Goal: Task Accomplishment & Management: Use online tool/utility

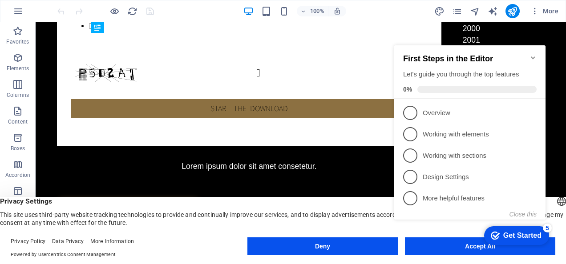
drag, startPoint x: 36, startPoint y: 22, endPoint x: 363, endPoint y: 104, distance: 337.3
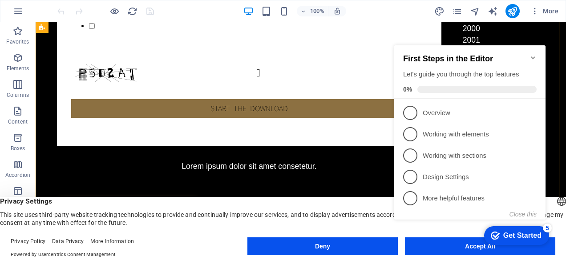
click div "checkmark Get Started 5 First Steps in the Editor Let's guide you through the t…"
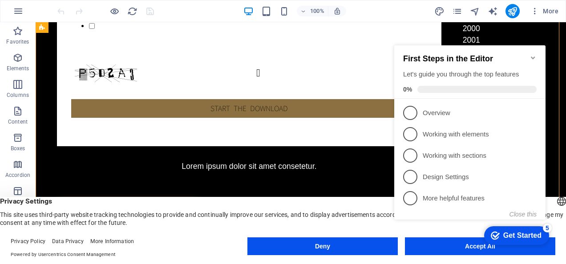
drag, startPoint x: 438, startPoint y: 245, endPoint x: 478, endPoint y: 245, distance: 40.1
click div "checkmark Get Started 5 First Steps in the Editor Let's guide you through the t…"
drag, startPoint x: 123, startPoint y: 235, endPoint x: 363, endPoint y: 176, distance: 247.4
click at [533, 57] on icon "Minimize checklist" at bounding box center [533, 58] width 4 height 3
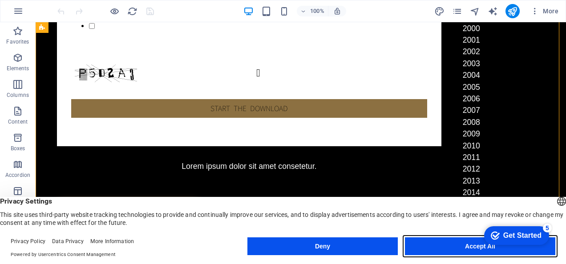
click at [465, 246] on button "Accept All" at bounding box center [480, 247] width 150 height 18
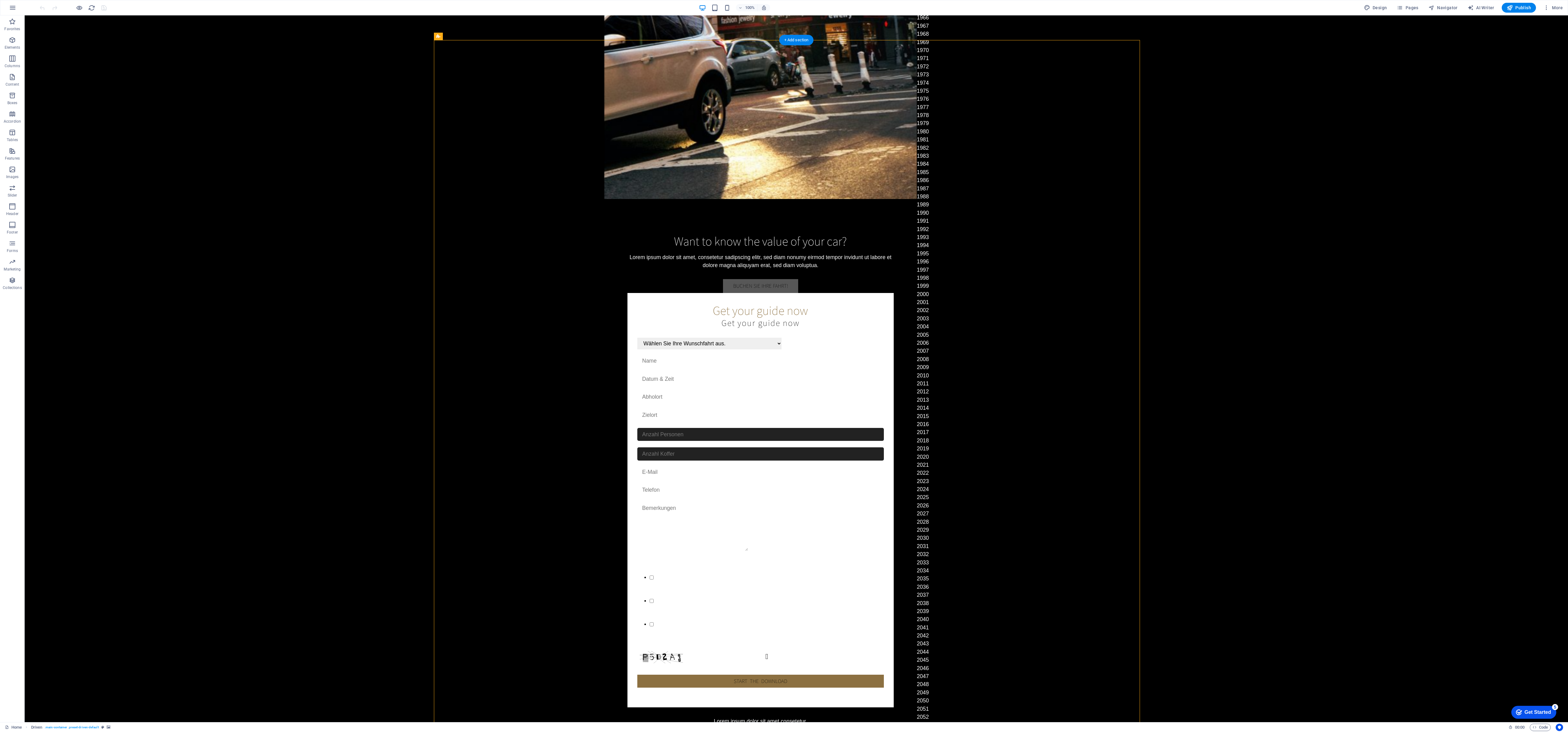
drag, startPoint x: 400, startPoint y: 15, endPoint x: 542, endPoint y: 78, distance: 155.3
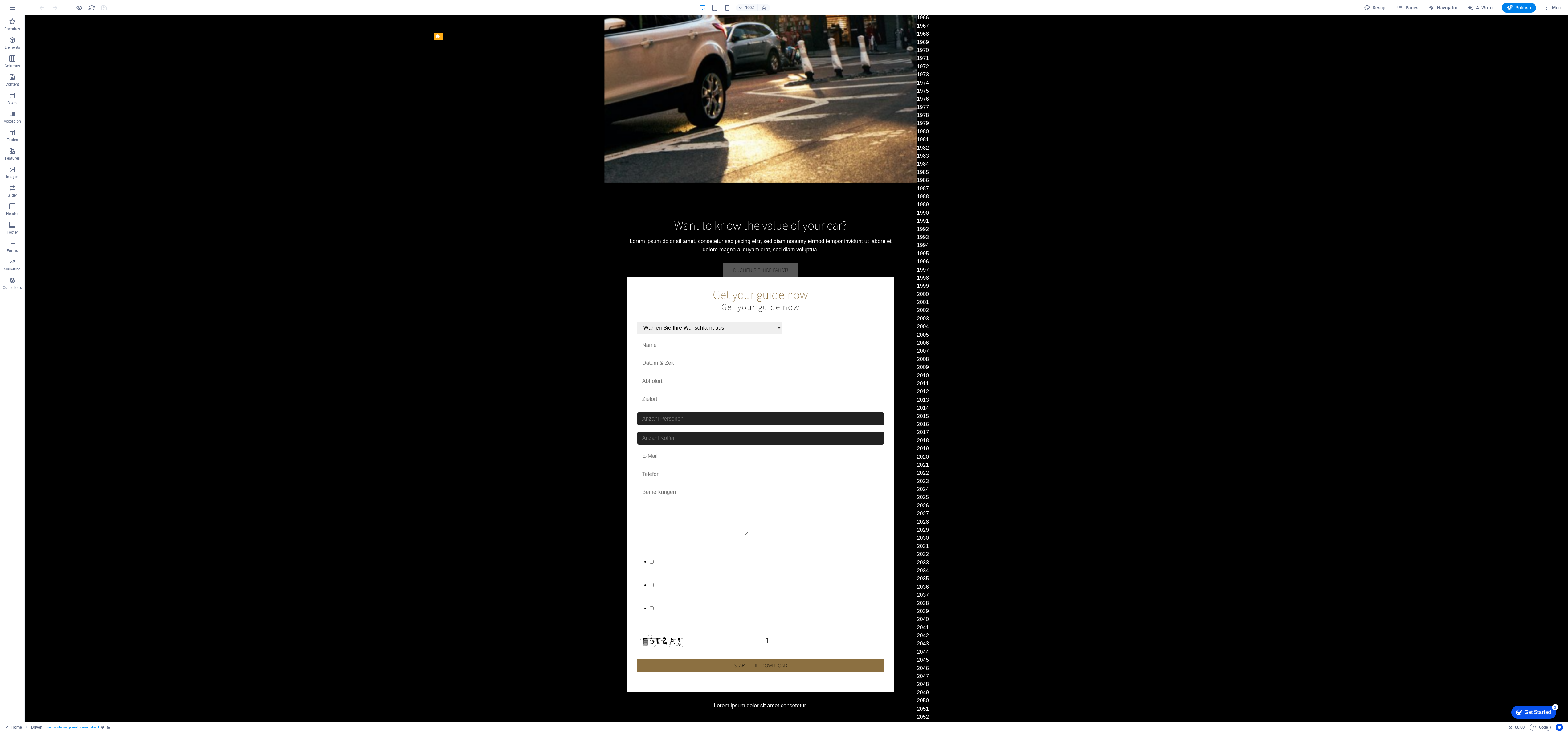
scroll to position [3, 0]
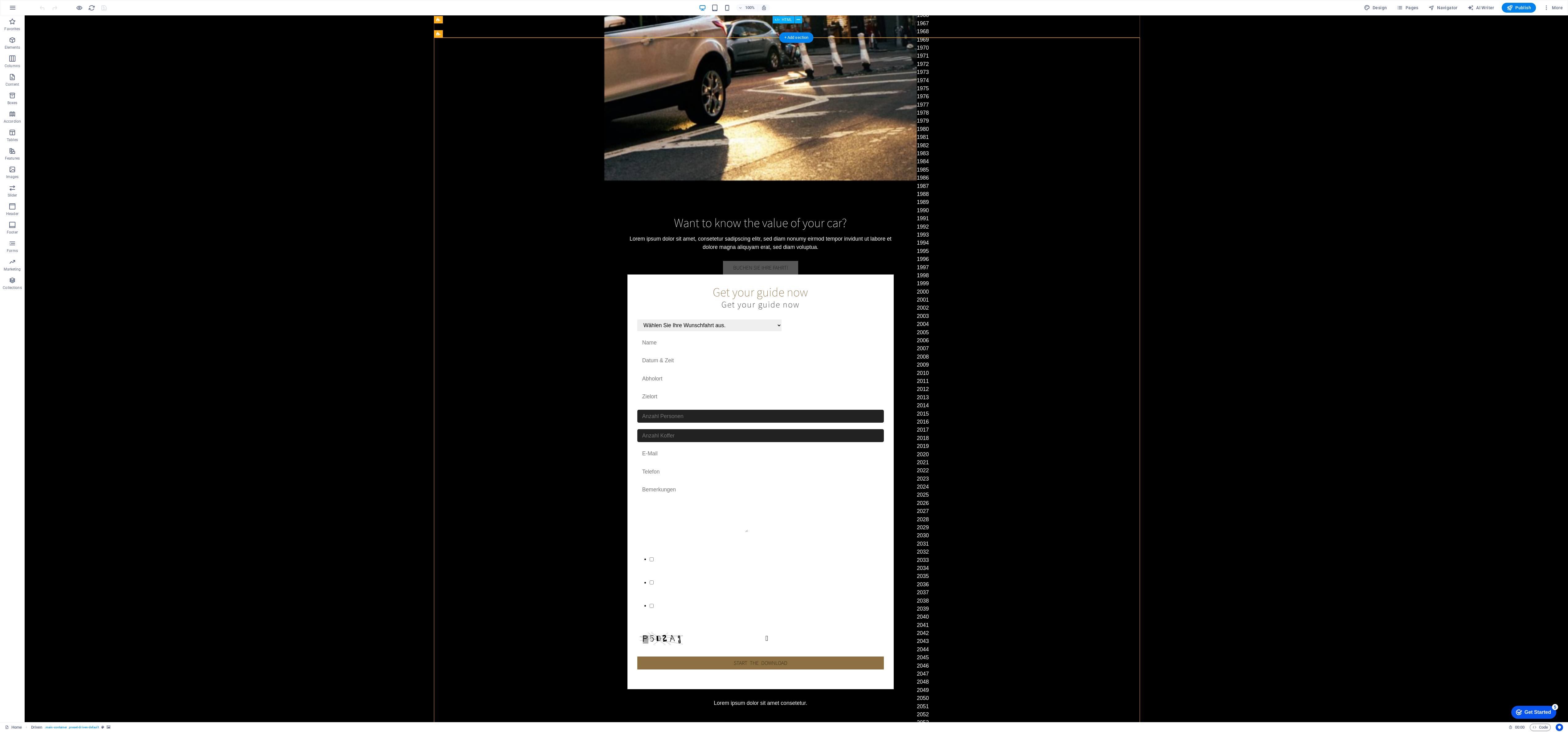
click at [82, 24] on h6 "Preview Ctrl+P" at bounding box center [85, 24] width 42 height 8
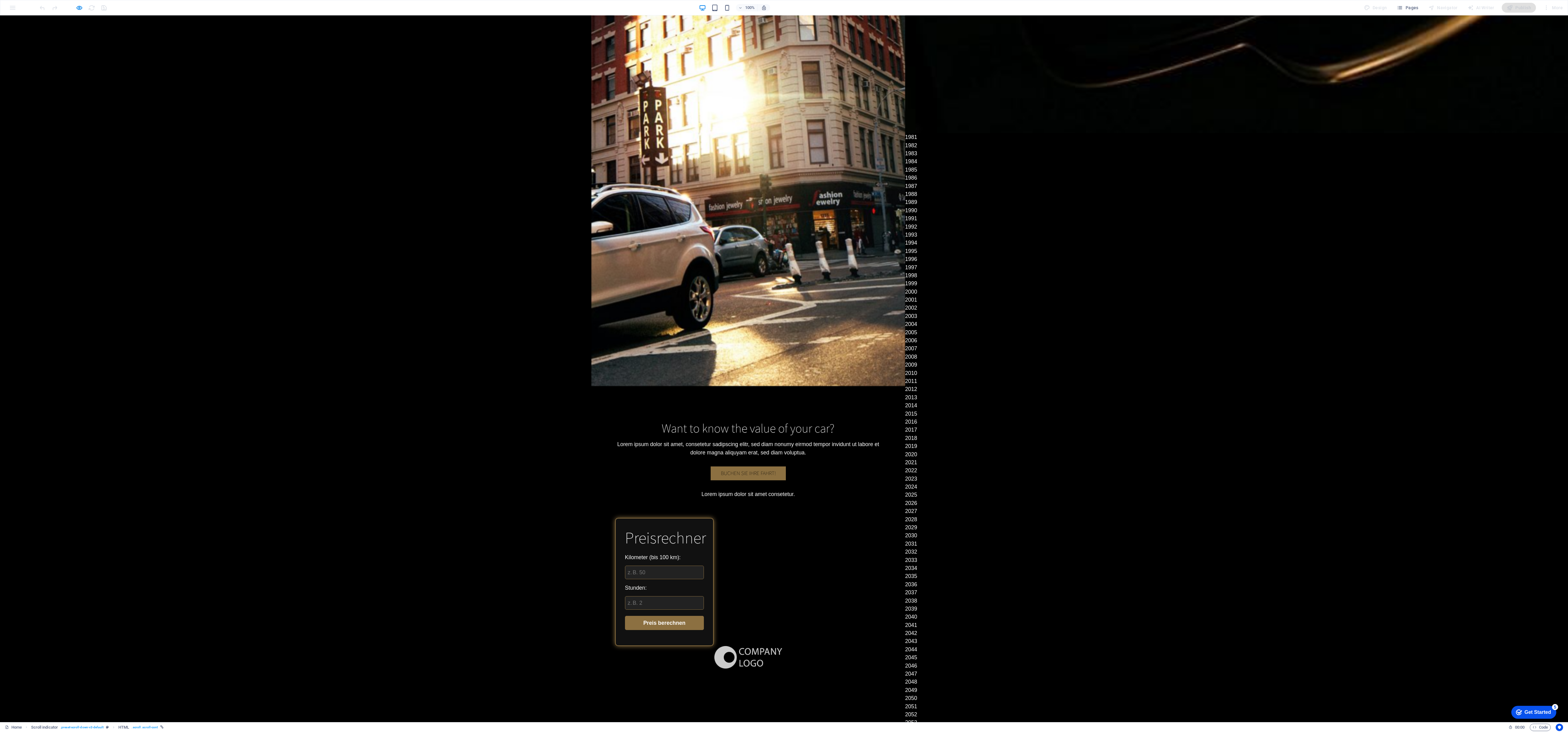
scroll to position [0, 0]
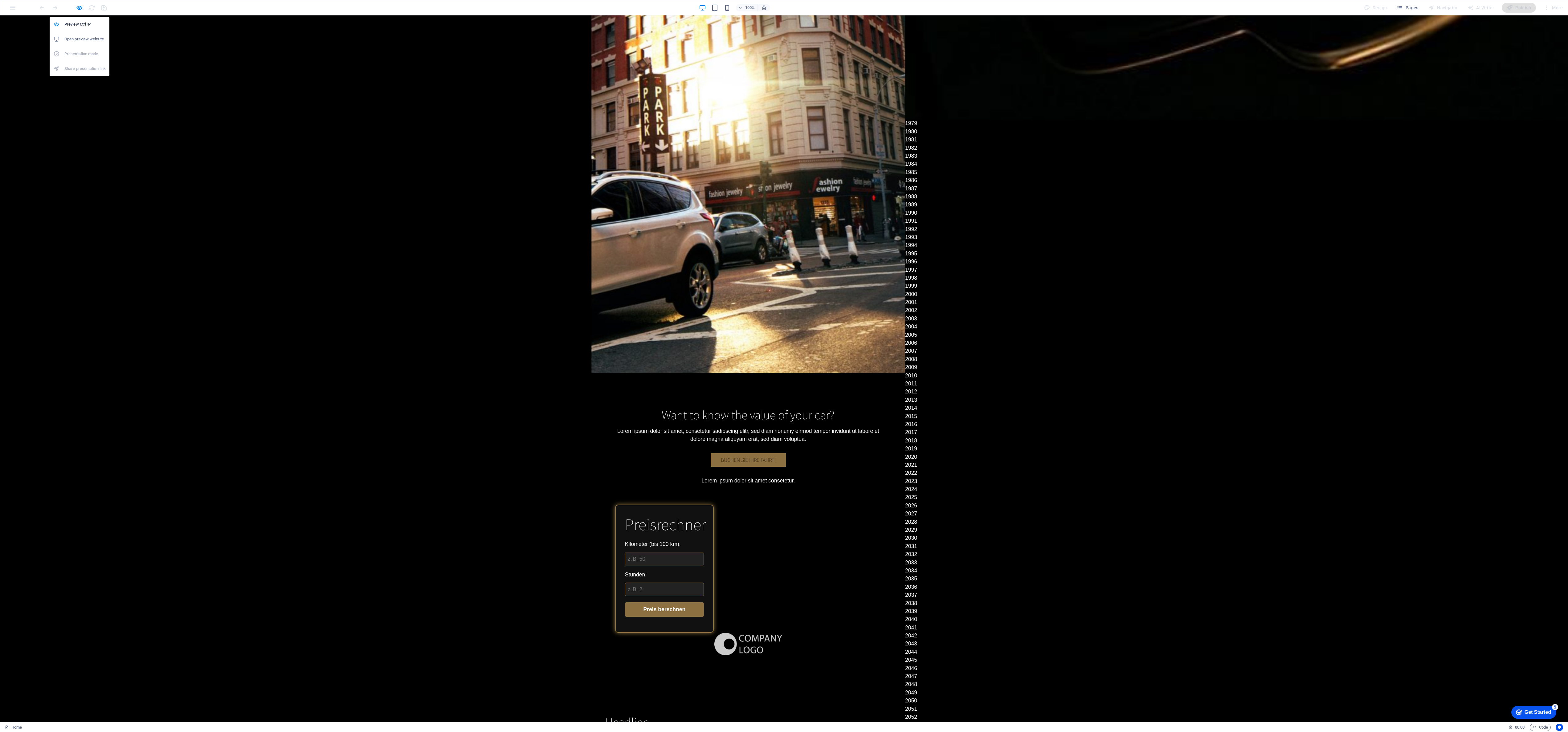
click at [82, 28] on h6 "Preview Ctrl+P" at bounding box center [85, 24] width 42 height 8
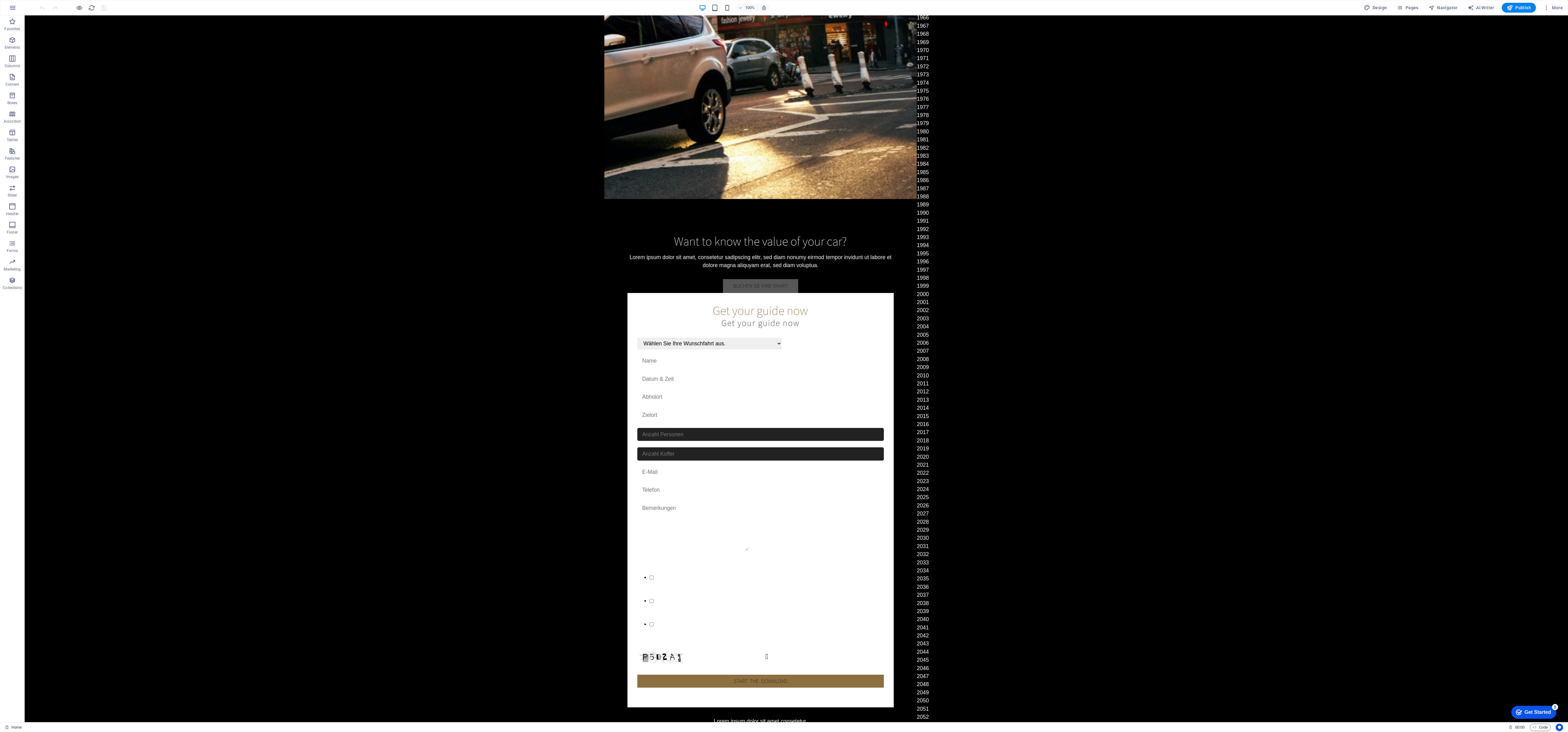
click at [12, 13] on button "button" at bounding box center [12, 7] width 15 height 15
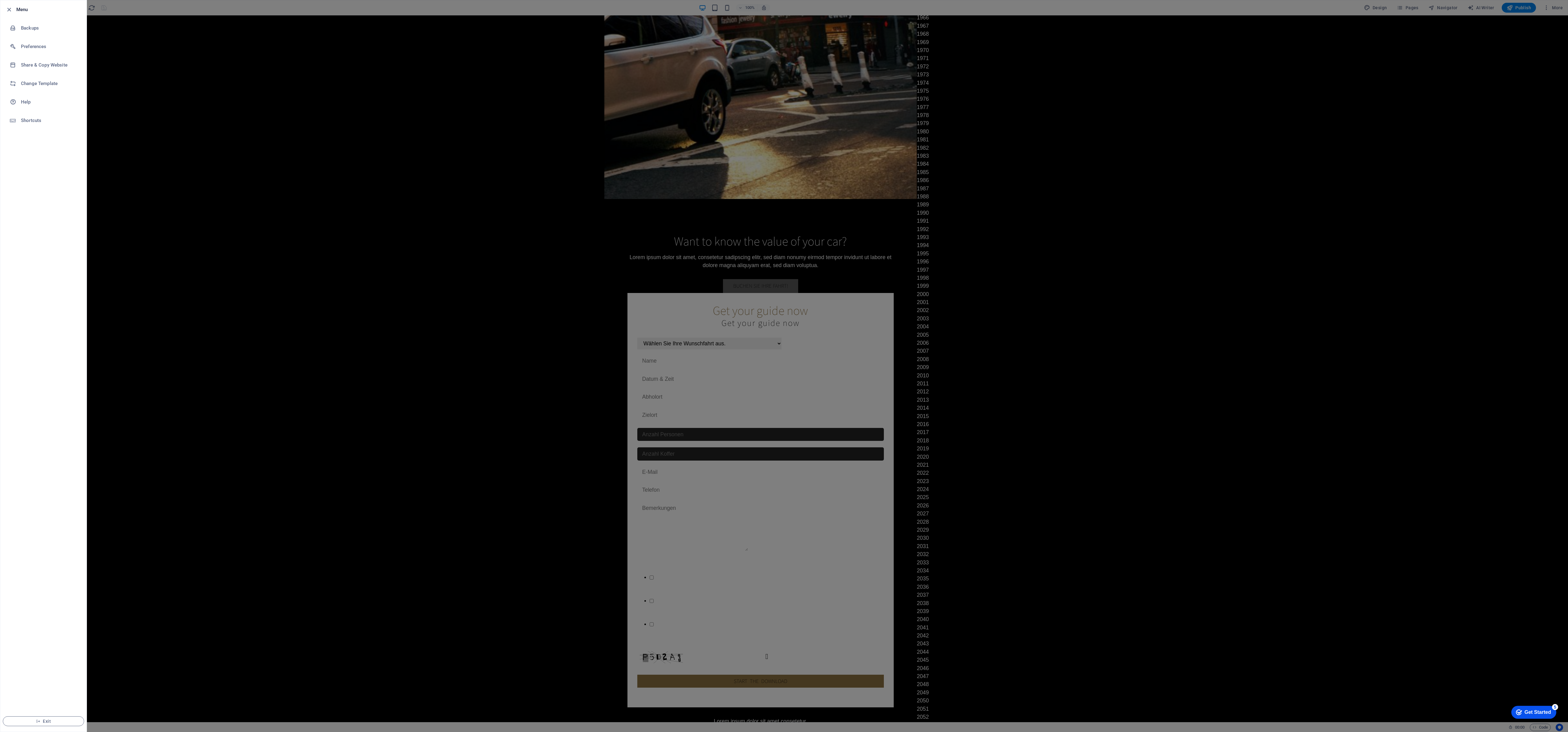
click at [47, 32] on h6 "Backups" at bounding box center [49, 28] width 57 height 8
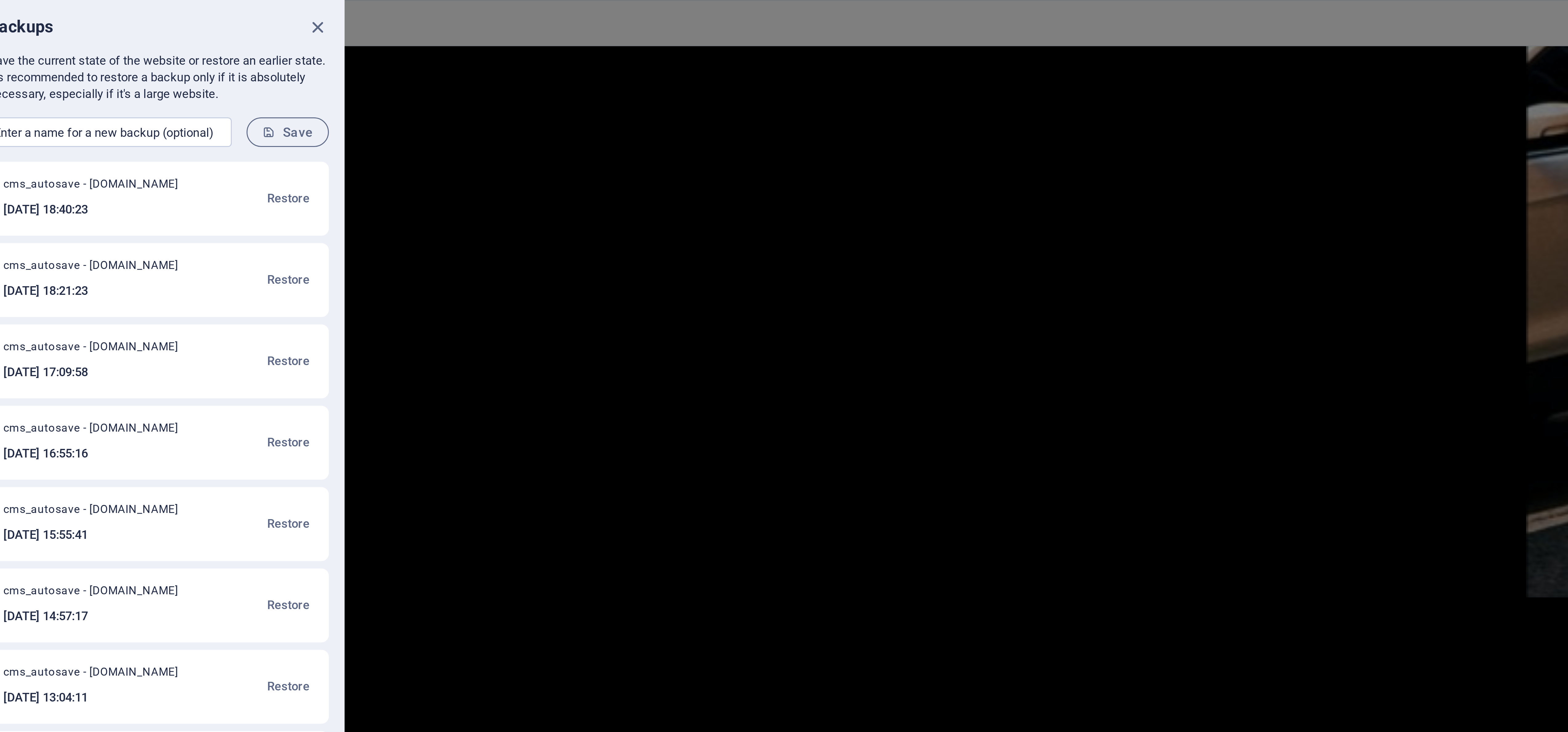
click at [190, 67] on span "Restore" at bounding box center [191, 66] width 14 height 8
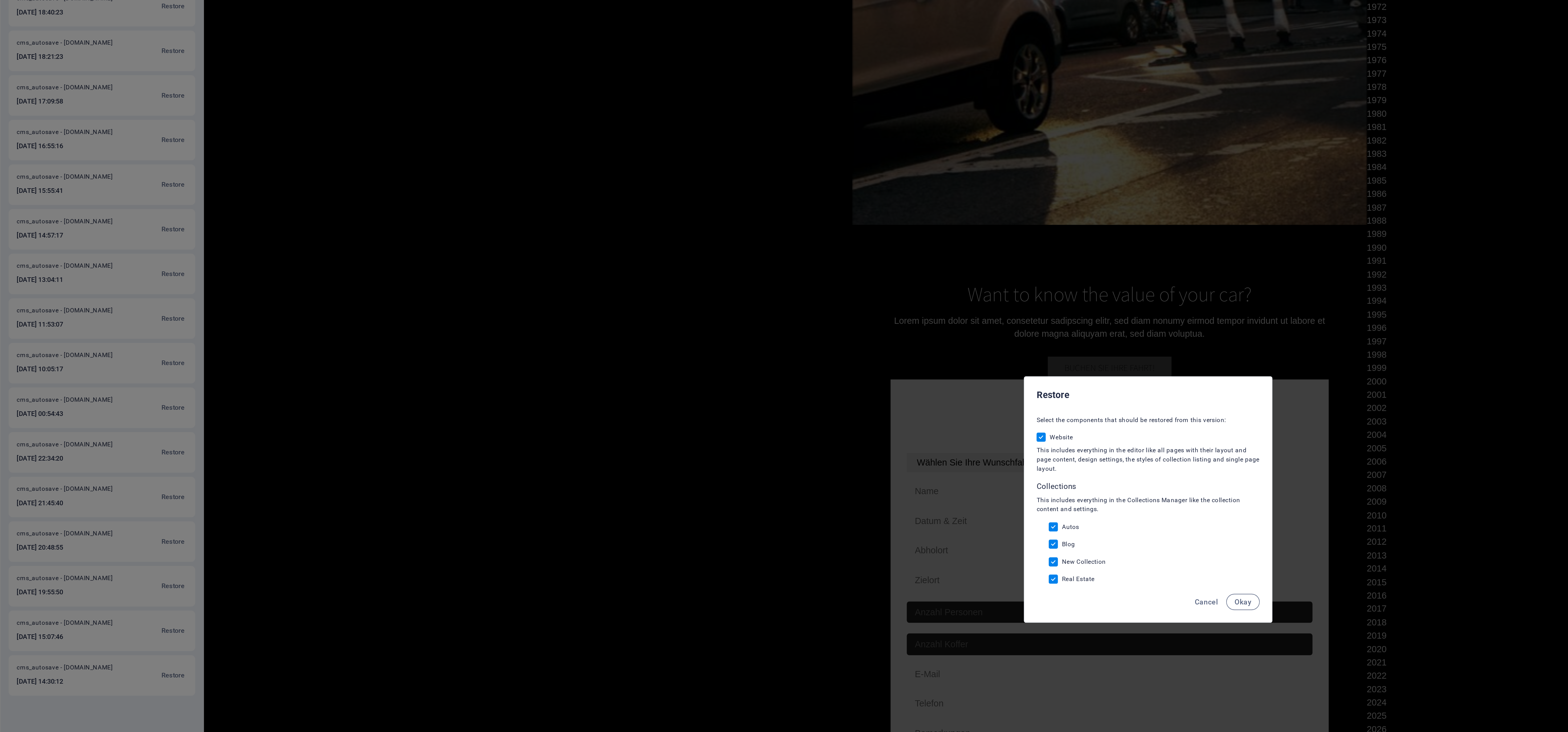
click at [392, 183] on span "Okay" at bounding box center [841, 428] width 10 height 5
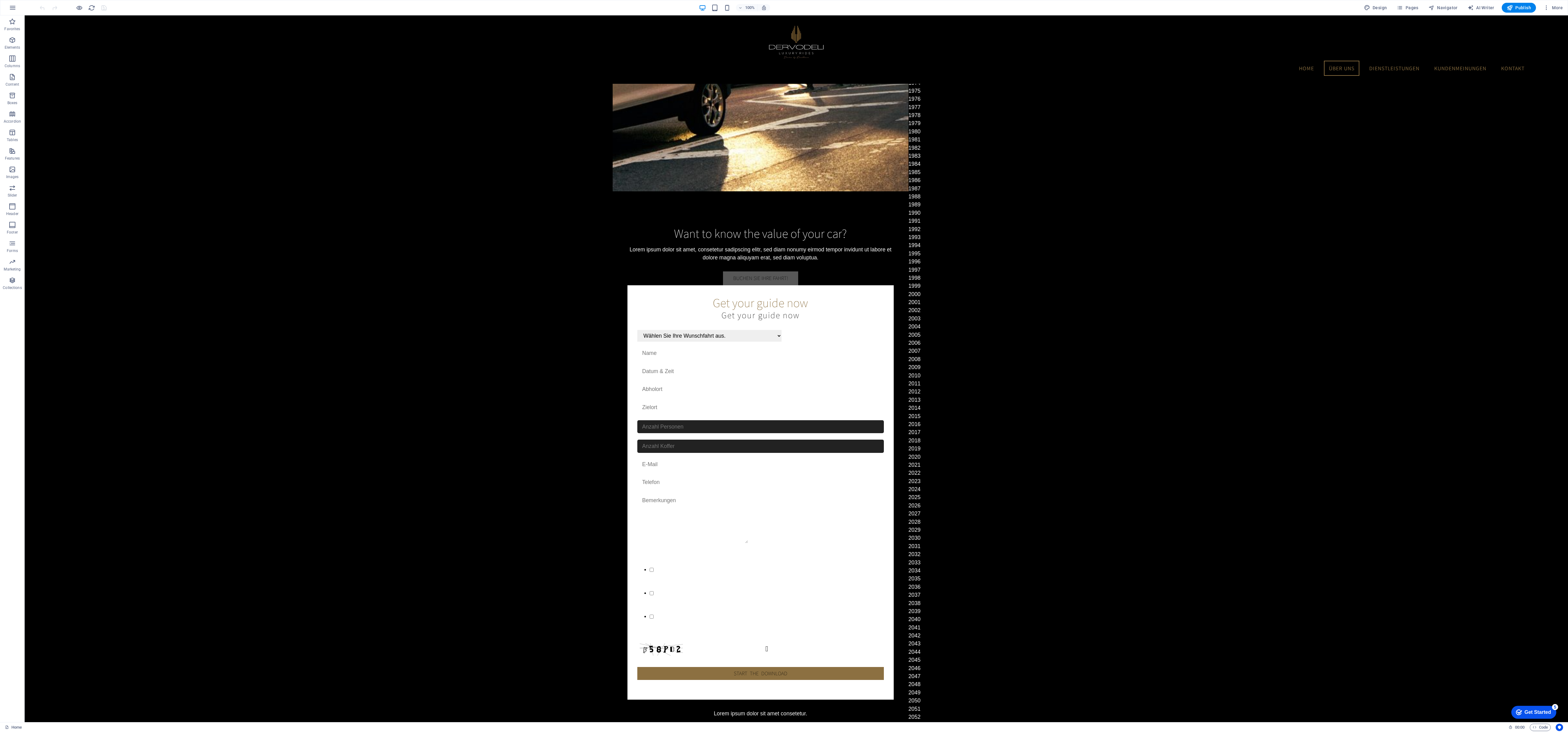
click at [15, 6] on icon "button" at bounding box center [12, 8] width 8 height 8
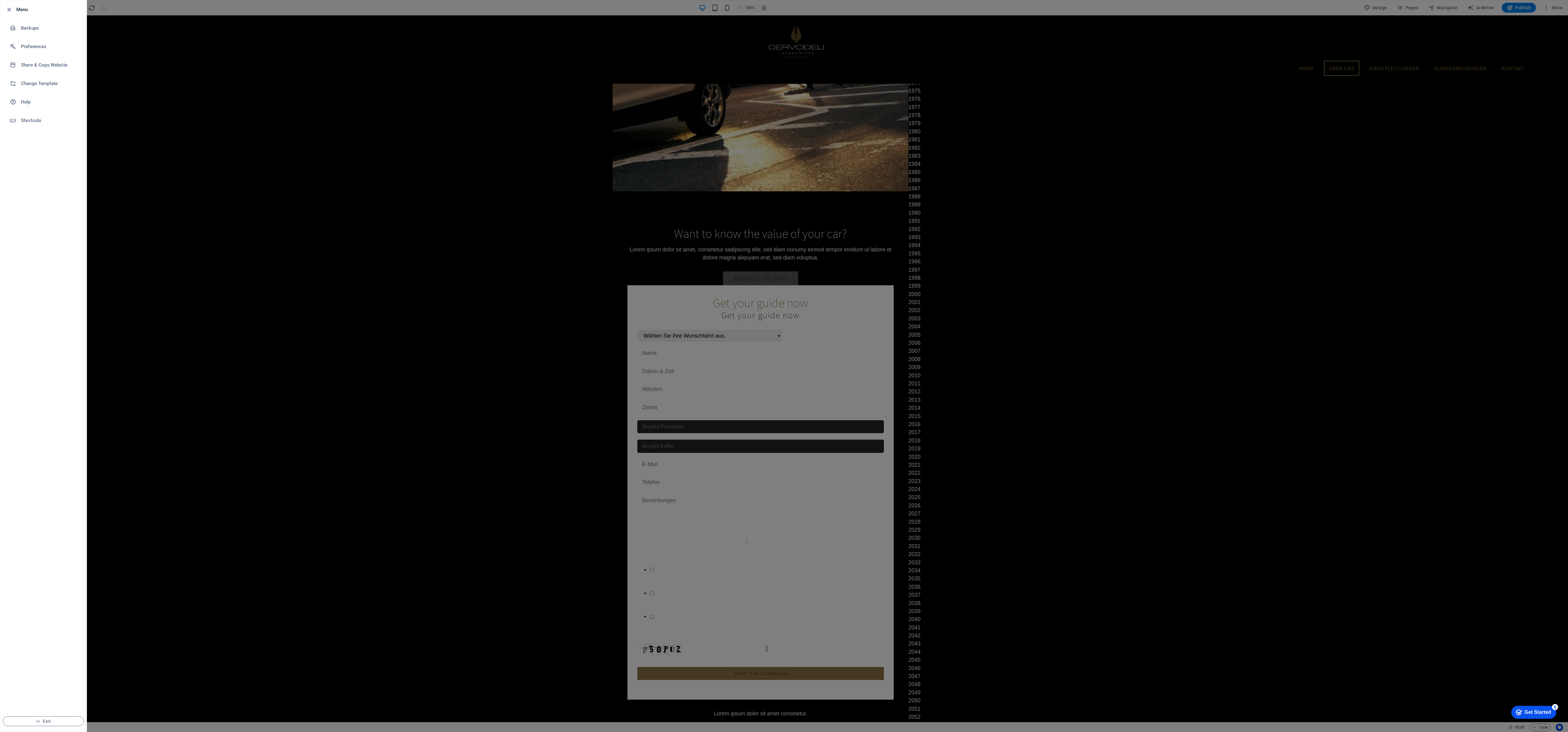
click at [33, 25] on h6 "Backups" at bounding box center [49, 28] width 57 height 8
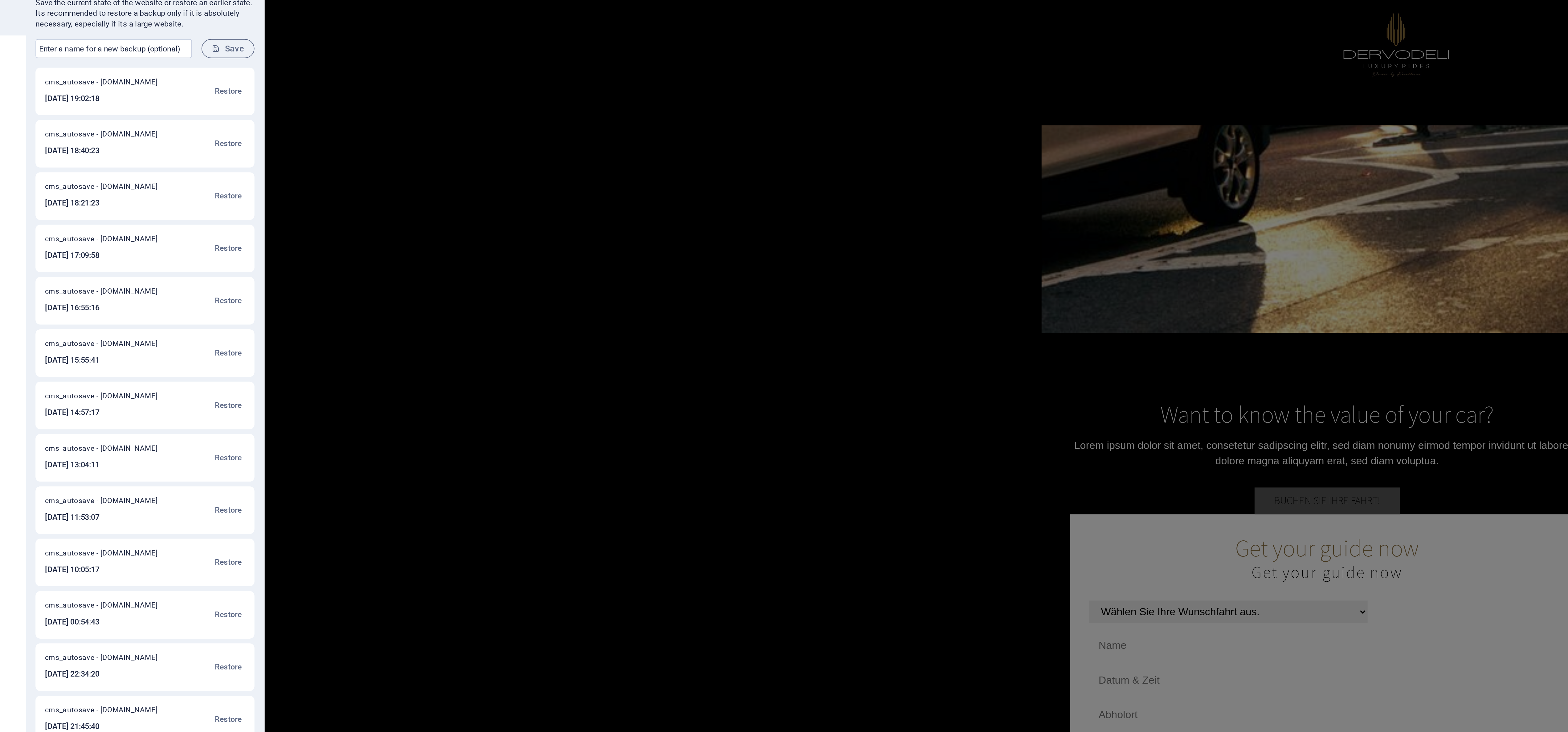
click at [188, 122] on span "Restore" at bounding box center [191, 120] width 14 height 8
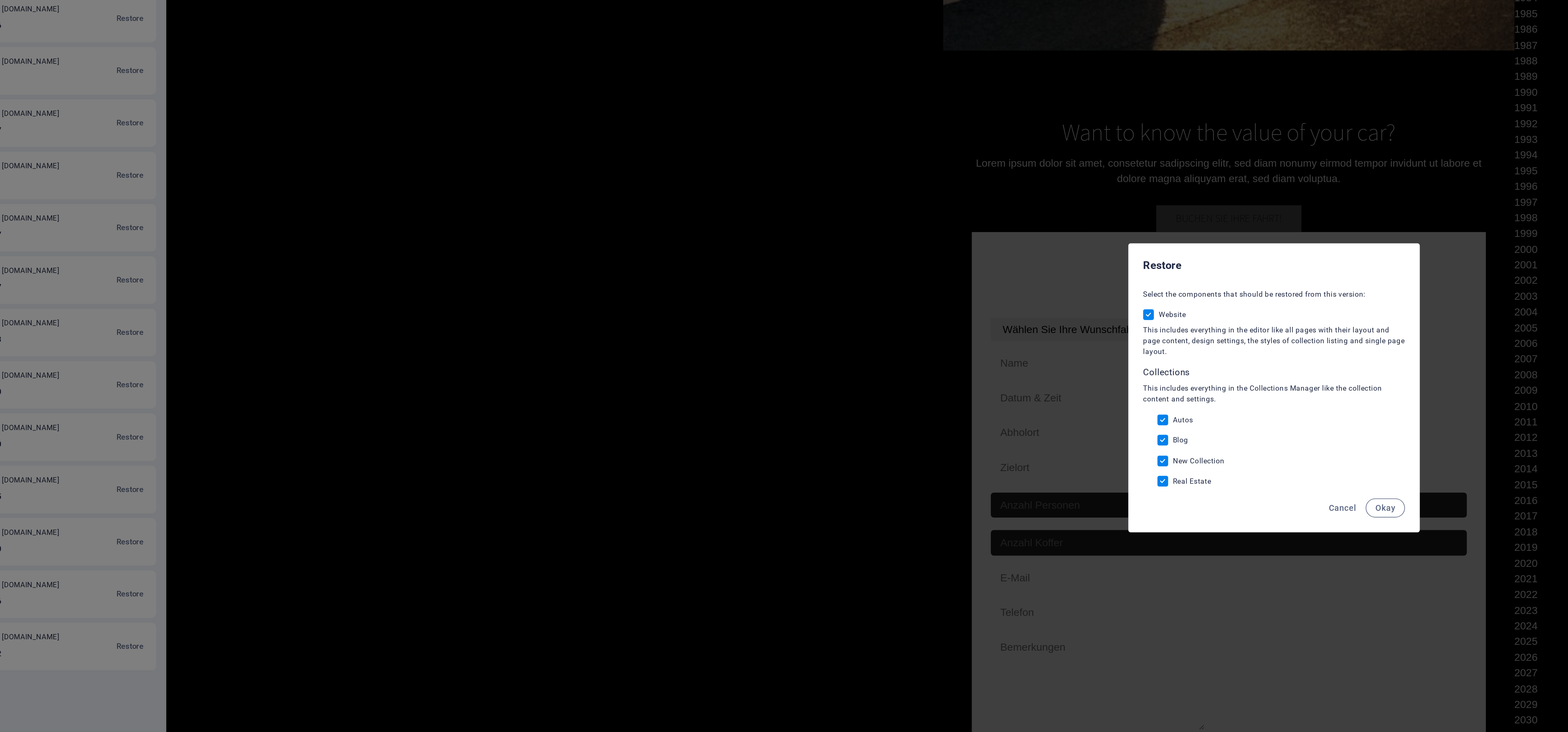
click at [842, 432] on button "Okay" at bounding box center [841, 428] width 20 height 10
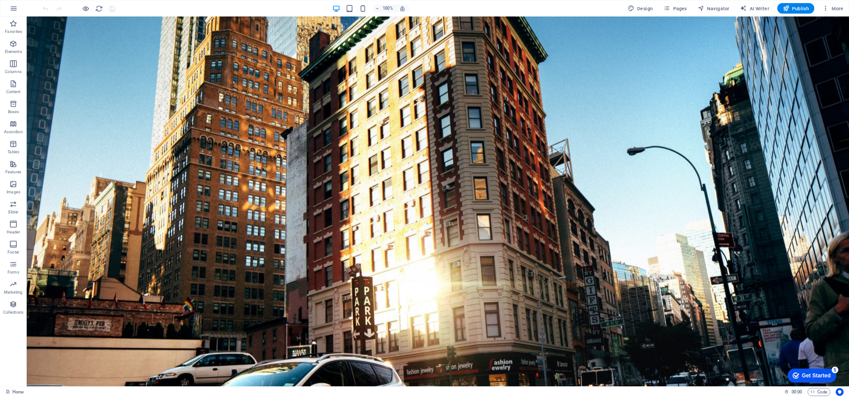
scroll to position [1225, 0]
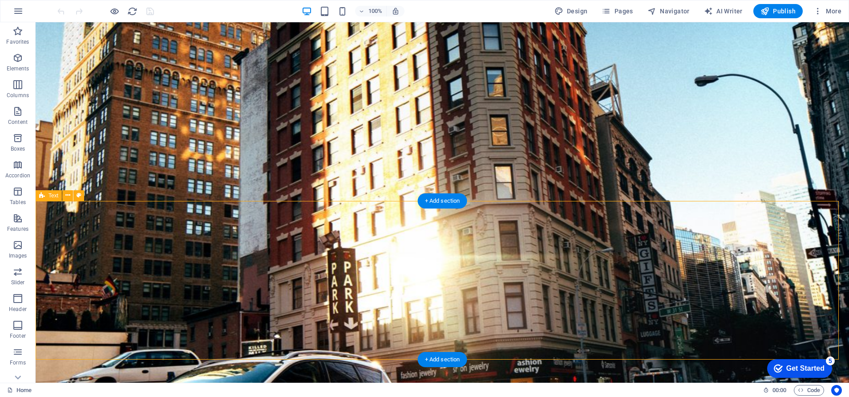
drag, startPoint x: 2269, startPoint y: 22, endPoint x: 313, endPoint y: 231, distance: 1967.2
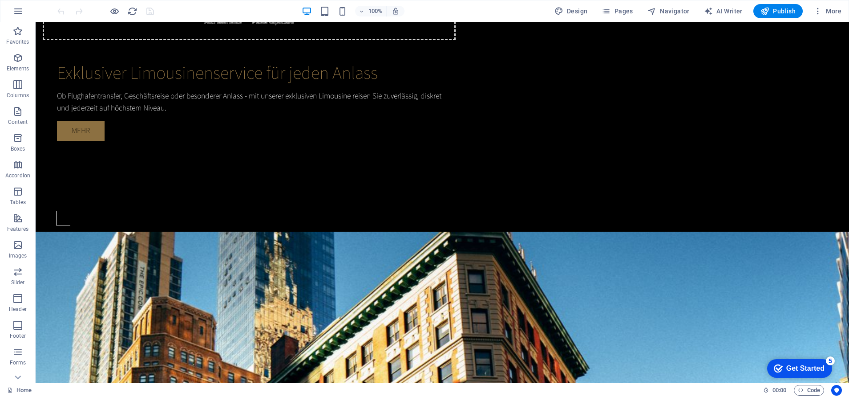
scroll to position [41, 0]
click at [16, 311] on icon "button" at bounding box center [17, 311] width 11 height 11
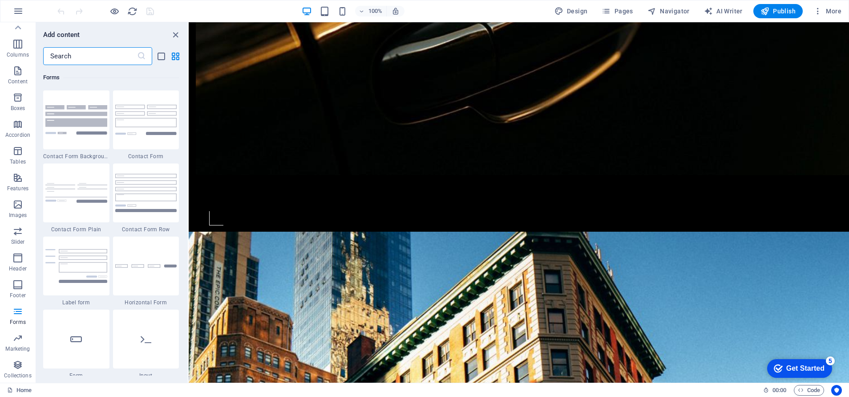
scroll to position [0, 0]
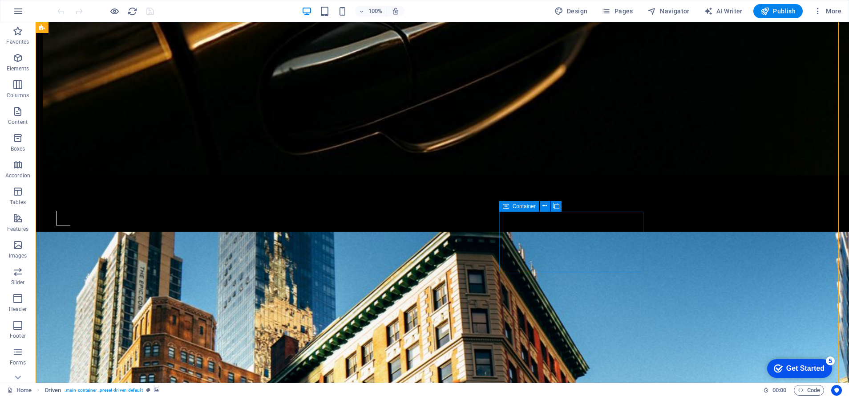
click at [521, 207] on span "Container" at bounding box center [524, 205] width 23 height 5
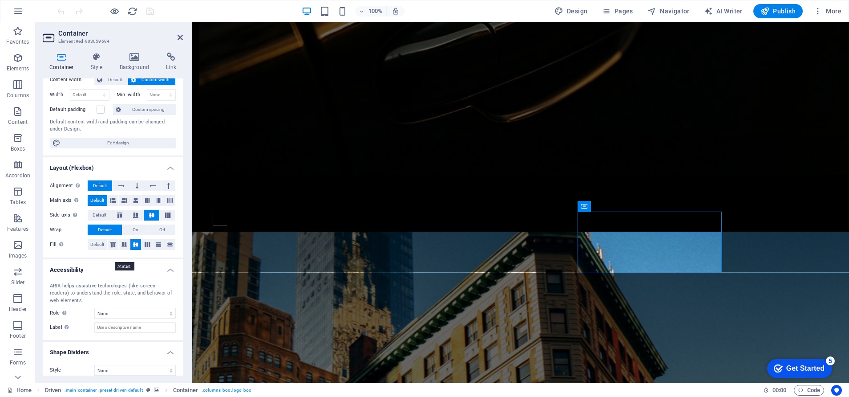
scroll to position [63, 0]
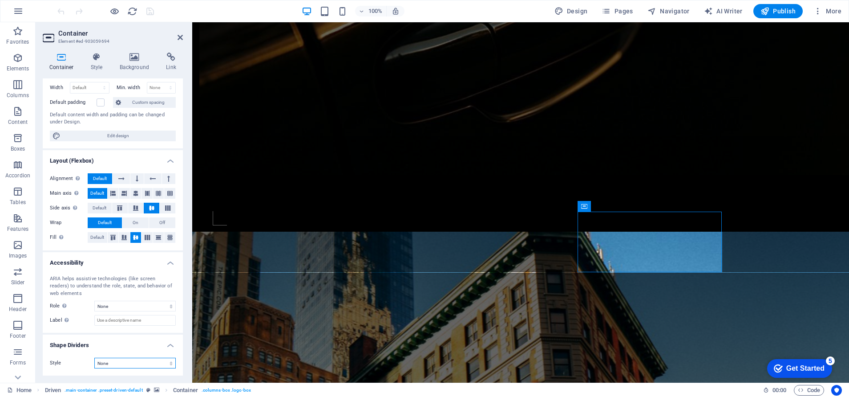
click at [155, 359] on select "None Triangle Square Diagonal Polygon 1 Polygon 2 Zigzag Multiple Zigzags Waves…" at bounding box center [134, 362] width 81 height 11
click at [94, 357] on select "None Triangle Square Diagonal Polygon 1 Polygon 2 Zigzag Multiple Zigzags Waves…" at bounding box center [134, 362] width 81 height 11
click at [124, 362] on select "None Triangle Square Diagonal Polygon 1 Polygon 2 Zigzag Multiple Zigzags Waves…" at bounding box center [134, 362] width 81 height 11
select select "none"
click at [94, 357] on select "None Triangle Square Diagonal Polygon 1 Polygon 2 Zigzag Multiple Zigzags Waves…" at bounding box center [134, 362] width 81 height 11
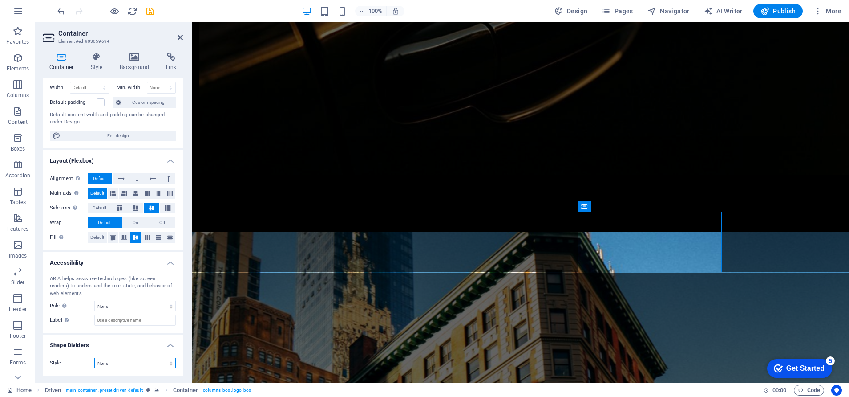
scroll to position [0, 0]
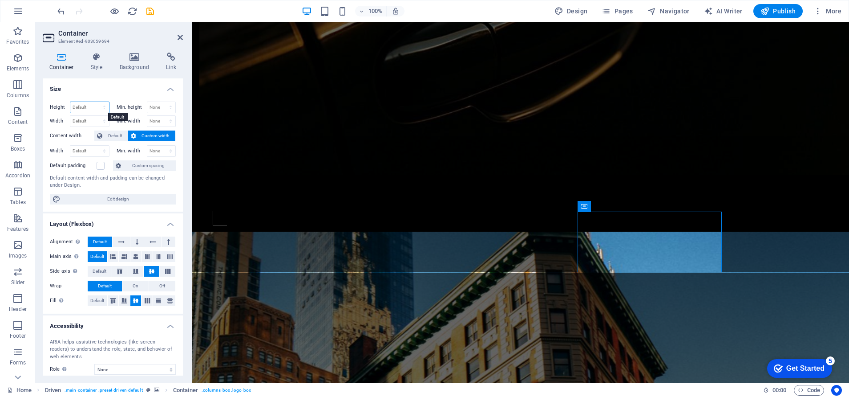
click at [101, 106] on select "Default px rem % vh vw" at bounding box center [89, 107] width 39 height 11
select select "px"
click at [95, 102] on select "Default px rem % vh vw" at bounding box center [89, 107] width 39 height 11
click at [94, 107] on input "137" at bounding box center [89, 107] width 39 height 11
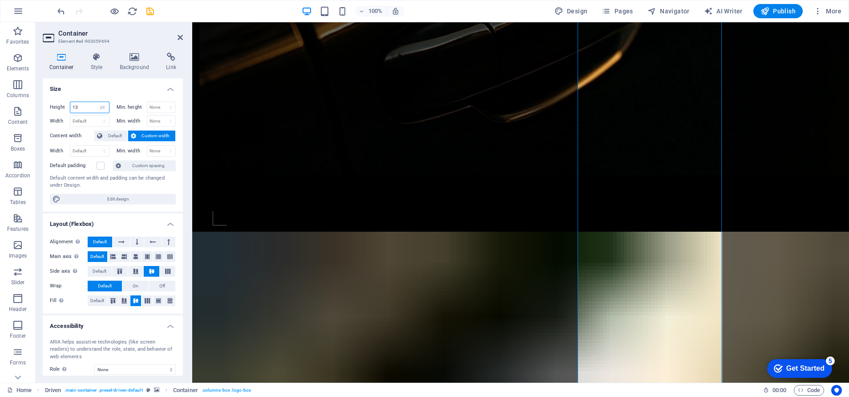
type input "1"
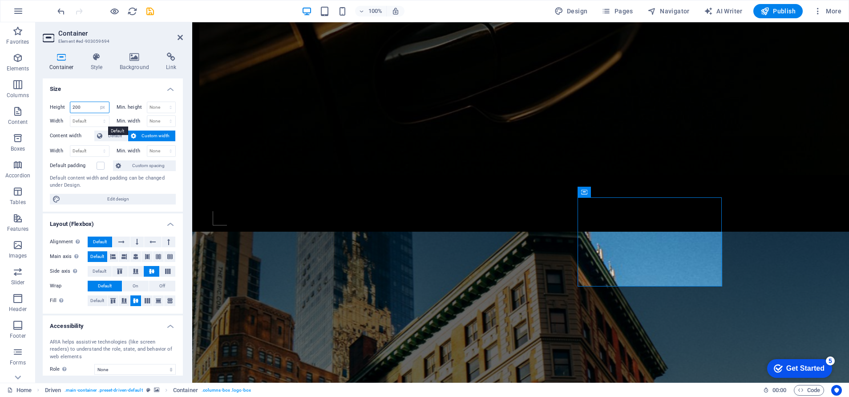
type input "200"
click at [89, 119] on select "Default px rem % em vh vw" at bounding box center [89, 121] width 39 height 11
select select "px"
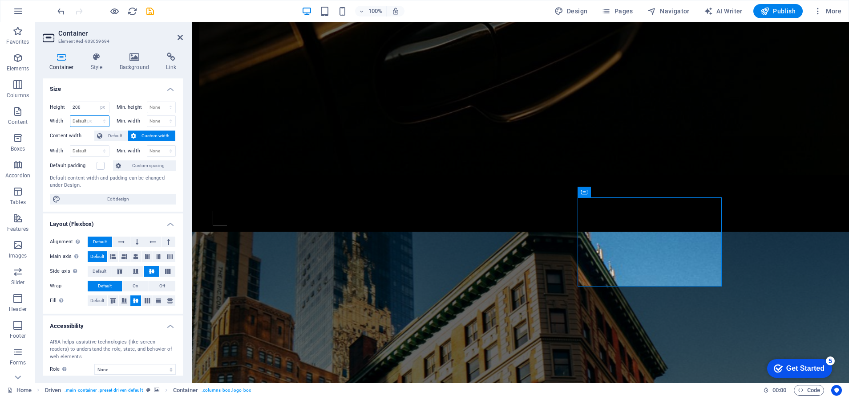
click at [95, 116] on select "Default px rem % em vh vw" at bounding box center [89, 121] width 39 height 11
type input "325"
click at [84, 108] on input "200" at bounding box center [89, 107] width 39 height 11
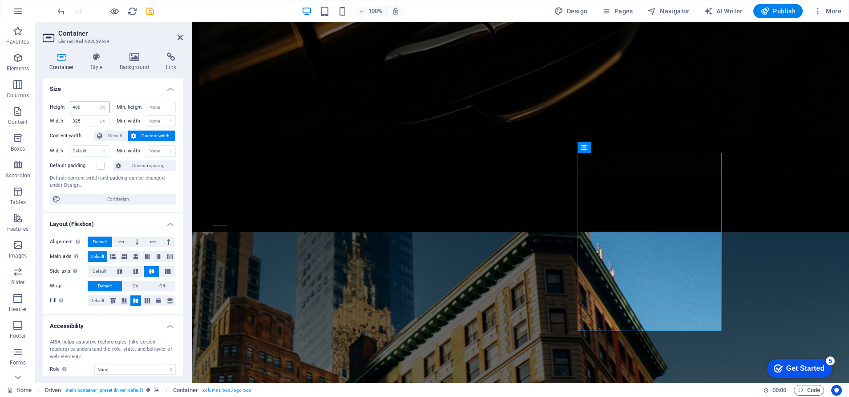
type input "400"
click at [81, 119] on input "325" at bounding box center [89, 121] width 39 height 11
type input "600"
click at [154, 105] on select "None px rem % vh vw" at bounding box center [161, 107] width 28 height 11
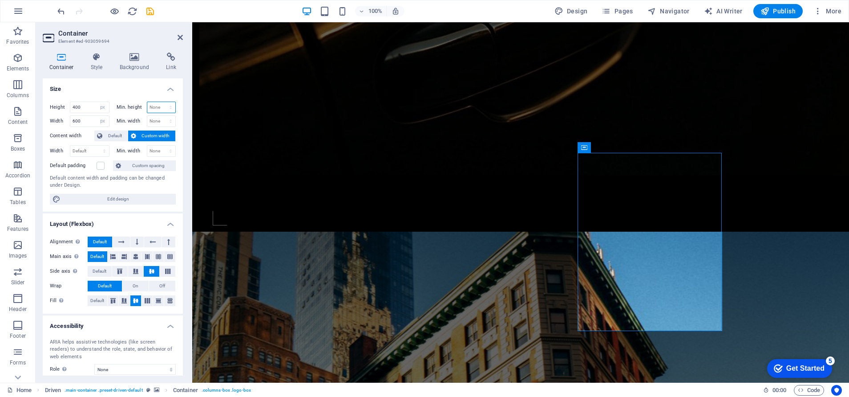
select select "px"
click at [161, 102] on select "None px rem % vh vw" at bounding box center [161, 107] width 28 height 11
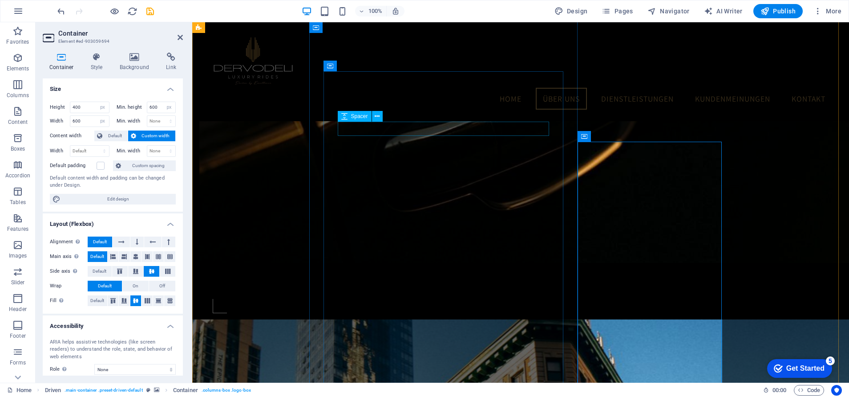
scroll to position [700, 0]
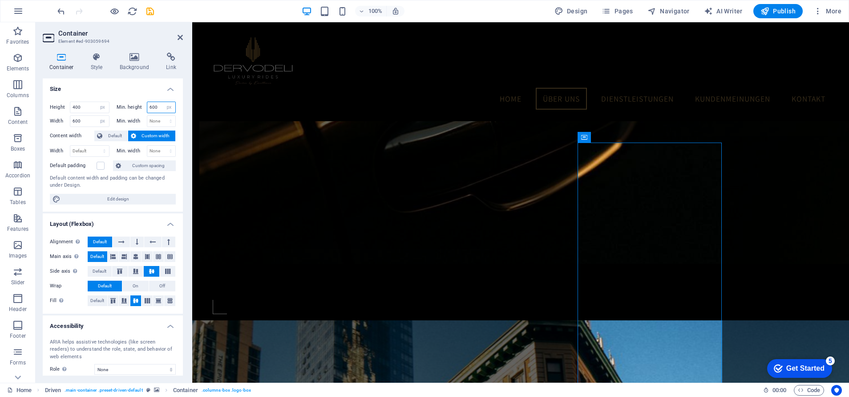
click at [154, 102] on input "600" at bounding box center [161, 107] width 28 height 11
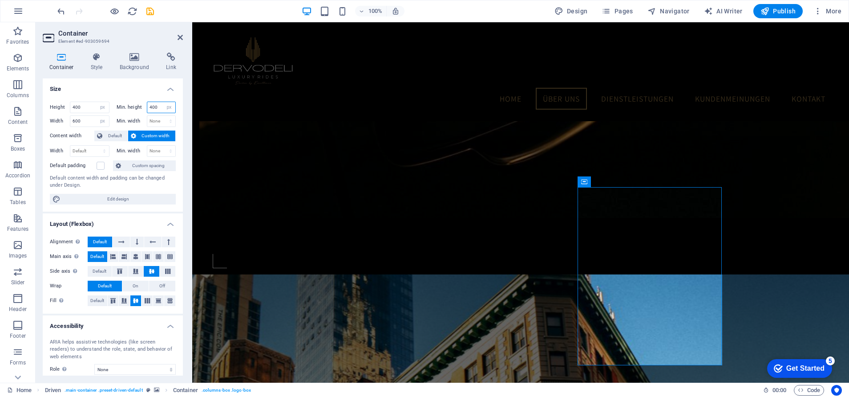
type input "400"
click at [160, 120] on select "None px rem % vh vw" at bounding box center [161, 121] width 28 height 11
select select "px"
click at [161, 116] on select "None px rem % vh vw" at bounding box center [161, 121] width 28 height 11
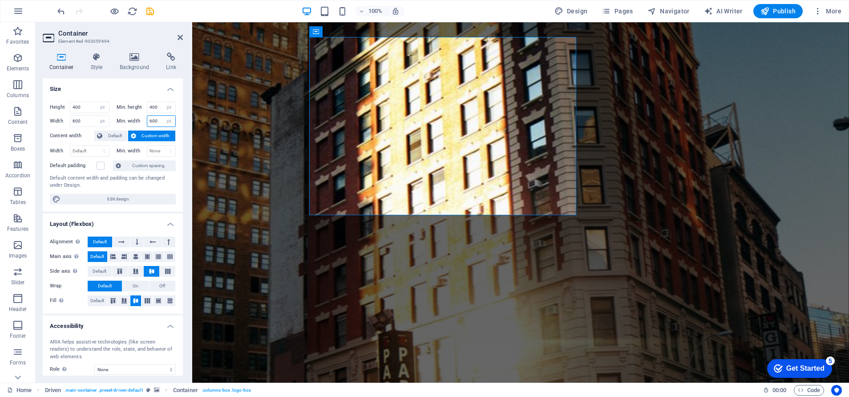
scroll to position [1276, 0]
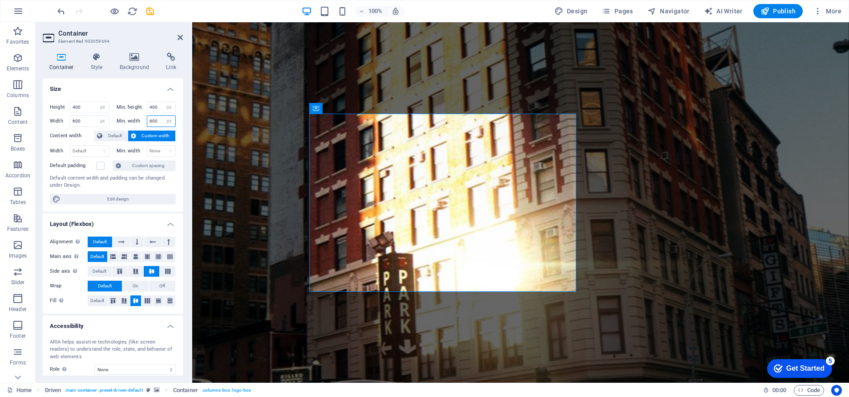
type input "600"
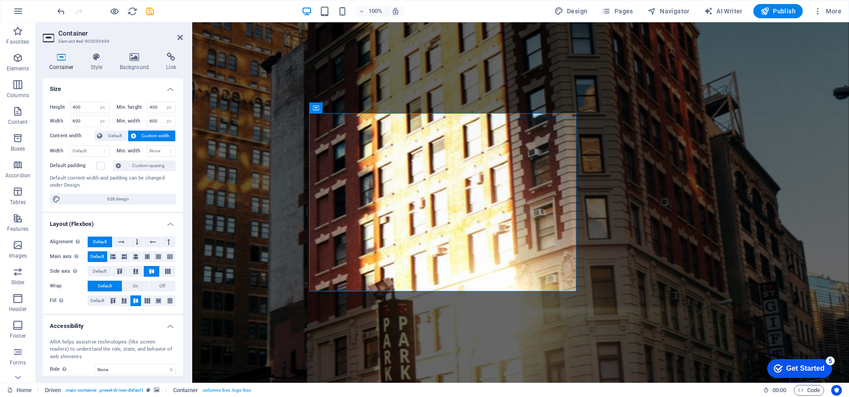
scroll to position [1277, 0]
click at [18, 63] on icon "button" at bounding box center [17, 58] width 11 height 11
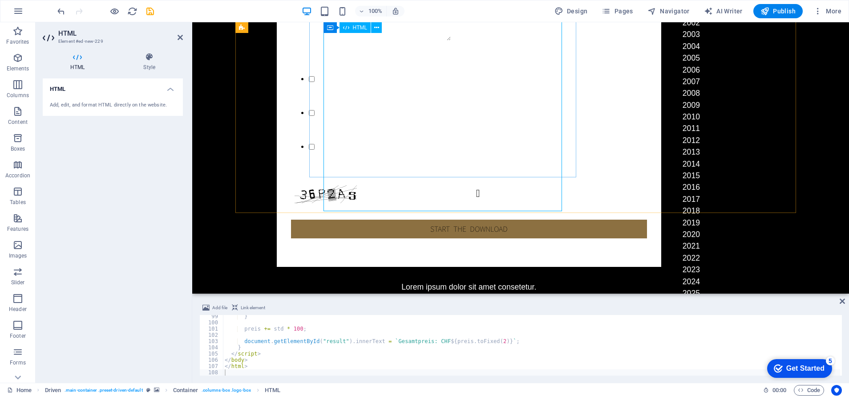
scroll to position [0, 0]
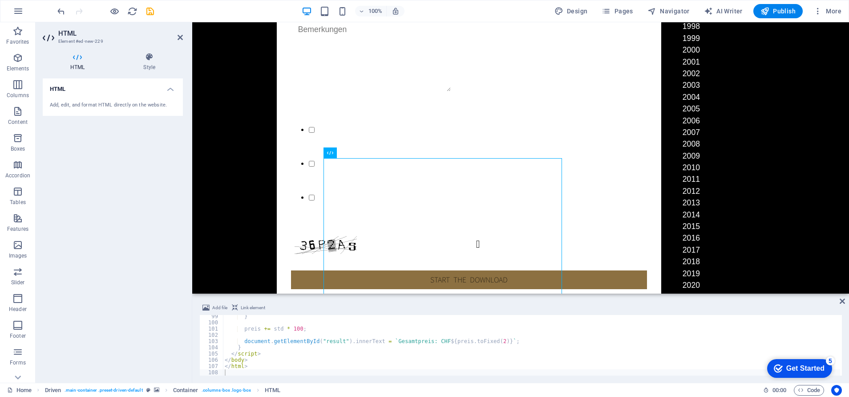
click at [177, 36] on h2 "HTML" at bounding box center [120, 33] width 125 height 8
click at [179, 37] on icon at bounding box center [180, 37] width 5 height 7
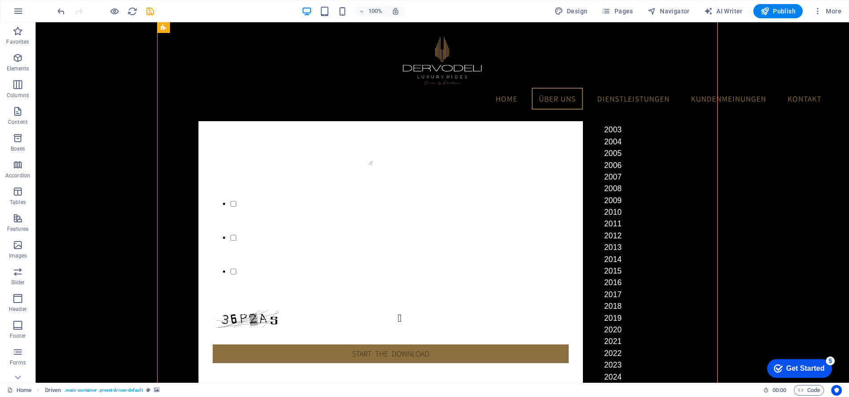
click at [738, 188] on body "Skip to main content Menu Home Über uns Dienstleistungen Kundenmeinungen Kontak…" at bounding box center [443, 202] width 814 height 360
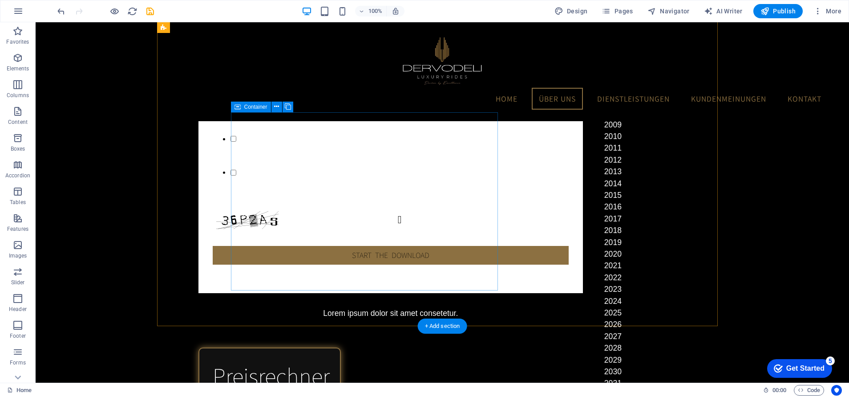
scroll to position [75, 0]
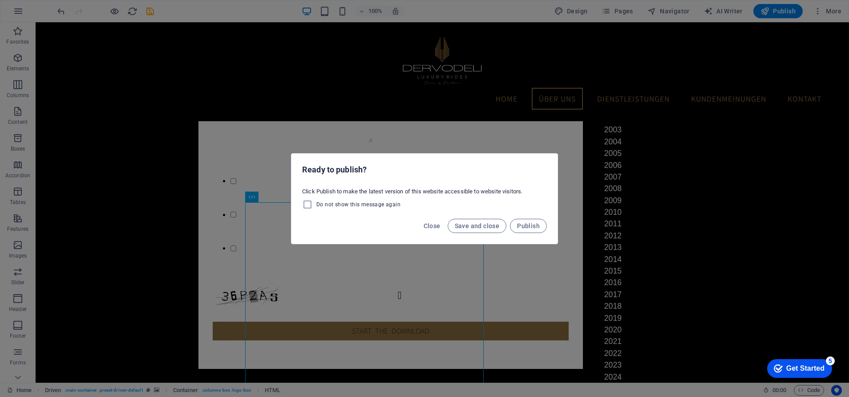
click at [438, 224] on span "Close" at bounding box center [432, 225] width 17 height 7
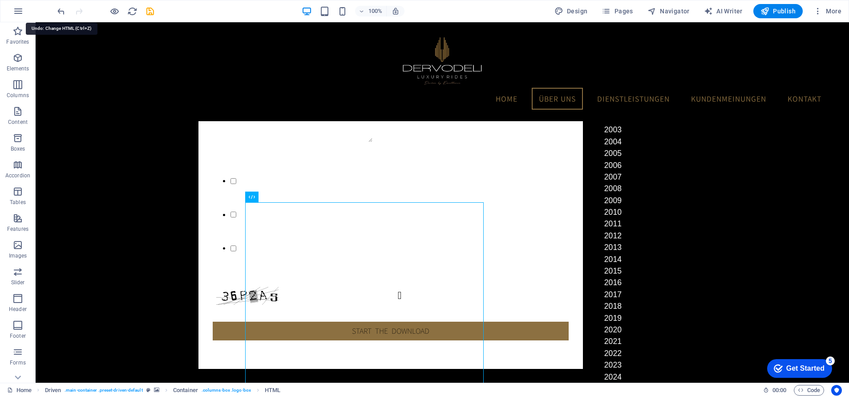
click at [60, 11] on icon "undo" at bounding box center [61, 11] width 10 height 10
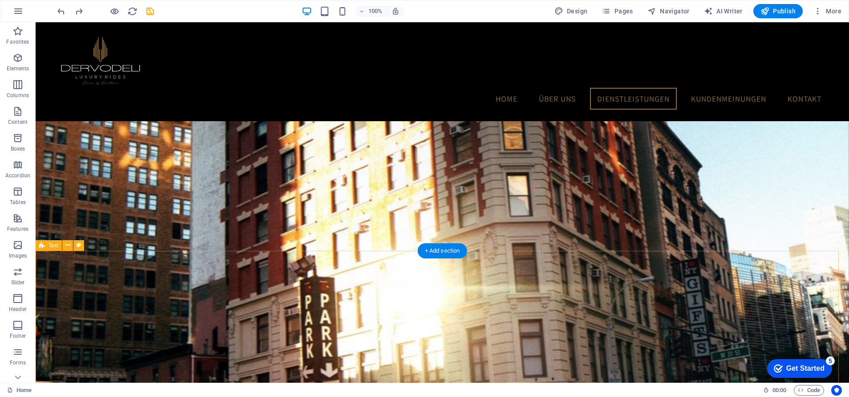
scroll to position [1277, 0]
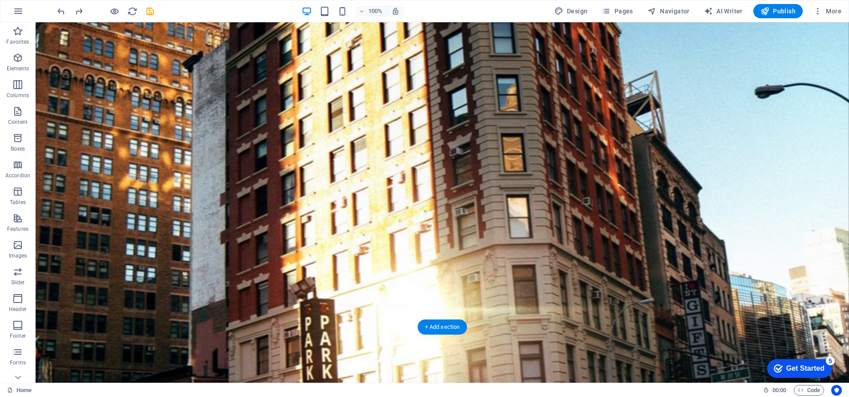
click at [558, 256] on figure at bounding box center [443, 227] width 814 height 924
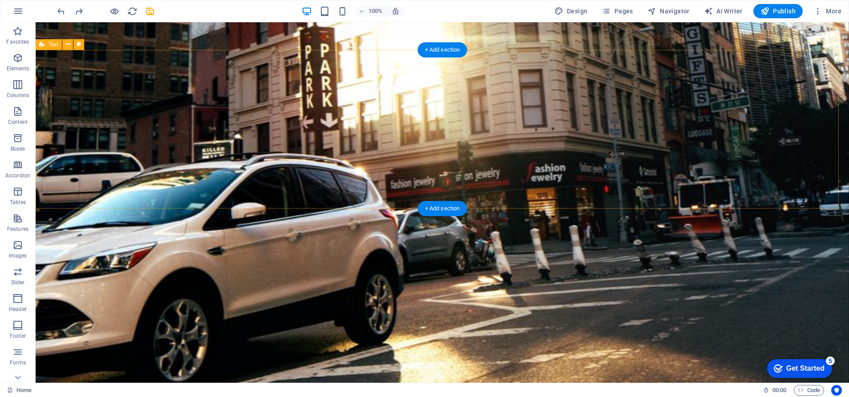
scroll to position [1554, 0]
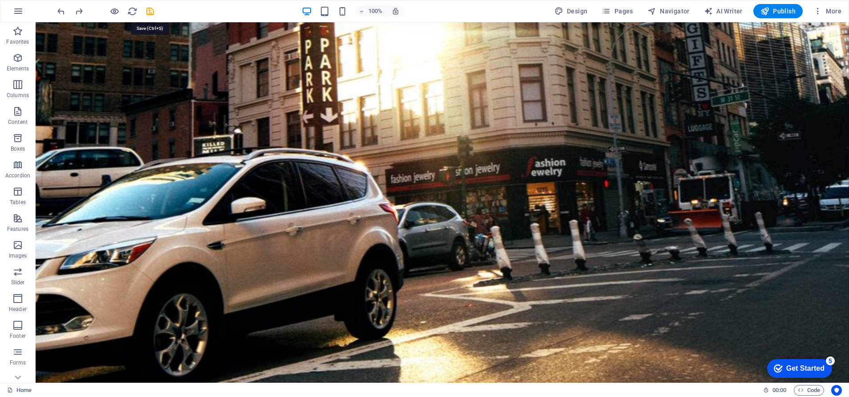
click at [151, 12] on icon "save" at bounding box center [150, 11] width 10 height 10
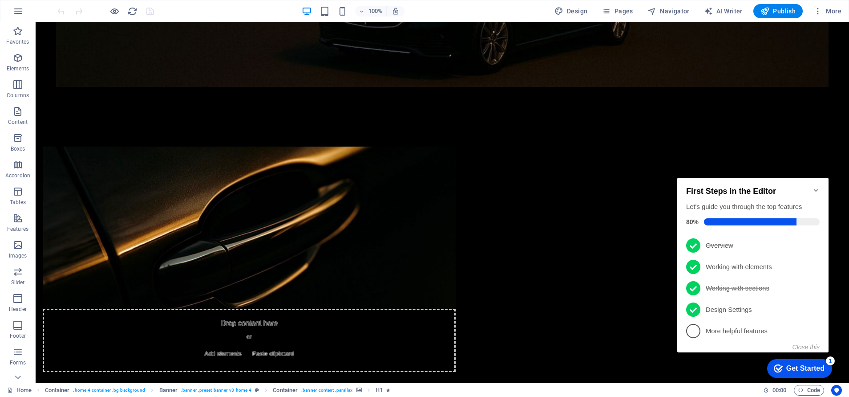
scroll to position [566, 0]
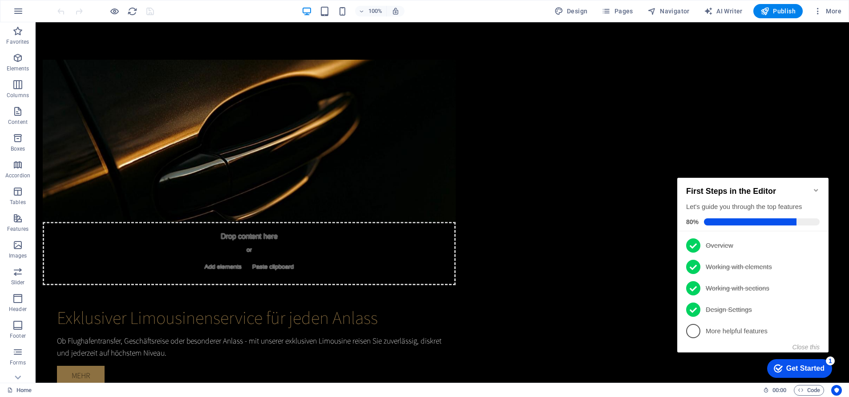
click at [694, 329] on span "5" at bounding box center [693, 331] width 14 height 14
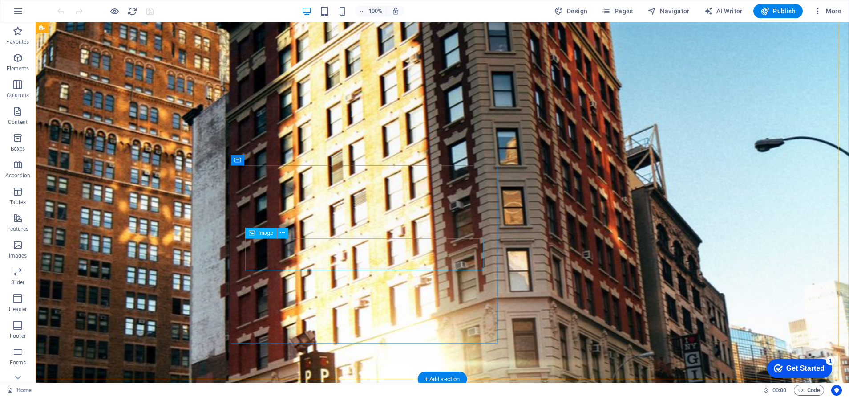
scroll to position [1225, 0]
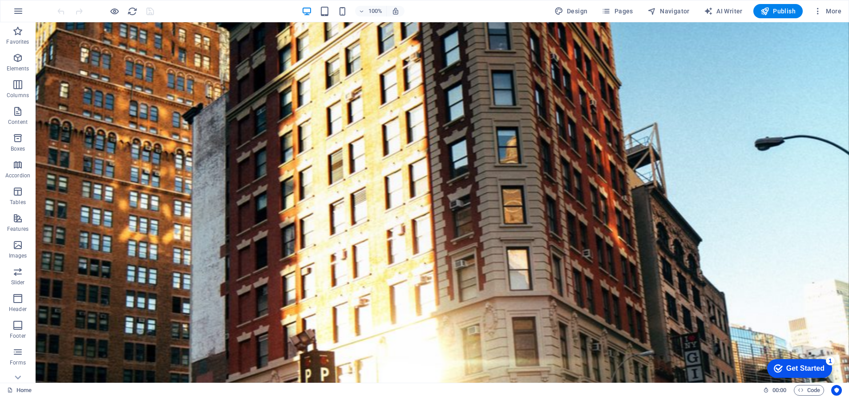
click at [13, 53] on icon "button" at bounding box center [17, 58] width 11 height 11
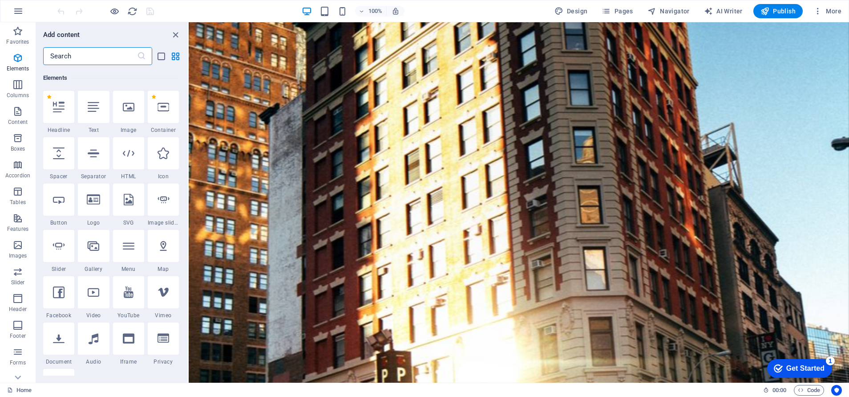
scroll to position [95, 0]
click at [124, 155] on icon at bounding box center [129, 153] width 12 height 12
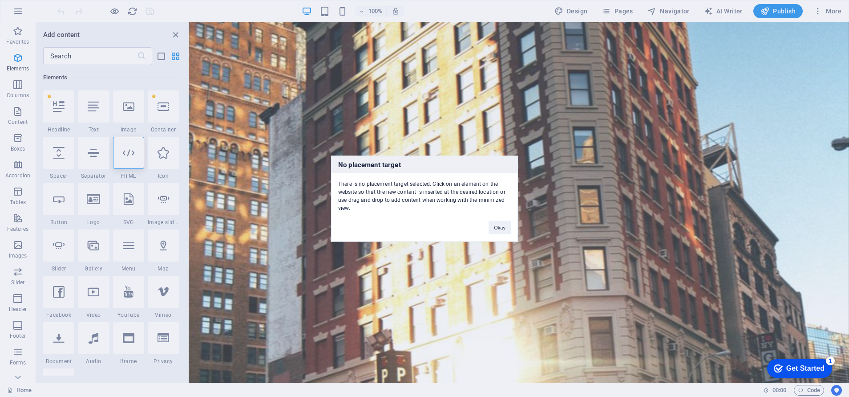
drag, startPoint x: 161, startPoint y: 165, endPoint x: 224, endPoint y: 178, distance: 64.9
click at [224, 178] on div "No placement target There is no placement target selected. Click on an element …" at bounding box center [424, 198] width 849 height 397
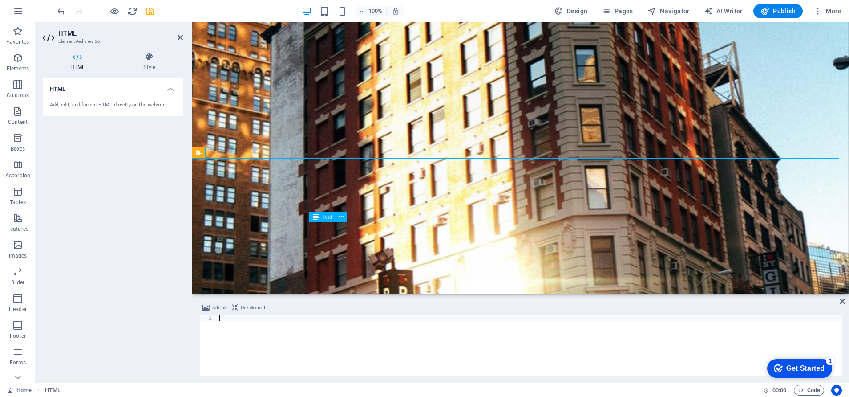
scroll to position [1370, 0]
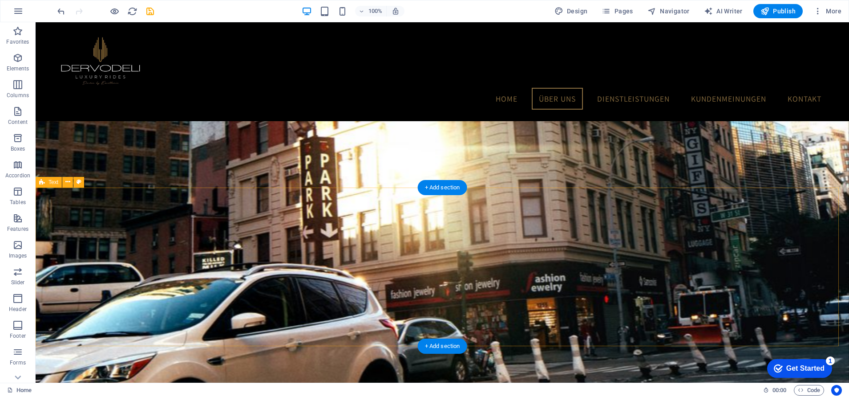
scroll to position [1177, 0]
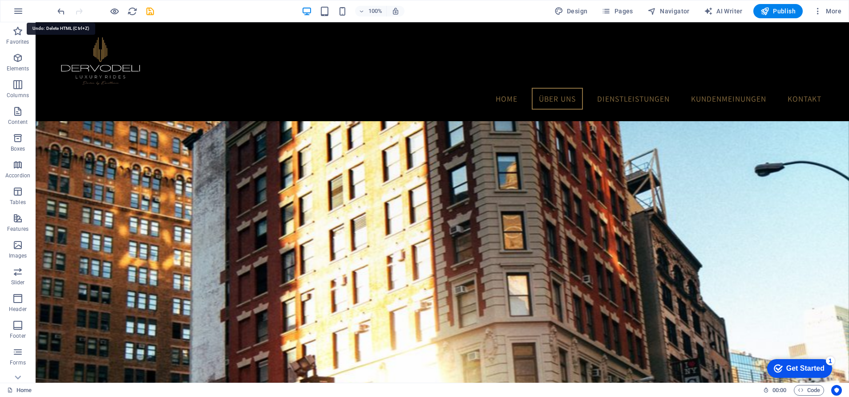
click at [60, 9] on icon "undo" at bounding box center [61, 11] width 10 height 10
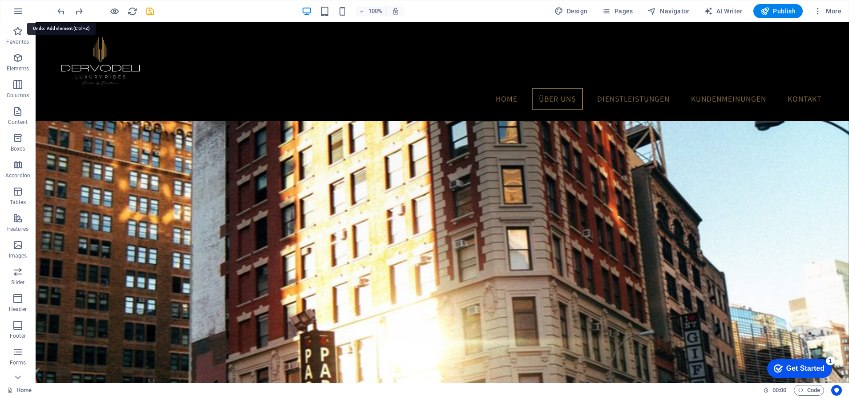
click at [63, 12] on icon "undo" at bounding box center [61, 11] width 10 height 10
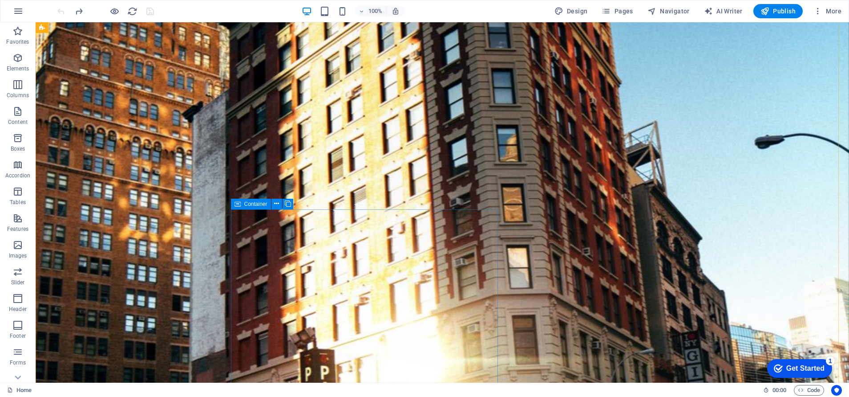
scroll to position [1183, 0]
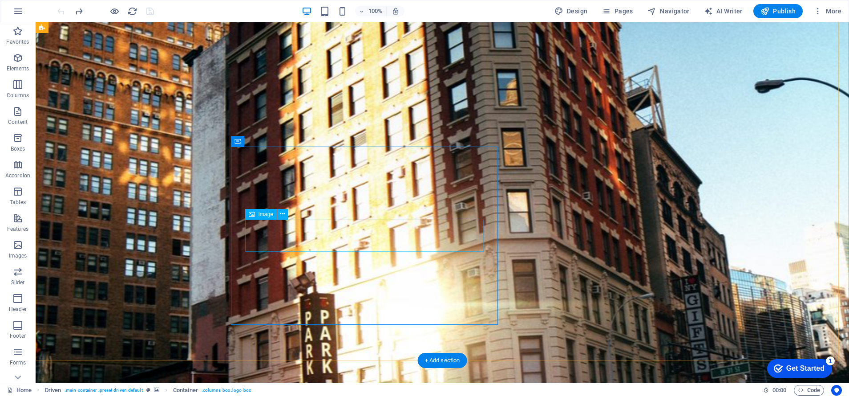
scroll to position [1283, 0]
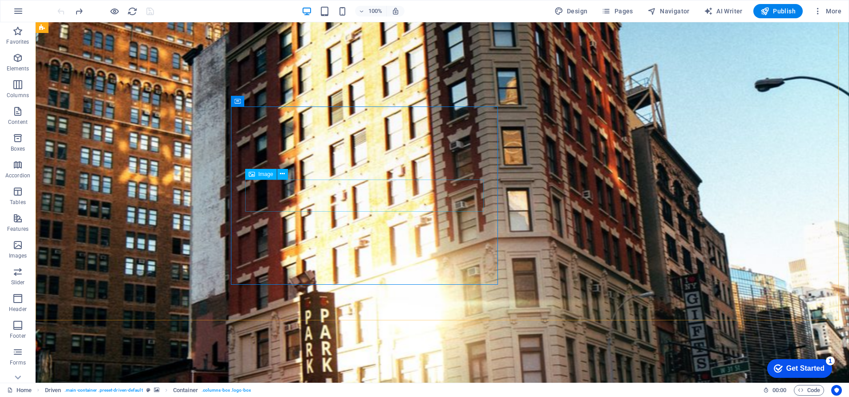
click at [282, 173] on icon at bounding box center [282, 173] width 5 height 9
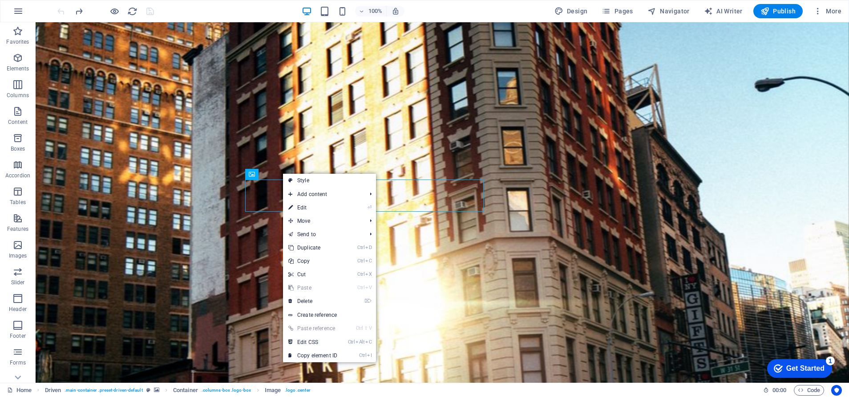
click at [332, 300] on link "⌦ Delete" at bounding box center [313, 300] width 60 height 13
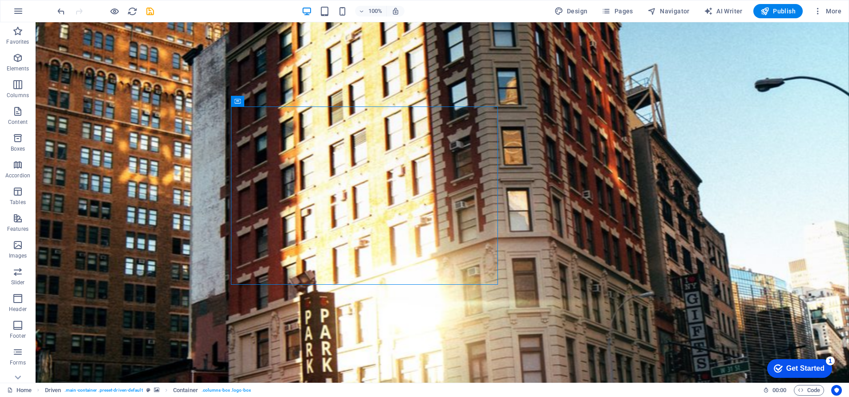
click at [16, 59] on icon "button" at bounding box center [17, 58] width 11 height 11
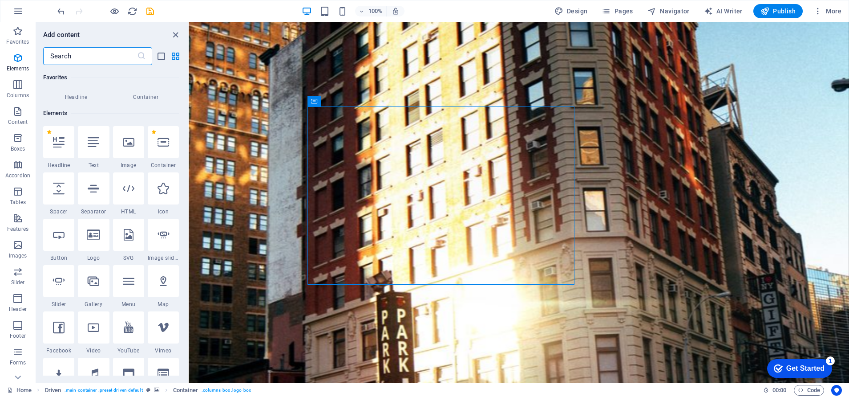
scroll to position [95, 0]
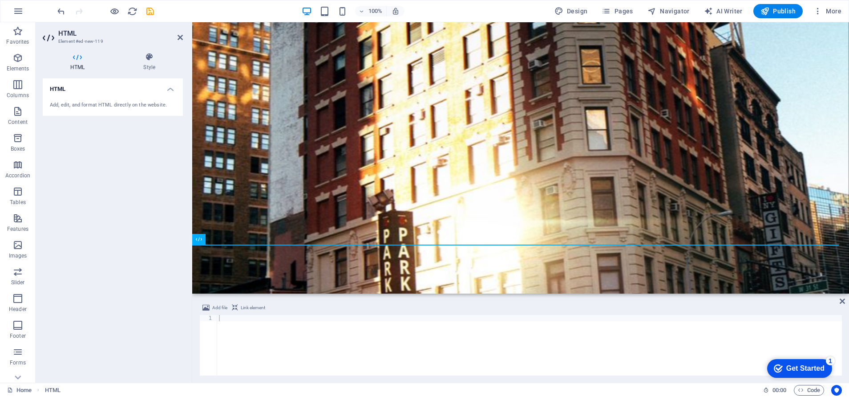
click at [181, 38] on icon at bounding box center [180, 37] width 5 height 7
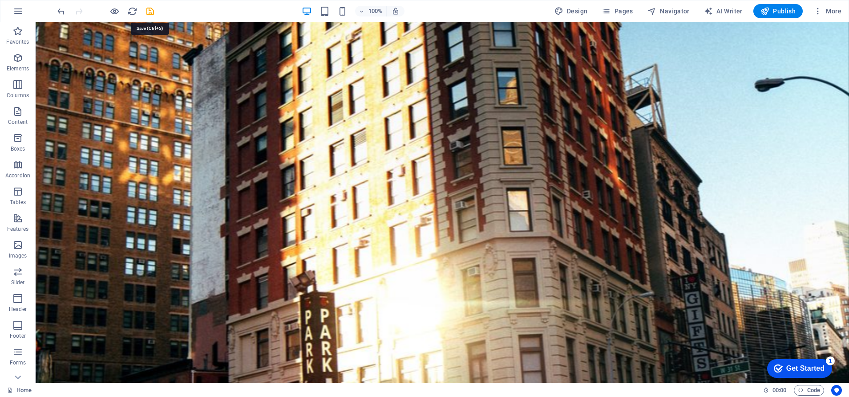
click at [153, 9] on icon "save" at bounding box center [150, 11] width 10 height 10
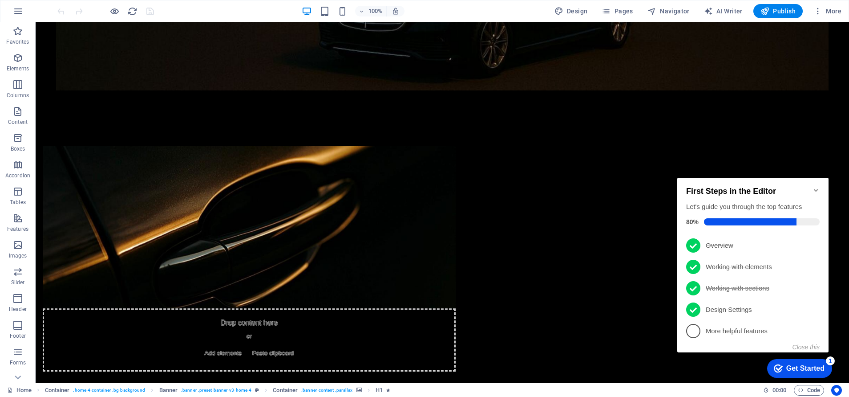
scroll to position [480, 0]
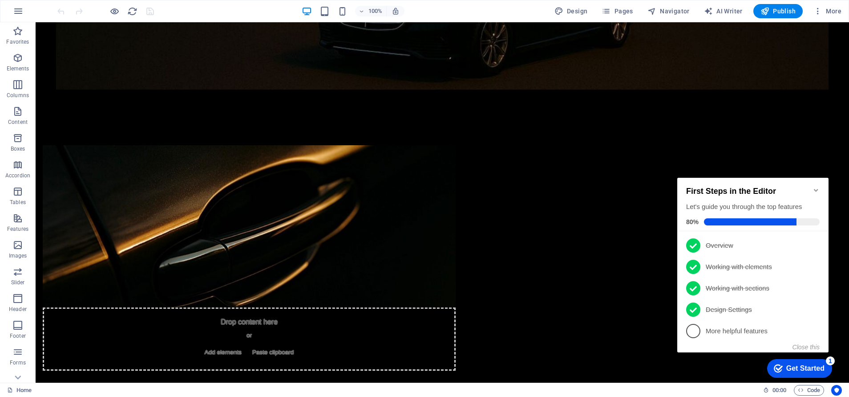
click at [696, 325] on span "5" at bounding box center [693, 331] width 14 height 14
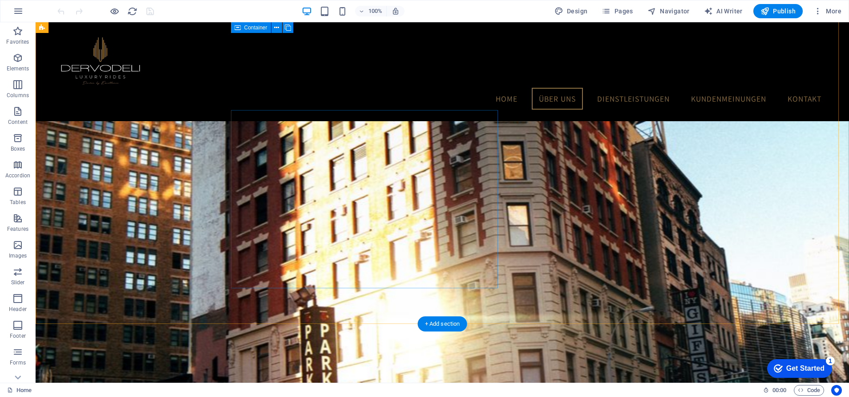
scroll to position [1197, 0]
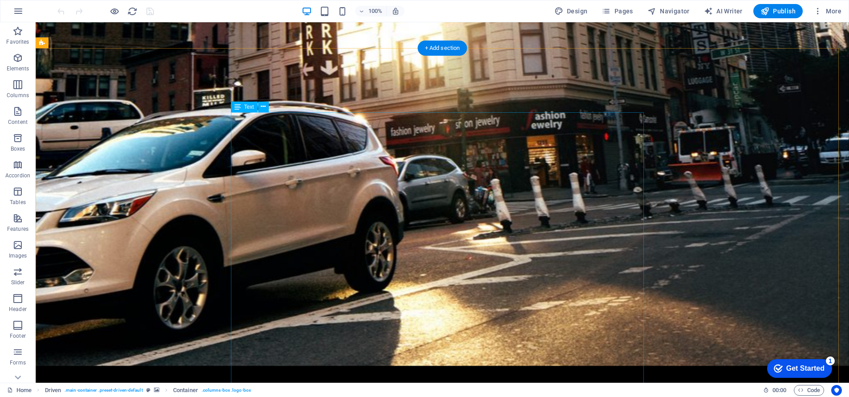
scroll to position [1555, 0]
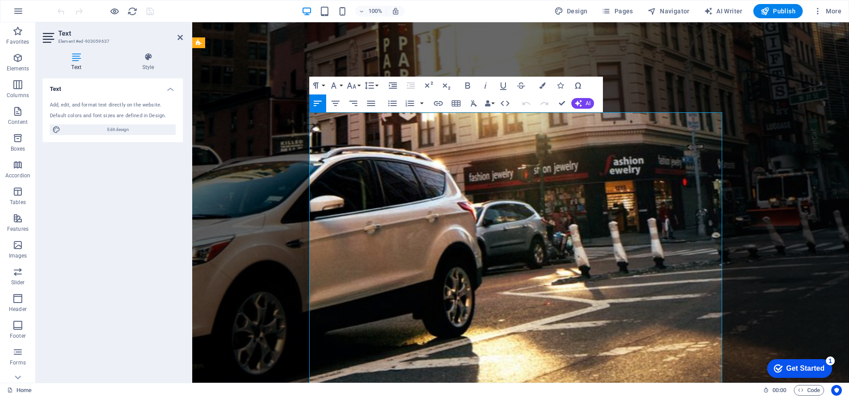
copy div "<!-- Luxury Taxi Preisrechner --> <div class="lux-calc" id="luxCalc" aria-label…"
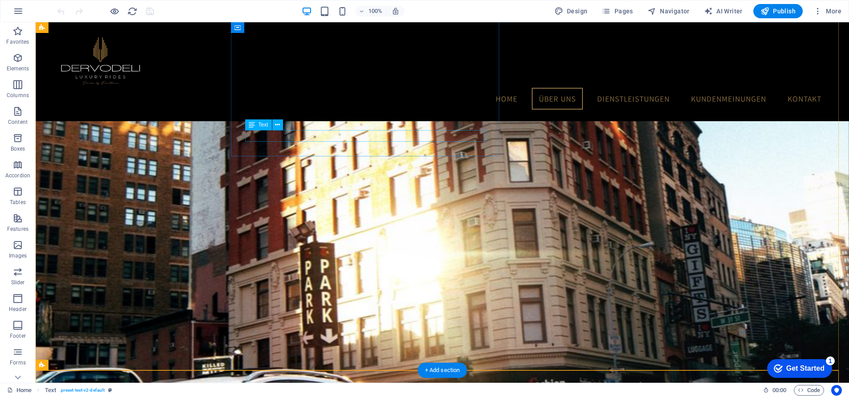
scroll to position [1150, 0]
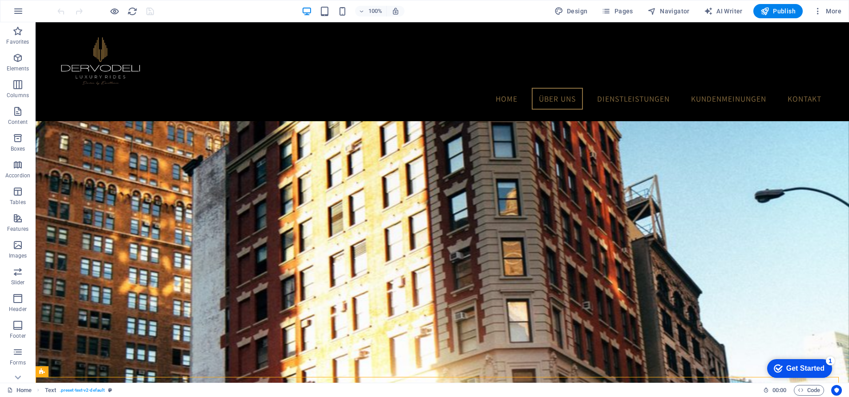
click at [18, 62] on icon "button" at bounding box center [17, 58] width 11 height 11
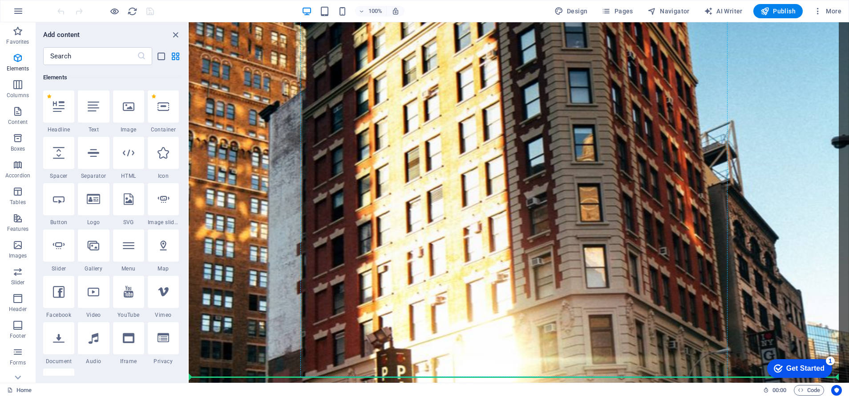
scroll to position [1370, 0]
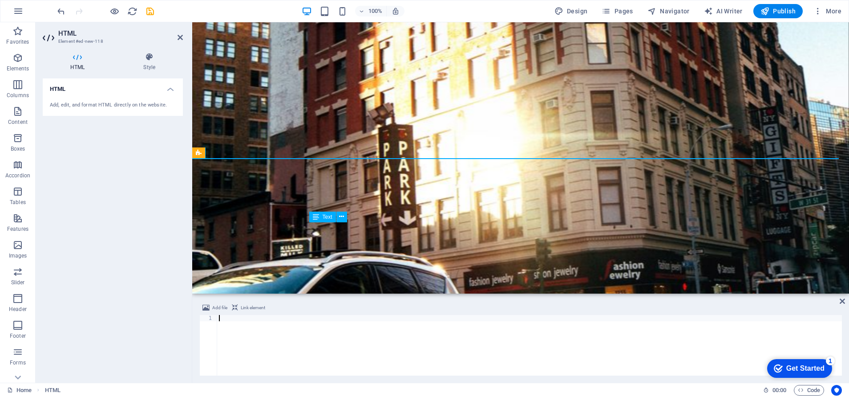
type textarea "</script>"
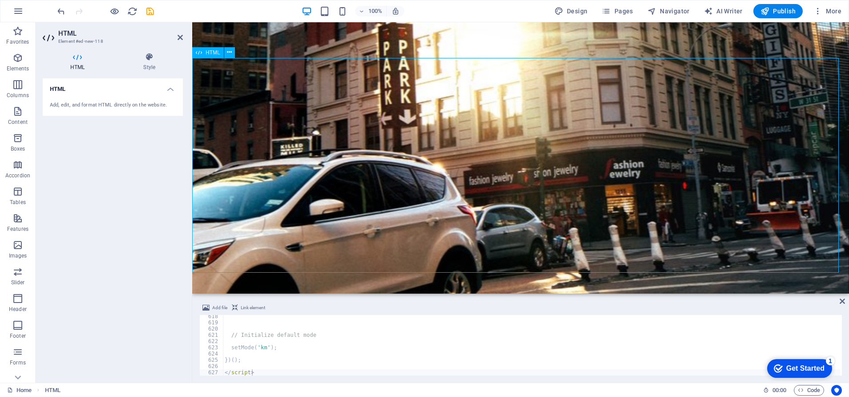
scroll to position [1471, 0]
click at [179, 38] on icon at bounding box center [180, 37] width 5 height 7
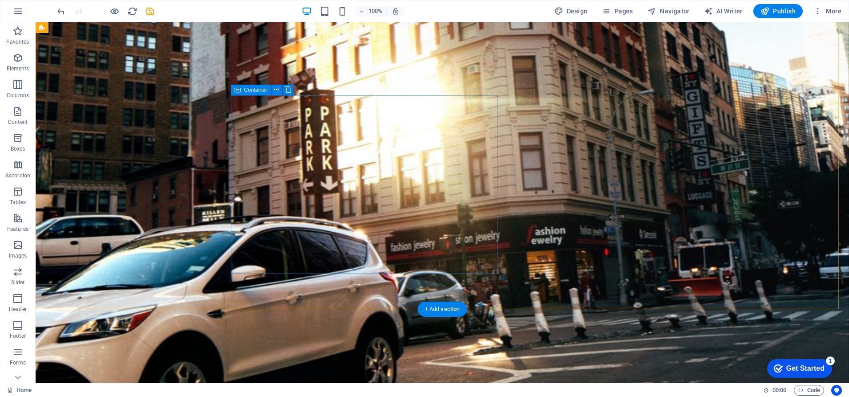
scroll to position [1500, 0]
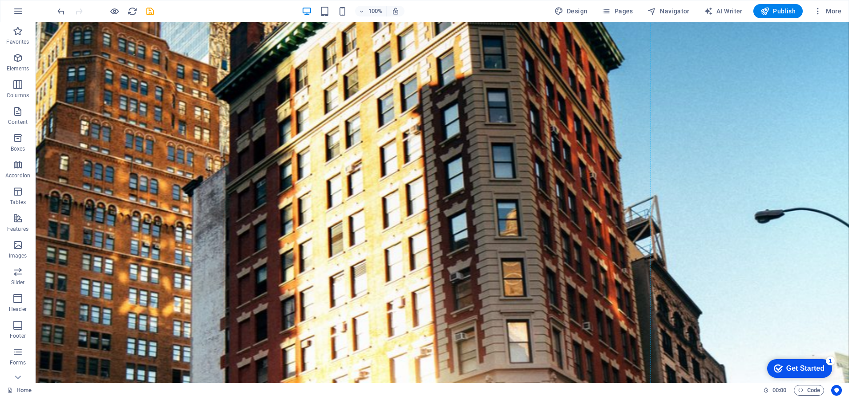
scroll to position [1185, 0]
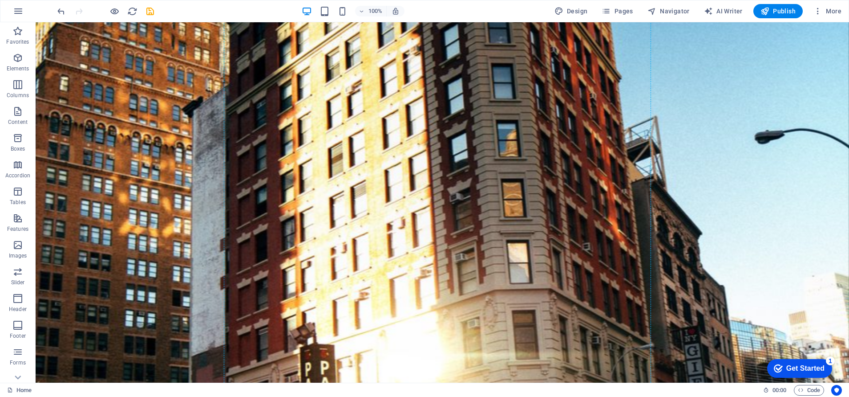
drag, startPoint x: 84, startPoint y: 118, endPoint x: 341, endPoint y: 280, distance: 303.5
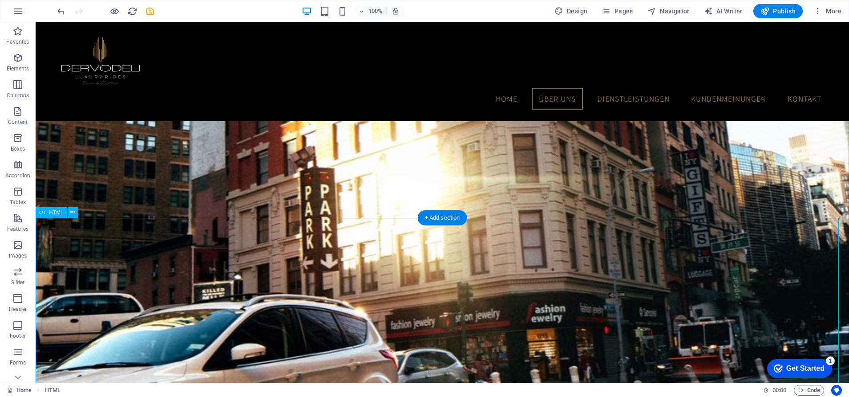
scroll to position [1386, 0]
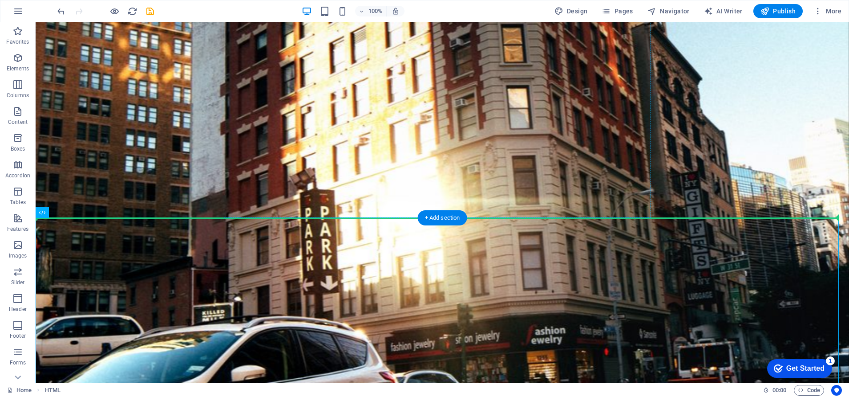
drag, startPoint x: 83, startPoint y: 235, endPoint x: 311, endPoint y: 114, distance: 258.3
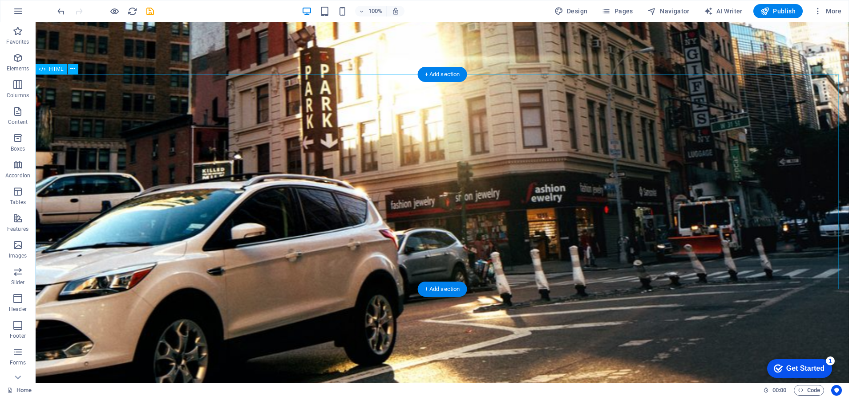
scroll to position [1529, 0]
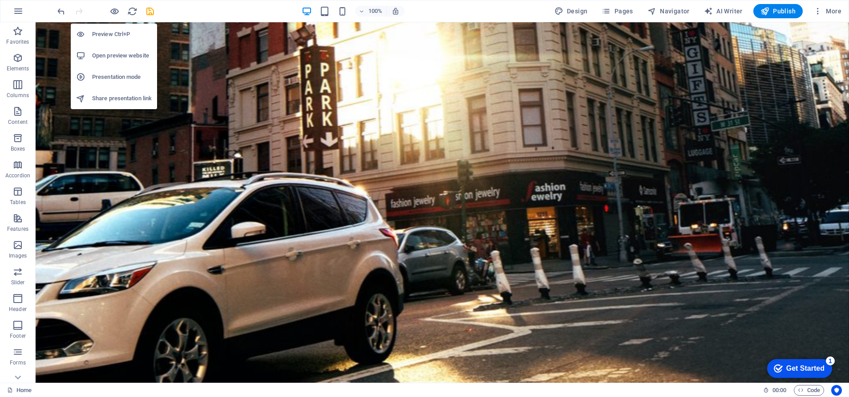
click at [120, 35] on h6 "Preview Ctrl+P" at bounding box center [122, 34] width 60 height 11
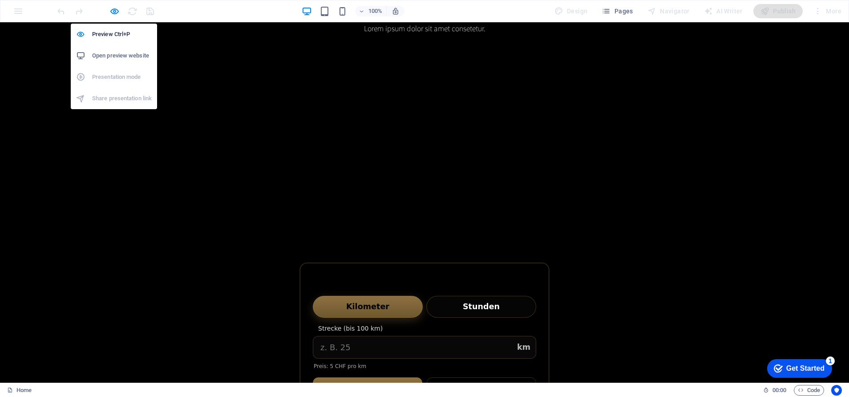
click at [93, 39] on h6 "Preview Ctrl+P" at bounding box center [122, 34] width 60 height 11
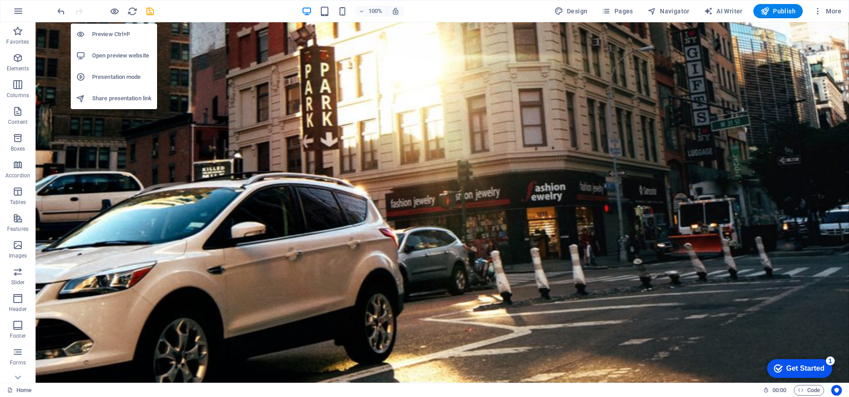
click at [99, 37] on h6 "Preview Ctrl+P" at bounding box center [122, 34] width 60 height 11
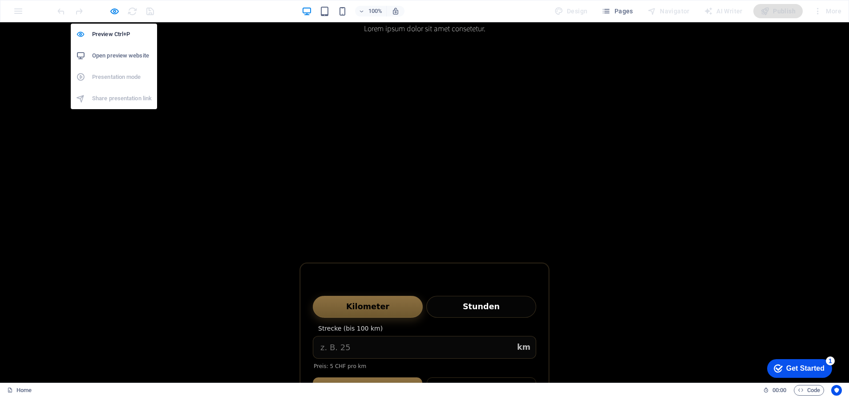
click at [104, 54] on h6 "Open preview website" at bounding box center [122, 55] width 60 height 11
click at [112, 9] on icon "button" at bounding box center [115, 11] width 10 height 10
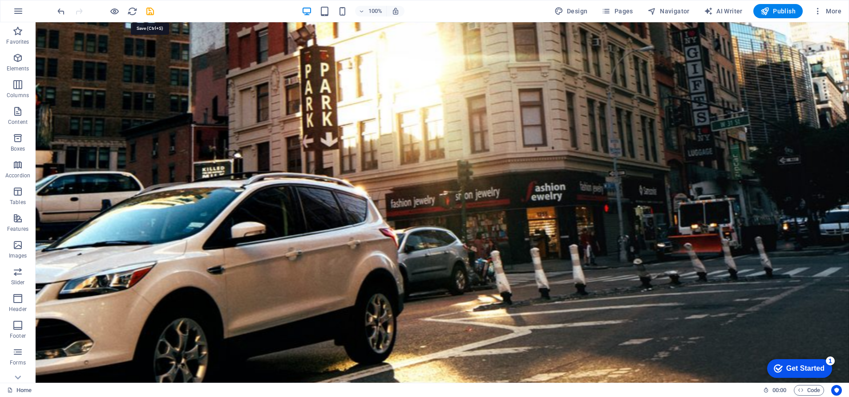
click at [151, 8] on icon "save" at bounding box center [150, 11] width 10 height 10
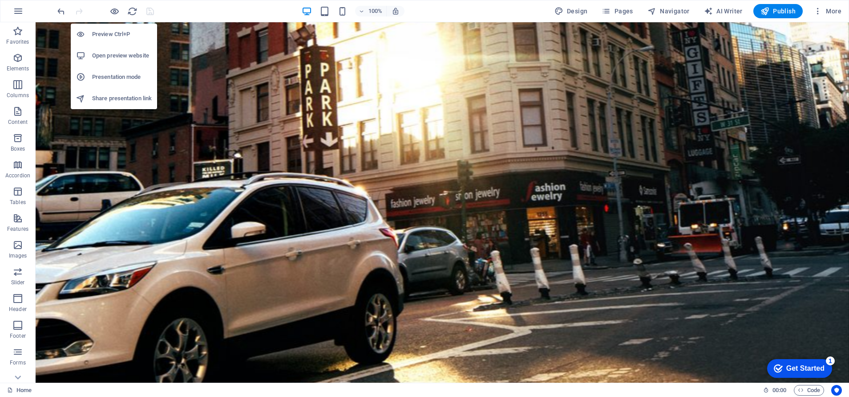
click at [123, 56] on h6 "Open preview website" at bounding box center [122, 55] width 60 height 11
click at [112, 11] on icon "button" at bounding box center [115, 11] width 10 height 10
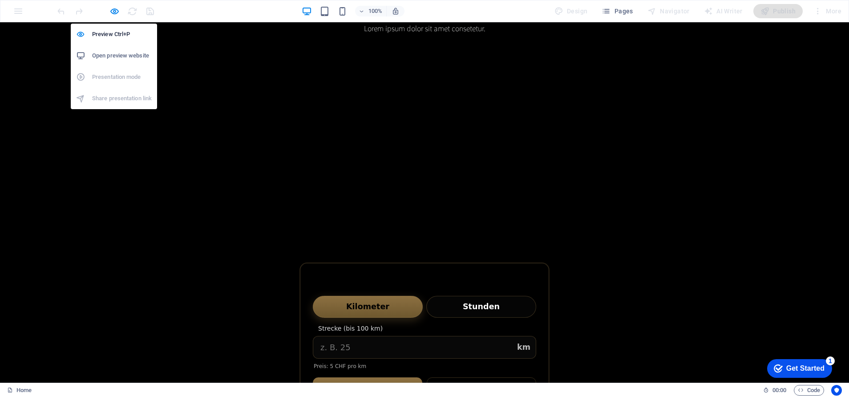
click at [112, 11] on icon "button" at bounding box center [115, 11] width 10 height 10
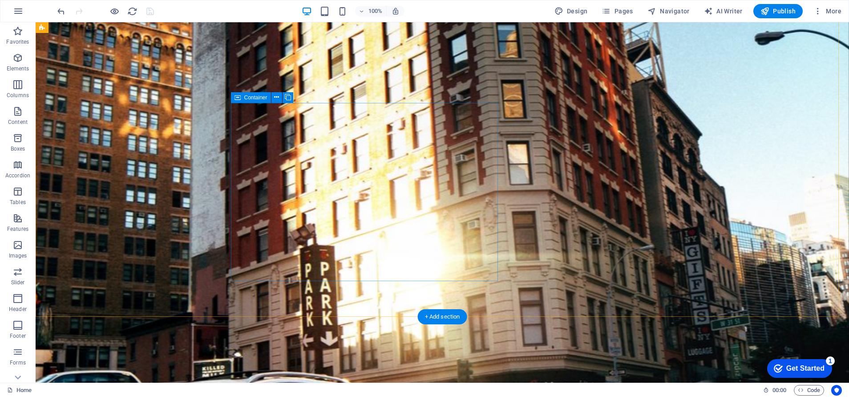
scroll to position [1288, 0]
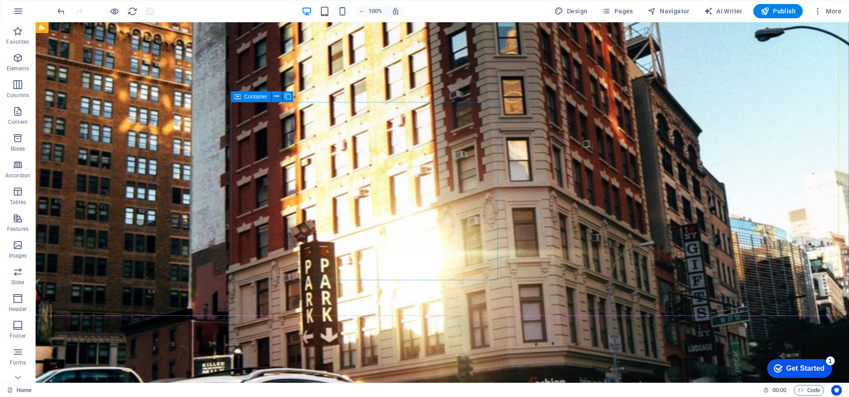
click at [276, 101] on icon at bounding box center [276, 96] width 5 height 9
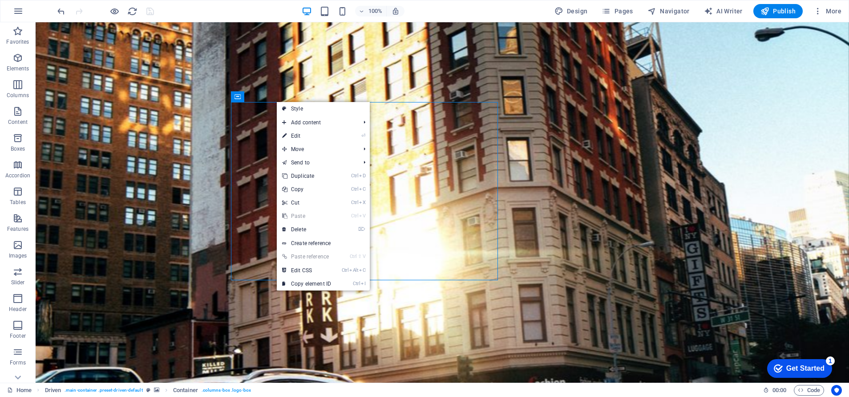
click at [313, 227] on link "⌦ Delete" at bounding box center [307, 229] width 60 height 13
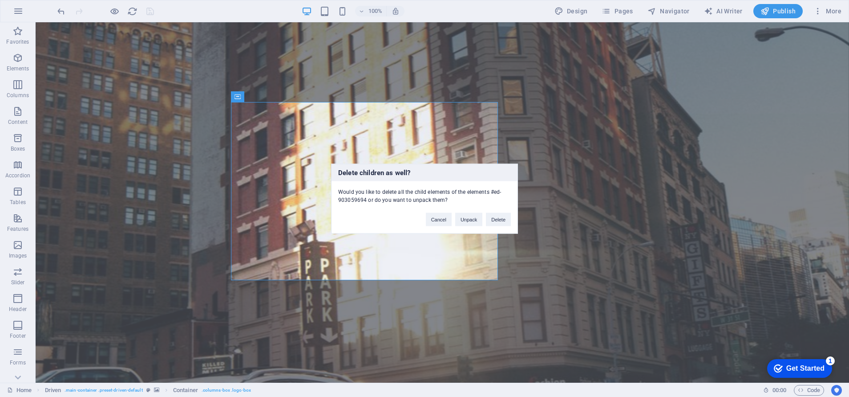
click at [501, 219] on button "Delete" at bounding box center [498, 218] width 25 height 13
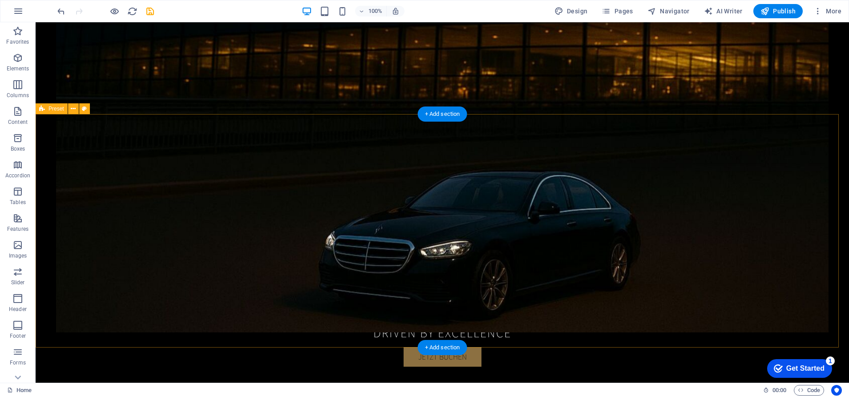
scroll to position [344, 0]
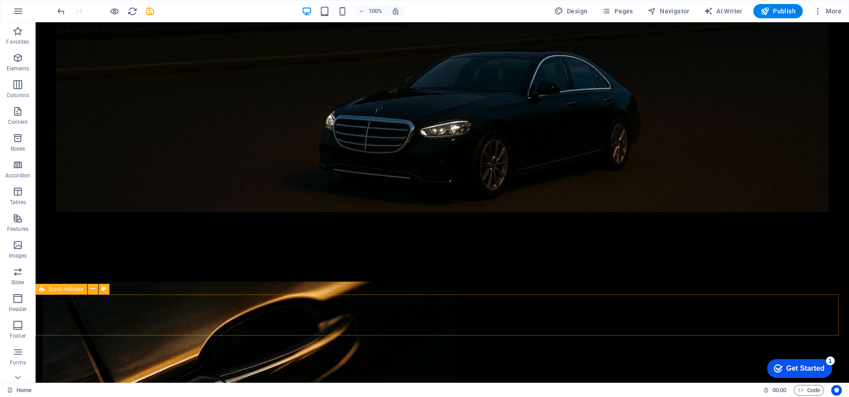
click at [94, 288] on icon at bounding box center [92, 288] width 5 height 9
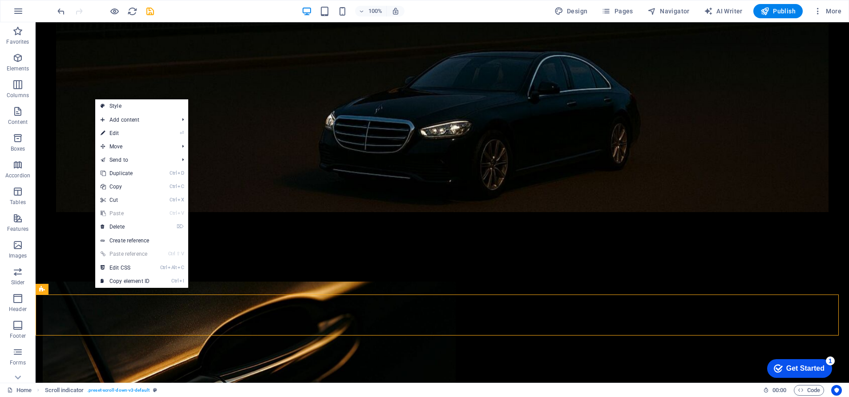
click at [142, 229] on link "⌦ Delete" at bounding box center [125, 226] width 60 height 13
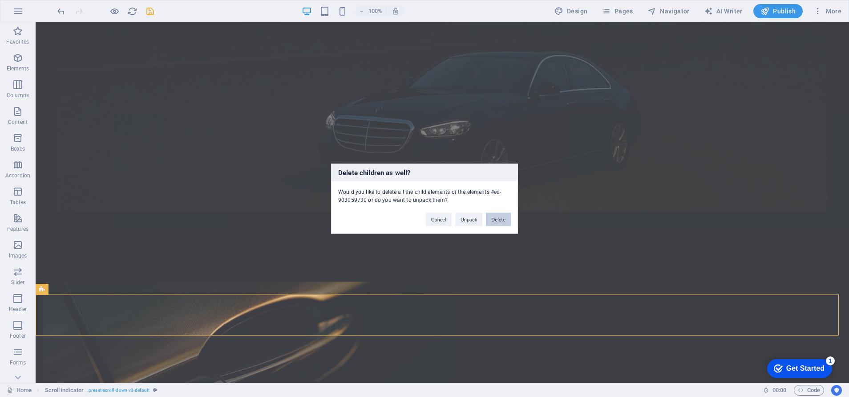
click at [502, 215] on button "Delete" at bounding box center [498, 218] width 25 height 13
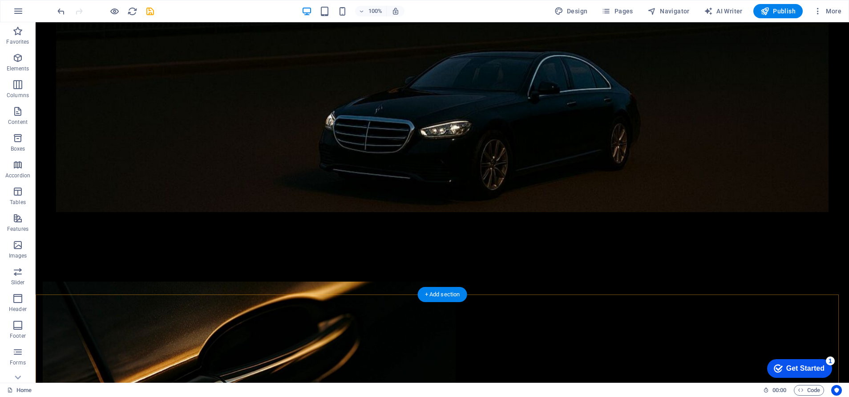
click at [431, 293] on div "+ Add section" at bounding box center [442, 294] width 49 height 15
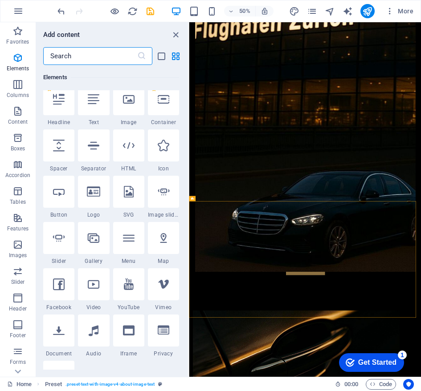
scroll to position [0, 0]
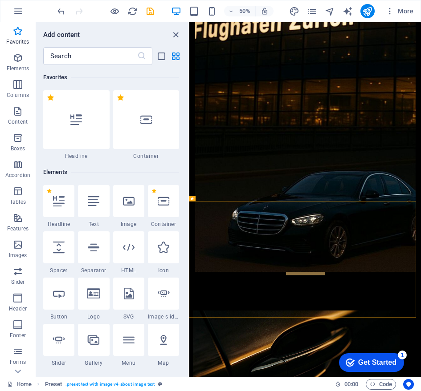
click at [146, 130] on div at bounding box center [146, 119] width 66 height 59
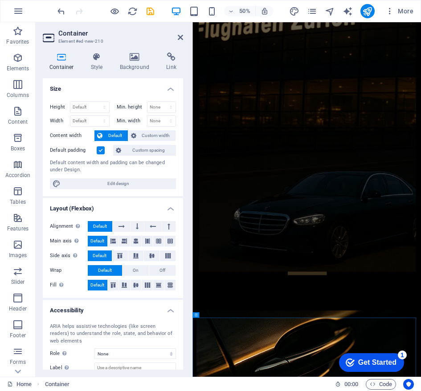
click at [178, 39] on icon at bounding box center [180, 37] width 5 height 7
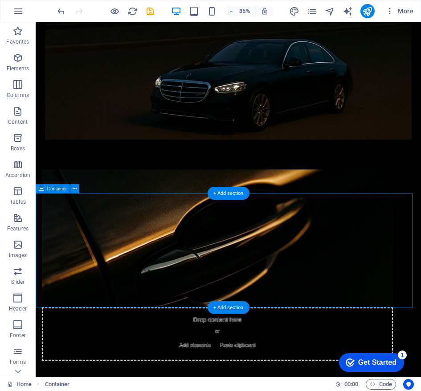
scroll to position [487, 0]
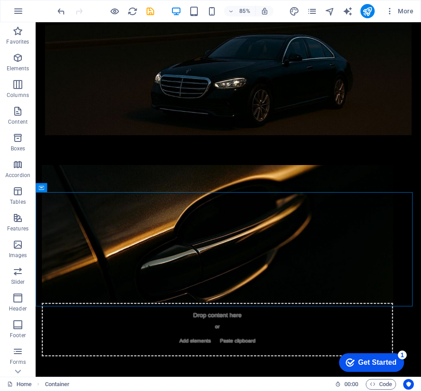
click at [18, 57] on icon "button" at bounding box center [17, 58] width 11 height 11
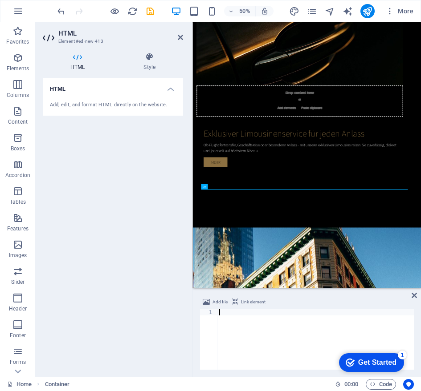
scroll to position [584, 0]
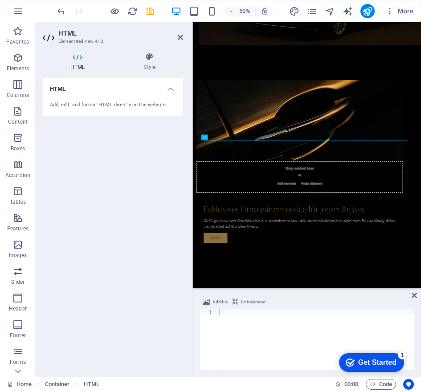
click at [235, 315] on div at bounding box center [315, 345] width 196 height 73
paste textarea "}"
type textarea "}"
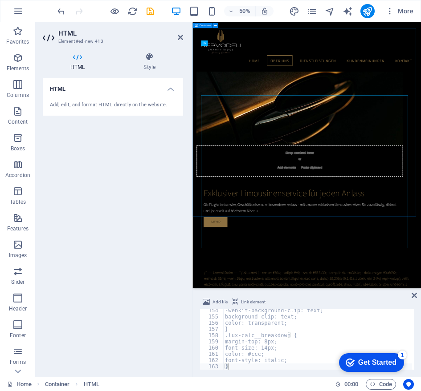
scroll to position [668, 0]
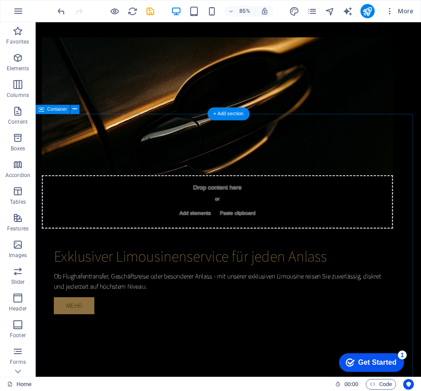
scroll to position [579, 0]
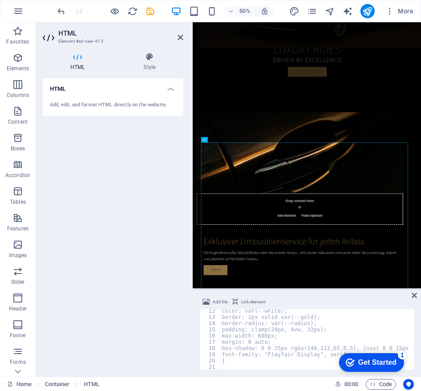
scroll to position [0, 0]
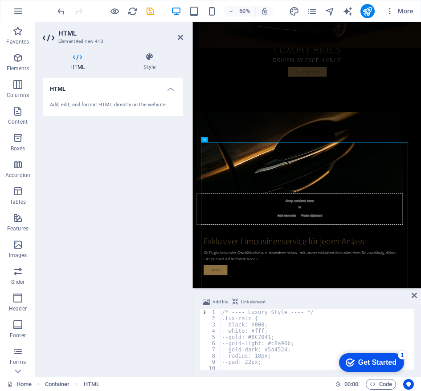
click at [149, 88] on h4 "HTML" at bounding box center [113, 86] width 140 height 16
click at [180, 36] on icon at bounding box center [180, 37] width 5 height 7
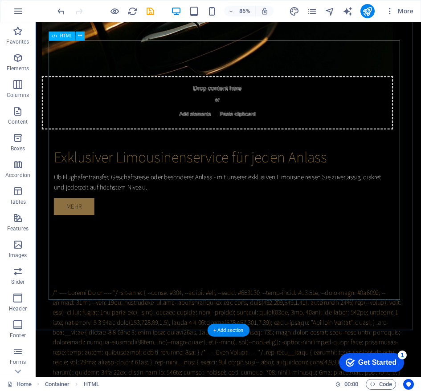
scroll to position [805, 0]
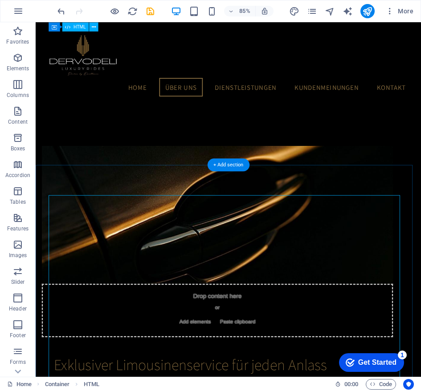
scroll to position [509, 0]
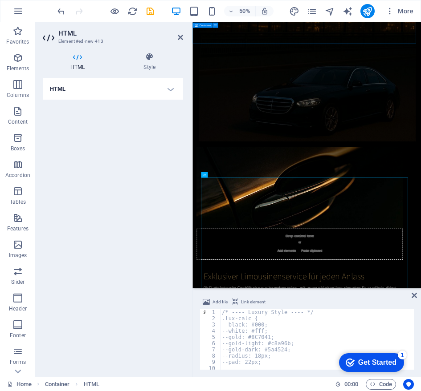
click at [268, 356] on div "/* ---- Luxury Style ---- */ .lux-calc { --black: #000; --white: #fff; --gold: …" at bounding box center [378, 344] width 316 height 71
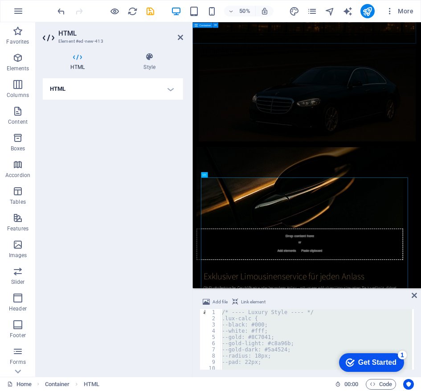
paste textarea "</script>"
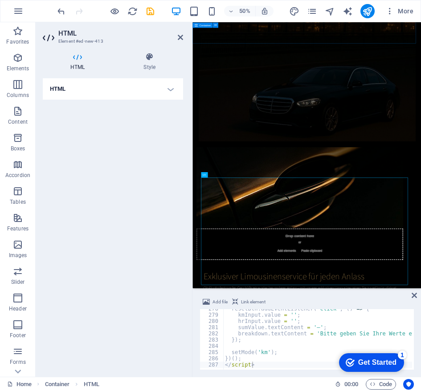
click at [259, 343] on div "resetBtn . addEventListener ( 'click' , ( ) => { kmInput . value = '' ; hrInput…" at bounding box center [395, 341] width 345 height 71
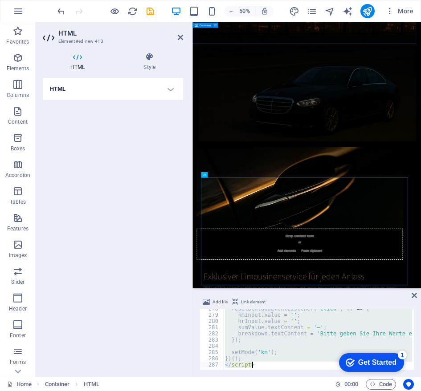
paste textarea ".ltx__hint"
type textarea ".ltx__hint"
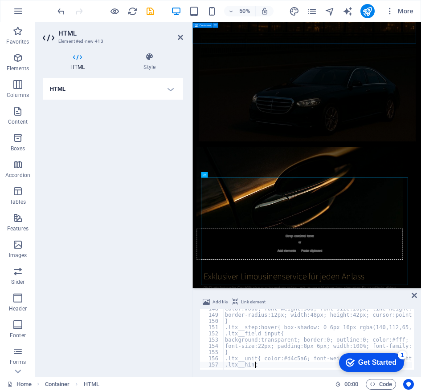
scroll to position [920, 0]
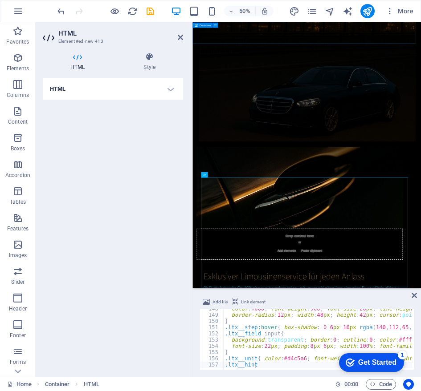
click at [415, 296] on icon at bounding box center [413, 295] width 5 height 7
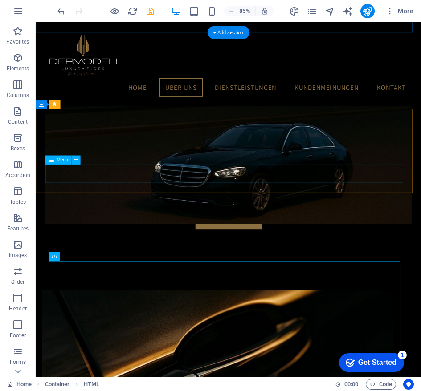
scroll to position [335, 0]
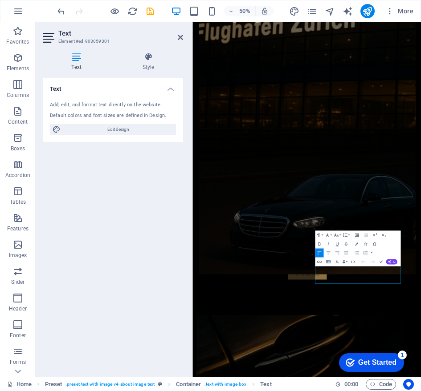
click at [149, 61] on icon at bounding box center [148, 57] width 69 height 9
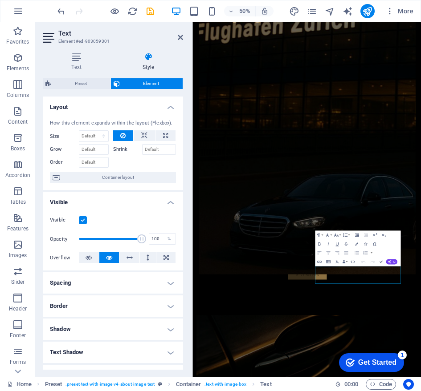
click at [181, 38] on icon at bounding box center [180, 37] width 5 height 7
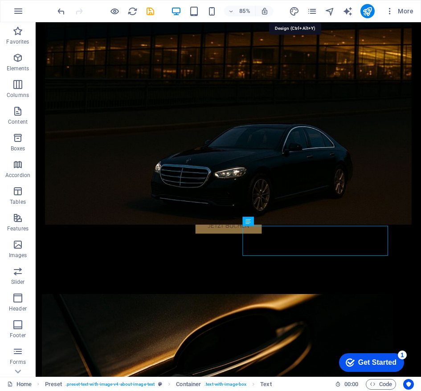
click at [294, 10] on icon "design" at bounding box center [294, 11] width 10 height 10
select select "rem"
select select "200"
select select "px"
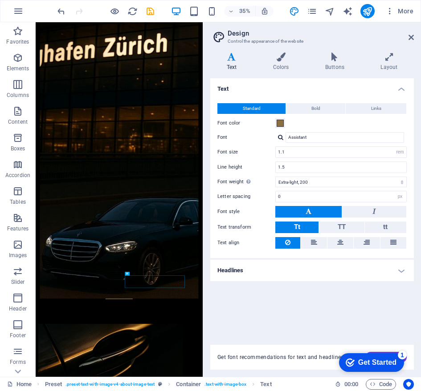
click at [300, 107] on button "Bold" at bounding box center [315, 108] width 59 height 11
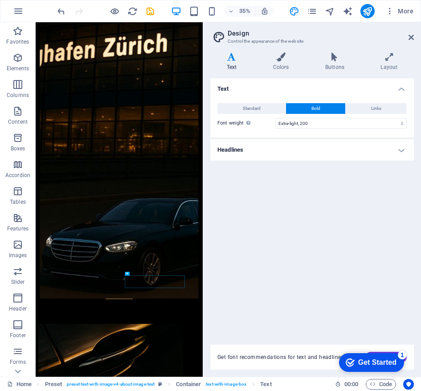
click at [274, 108] on button "Standard" at bounding box center [251, 108] width 68 height 11
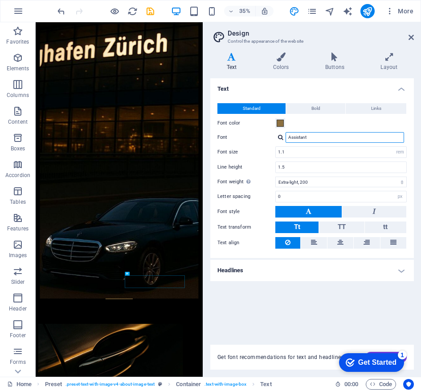
click at [325, 139] on input "Assistant" at bounding box center [344, 137] width 118 height 11
click at [412, 38] on icon at bounding box center [410, 37] width 5 height 7
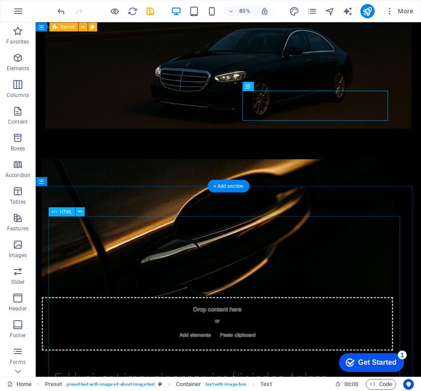
scroll to position [616, 0]
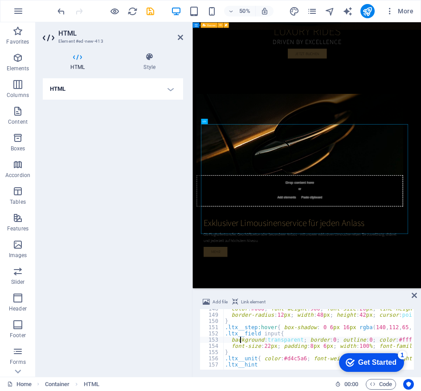
click at [241, 340] on div "color : #000 ; font-weight : 900 ; font-size : 20 px ; line-height : 1 ; border…" at bounding box center [415, 341] width 385 height 71
type textarea ".ltx__unit{ color:#d4c5a6; font-weight:700; padding-right:4px; } .ltx__hint"
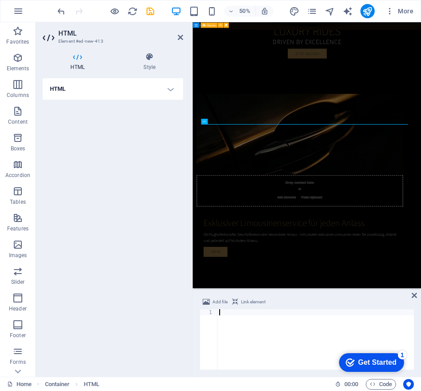
scroll to position [1367, 0]
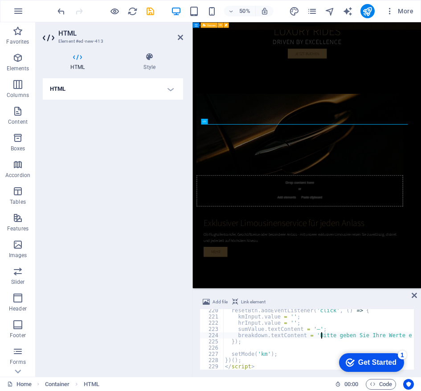
click at [320, 333] on div "resetBtn . addEventListener ( 'click' , ( ) => { kmInput . value = '' ; hrInput…" at bounding box center [411, 343] width 376 height 71
type textarea "breakdown.textContent = 'Bitte geben Sie Ihre Werte ein.';"
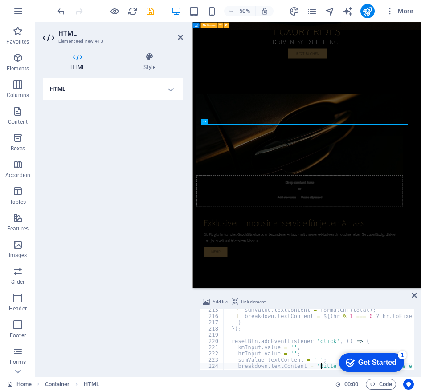
scroll to position [1368, 0]
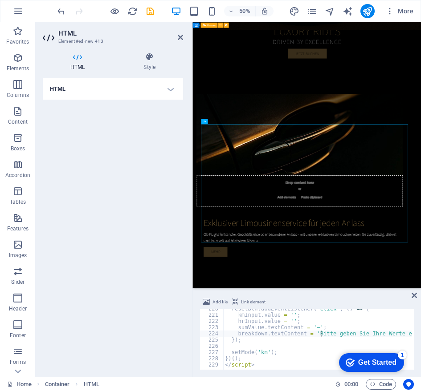
click at [415, 292] on icon at bounding box center [413, 295] width 5 height 7
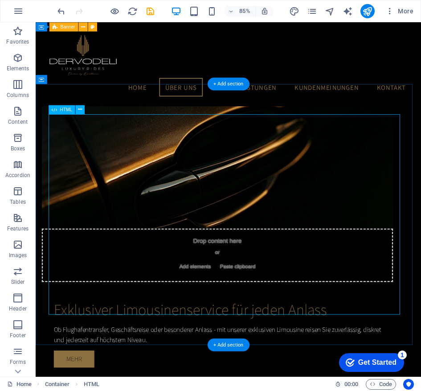
scroll to position [512, 0]
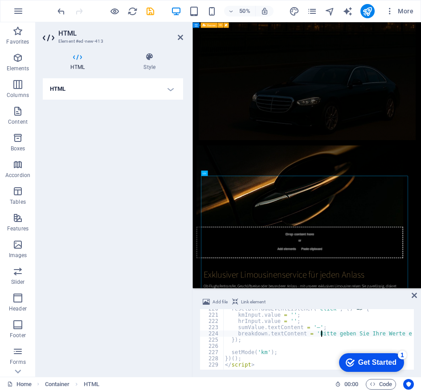
type textarea "})(); </script>"
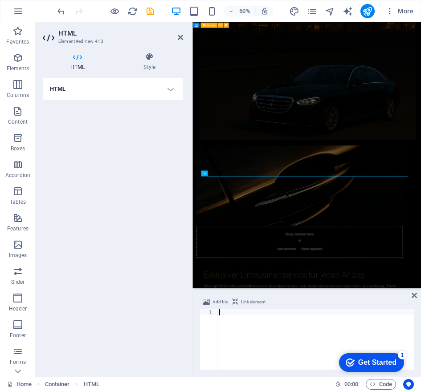
type textarea "</script>"
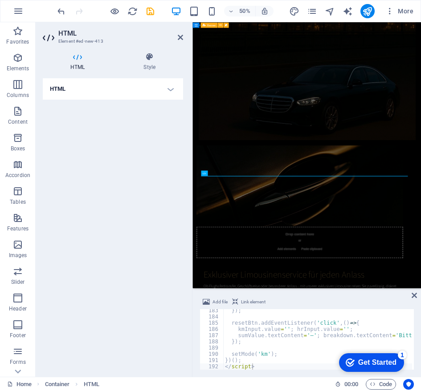
click at [414, 296] on icon at bounding box center [413, 295] width 5 height 7
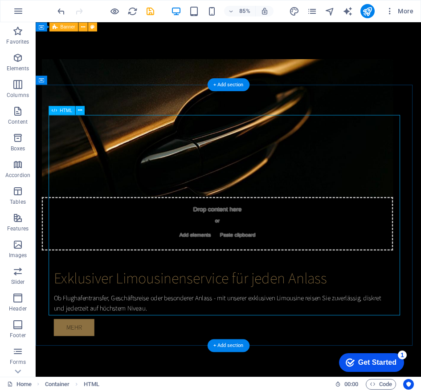
scroll to position [613, 0]
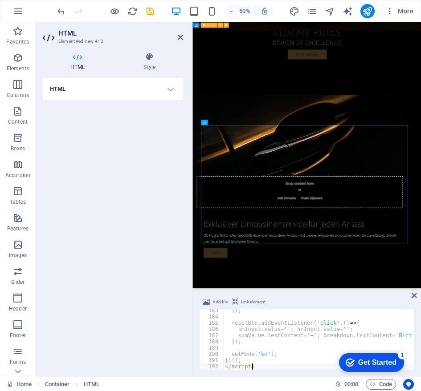
click at [241, 341] on div "}) ; resetBtn . addEventListener ( 'click' , ( ) => { kmInput . value = '' ; hr…" at bounding box center [403, 343] width 361 height 71
type textarea "})(); </script>"
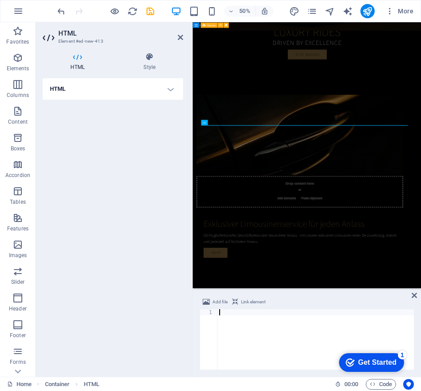
type textarea "</script>"
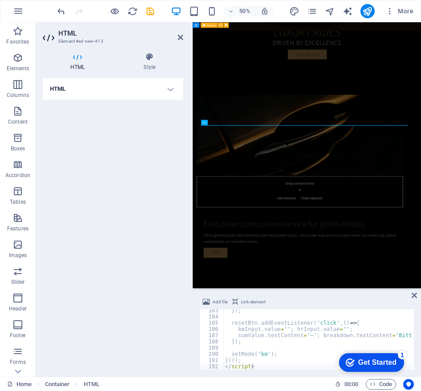
click at [415, 294] on icon at bounding box center [413, 295] width 5 height 7
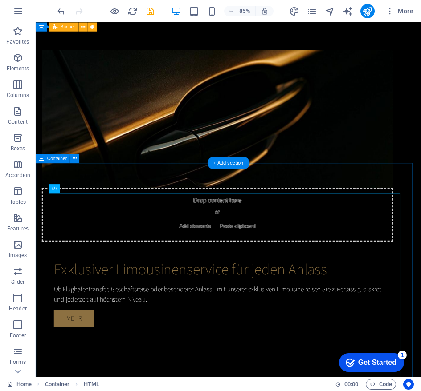
scroll to position [631, 0]
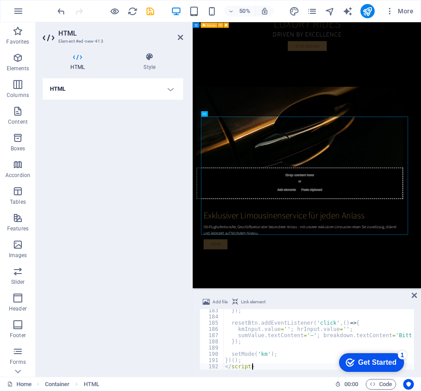
click at [256, 348] on div "}) ; resetBtn . addEventListener ( 'click' , ( ) => { kmInput . value = '' ; hr…" at bounding box center [403, 343] width 361 height 71
type textarea "})(); </script>"
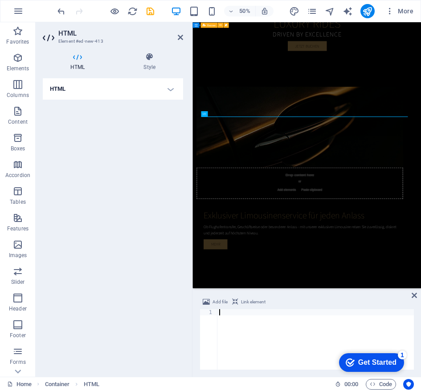
type textarea "</script>"
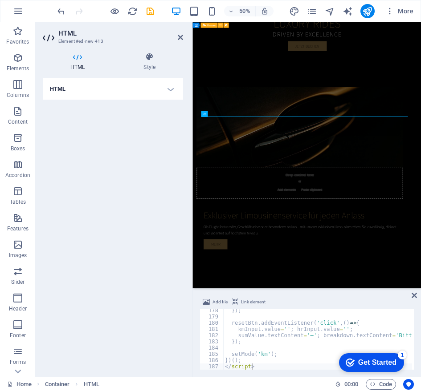
click at [415, 293] on icon at bounding box center [413, 295] width 5 height 7
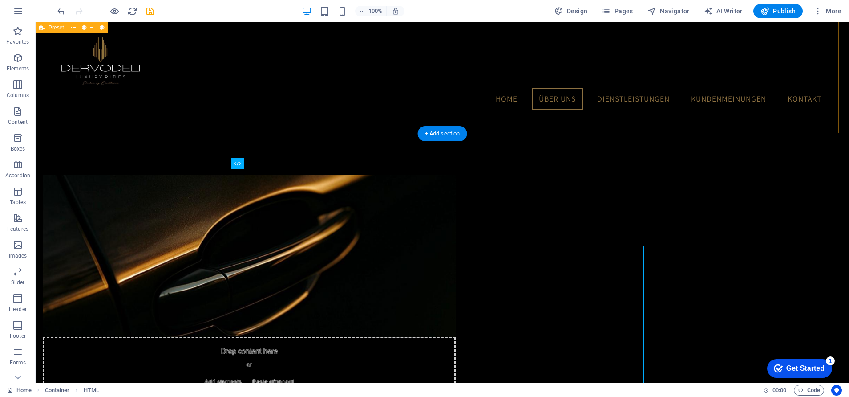
scroll to position [428, 0]
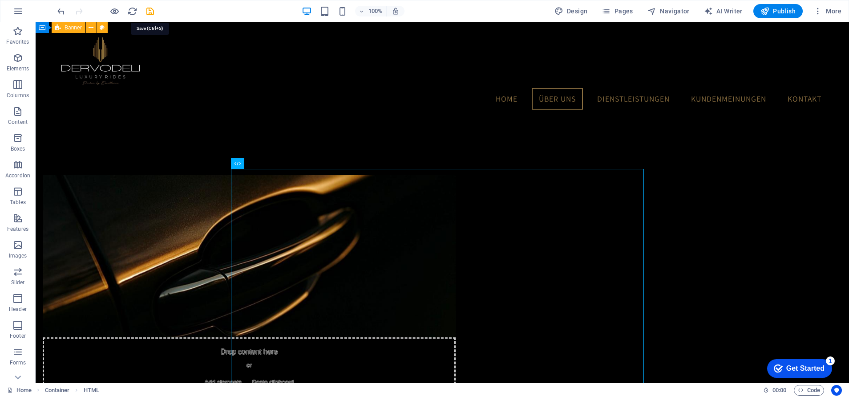
click at [147, 9] on icon "save" at bounding box center [150, 11] width 10 height 10
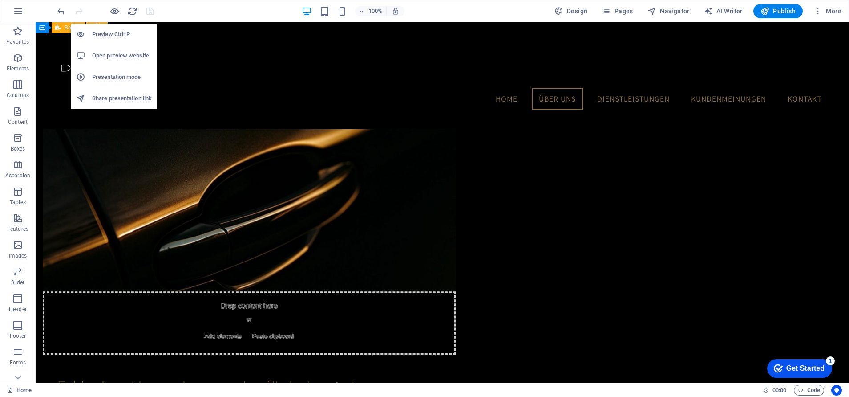
click at [119, 32] on h6 "Preview Ctrl+P" at bounding box center [122, 34] width 60 height 11
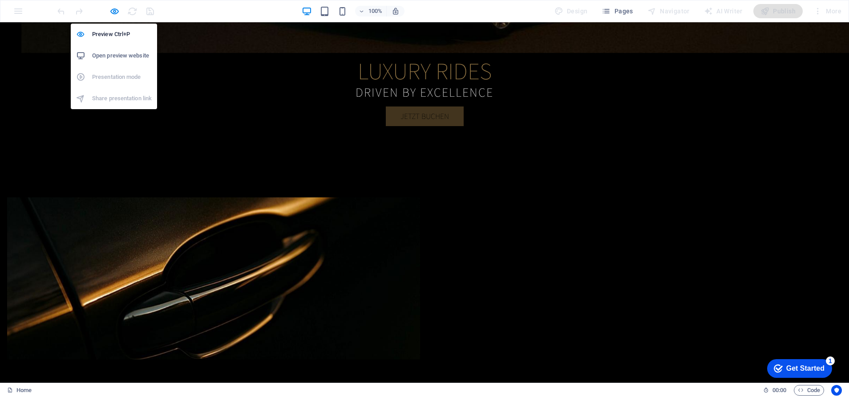
click at [120, 54] on h6 "Open preview website" at bounding box center [122, 55] width 60 height 11
click at [116, 14] on icon "button" at bounding box center [115, 11] width 10 height 10
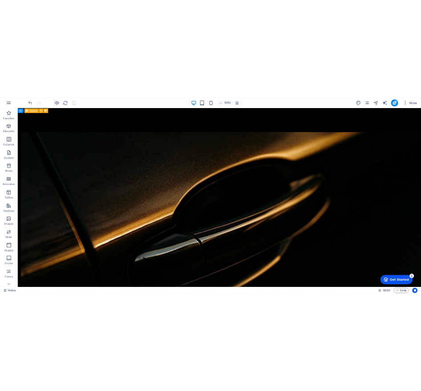
scroll to position [670, 0]
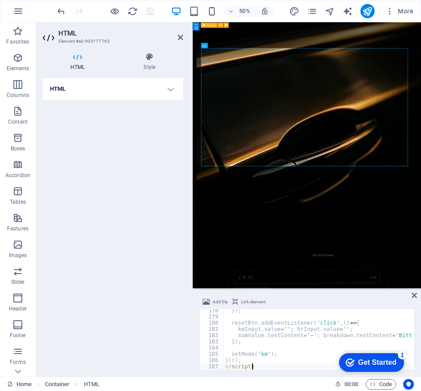
click at [260, 348] on div "}) ; resetBtn . addEventListener ( 'click' , ( ) => { kmInput . value = '' ; hr…" at bounding box center [403, 343] width 361 height 71
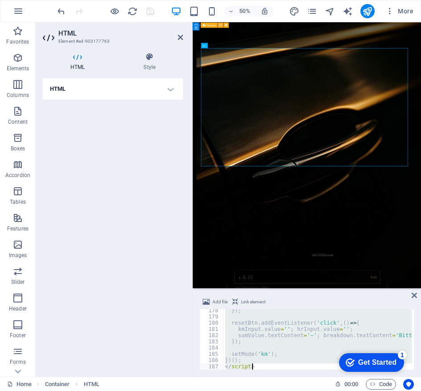
type textarea "})(); </script>"
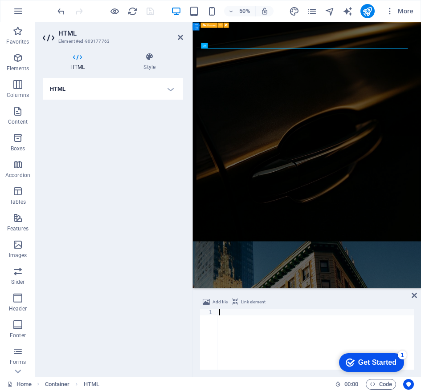
type textarea "</script>"
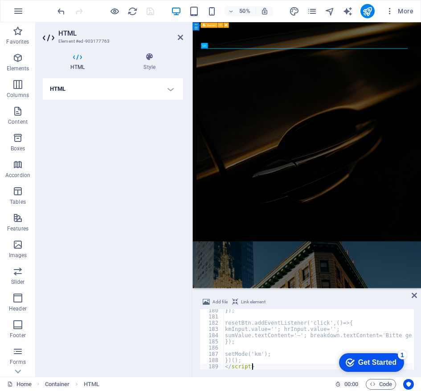
scroll to position [1117, 0]
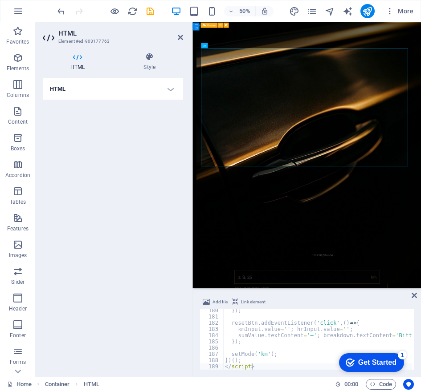
click at [414, 292] on icon at bounding box center [413, 295] width 5 height 7
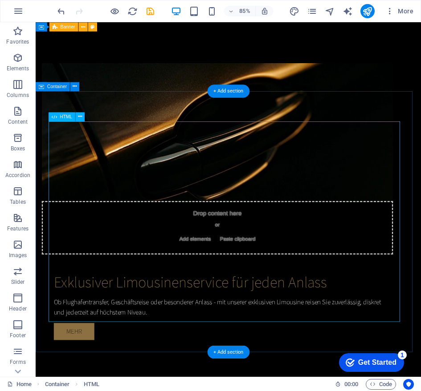
scroll to position [609, 0]
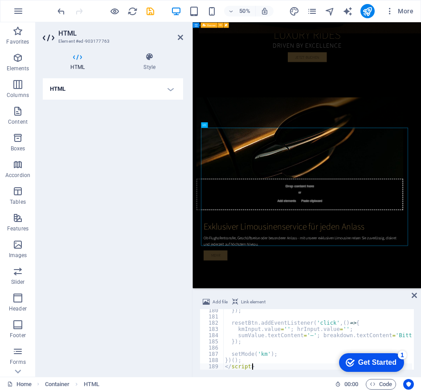
click at [281, 340] on div "}) ; resetBtn . addEventListener ( 'click' , ( ) => { kmInput . value = '' ; hr…" at bounding box center [400, 343] width 354 height 71
type textarea "})(); </script>"
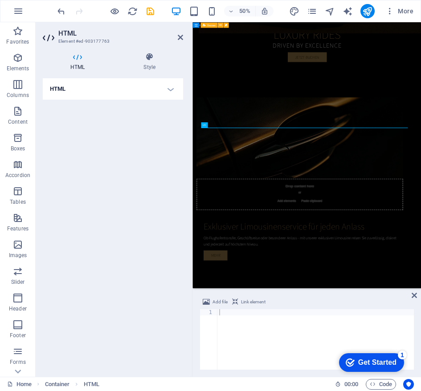
click at [247, 314] on div at bounding box center [315, 345] width 196 height 73
paste textarea "</script>"
type textarea "</script>"
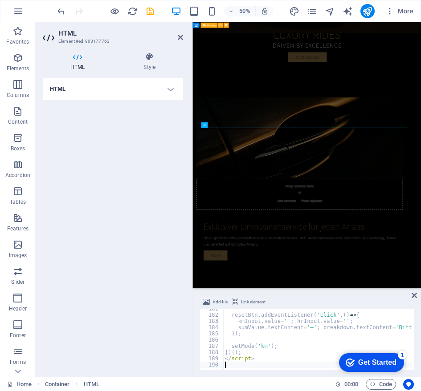
scroll to position [1125, 0]
type textarea "</script>"
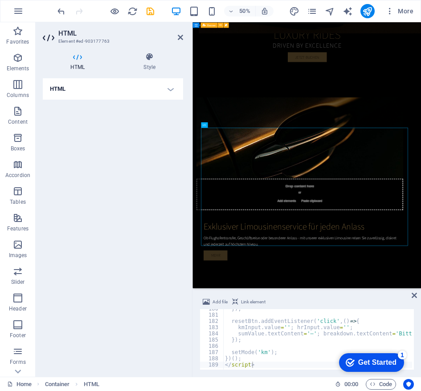
click at [413, 293] on icon at bounding box center [413, 295] width 5 height 7
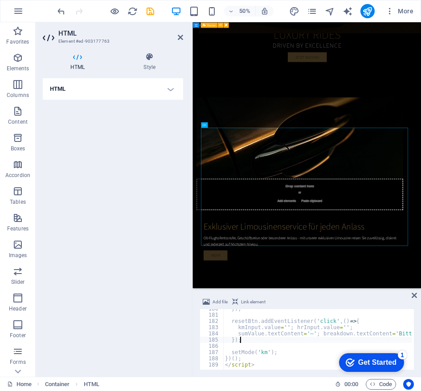
click at [265, 342] on div "}) ; resetBtn . addEventListener ( 'click' , ( ) => { kmInput . value = '' ; hr…" at bounding box center [400, 341] width 354 height 71
type textarea "})(); </script>"
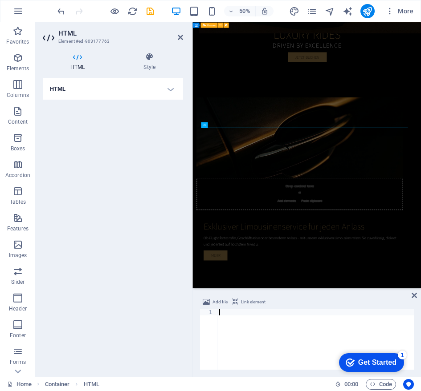
type textarea "</script>"
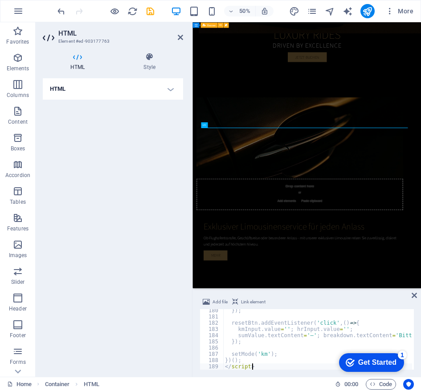
click at [416, 295] on icon at bounding box center [413, 295] width 5 height 7
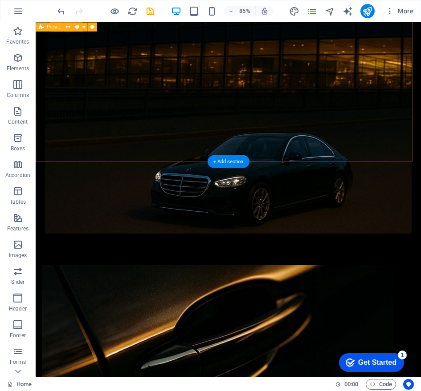
scroll to position [559, 0]
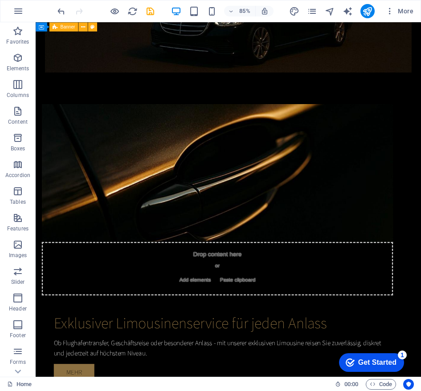
click at [19, 60] on icon "button" at bounding box center [17, 58] width 11 height 11
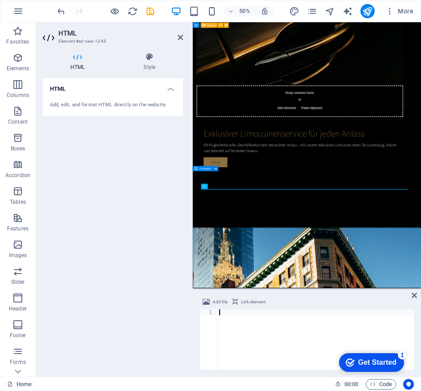
scroll to position [584, 0]
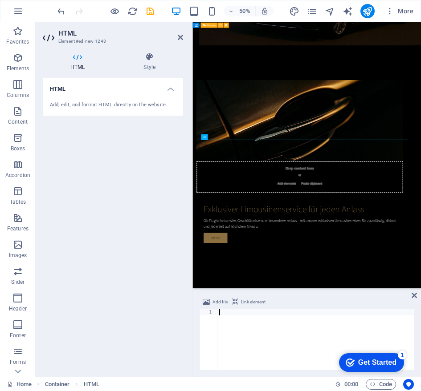
type textarea "</script>"
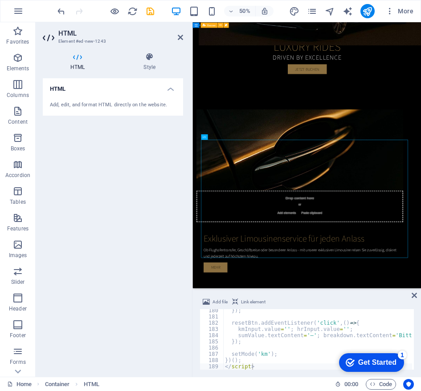
click at [415, 294] on icon at bounding box center [413, 295] width 5 height 7
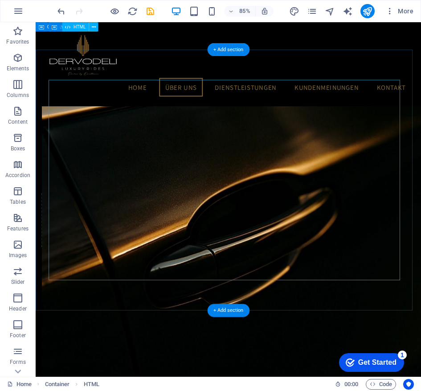
scroll to position [556, 0]
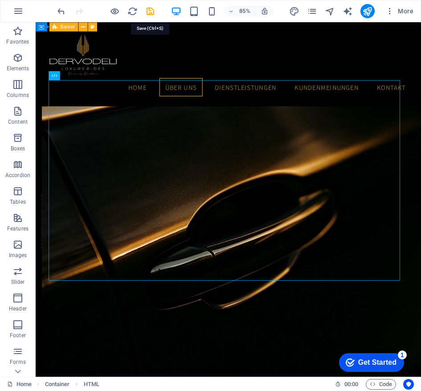
click at [150, 10] on icon "save" at bounding box center [150, 11] width 10 height 10
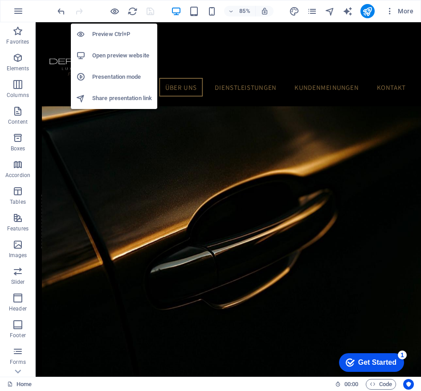
click at [125, 54] on h6 "Open preview website" at bounding box center [122, 55] width 60 height 11
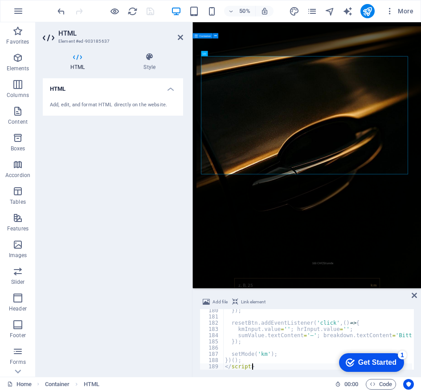
click at [191, 287] on div at bounding box center [191, 199] width 2 height 355
click at [166, 287] on div "HTML Add, edit, and format HTML directly on the website." at bounding box center [113, 224] width 140 height 292
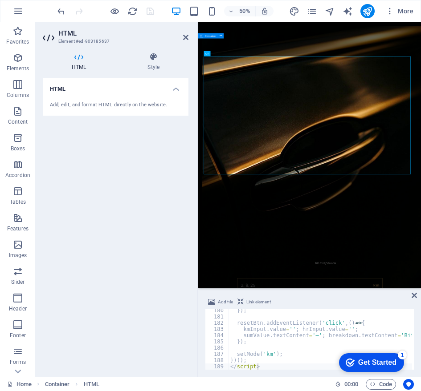
drag, startPoint x: 191, startPoint y: 264, endPoint x: 101, endPoint y: 257, distance: 89.7
click at [101, 257] on aside "HTML Element #ed-903185637 HTML Style HTML Add, edit, and format HTML directly …" at bounding box center [117, 199] width 162 height 355
click at [101, 257] on div "HTML Add, edit, and format HTML directly on the website." at bounding box center [116, 224] width 146 height 292
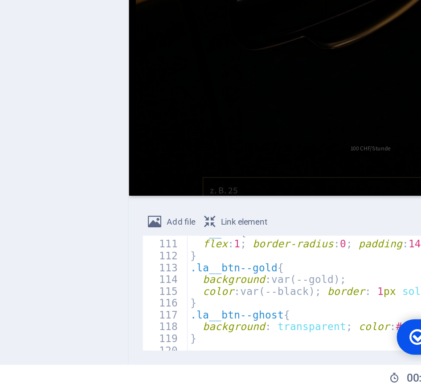
scroll to position [684, 0]
click at [158, 262] on div "HTML Add, edit, and format HTML directly on the website." at bounding box center [116, 224] width 146 height 292
click at [250, 333] on div ".la__btn { flex : 1 ; border-radius : 0 ; padding : 14 px 16 px ; font-weight :…" at bounding box center [405, 339] width 354 height 71
type textarea "})(); </script>"
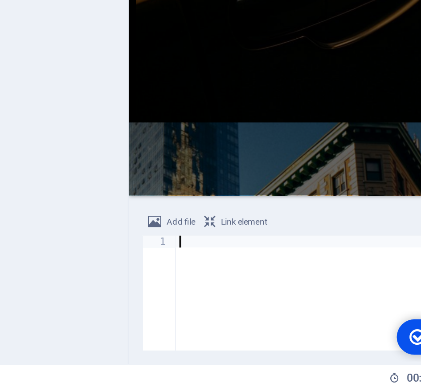
paste textarea "</script>"
type textarea "</script>"
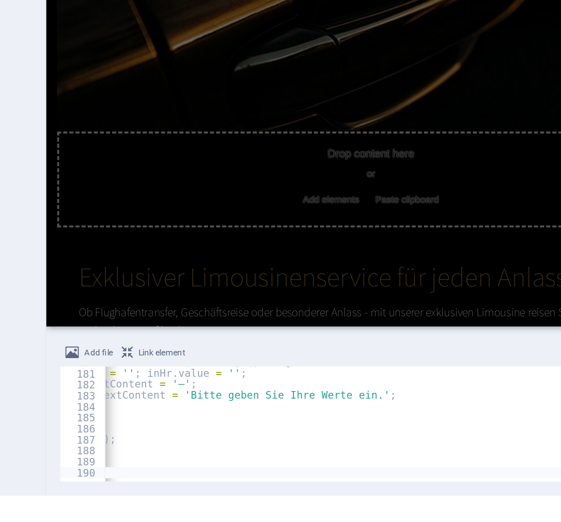
scroll to position [0, 55]
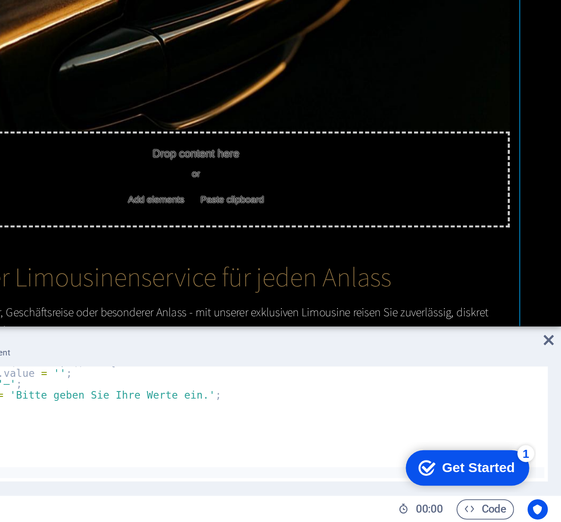
click at [554, 396] on icon at bounding box center [554, 425] width 5 height 7
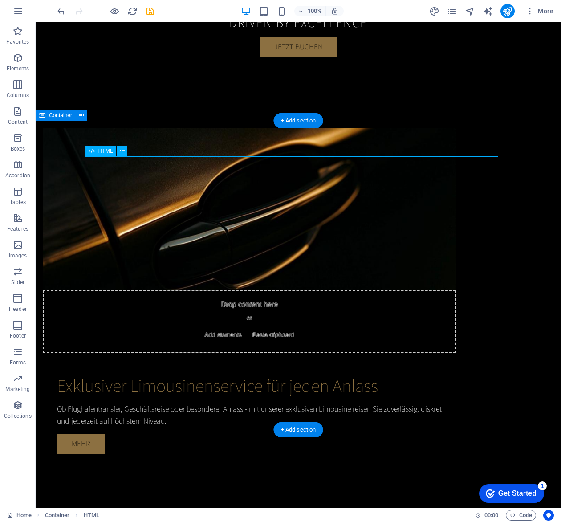
scroll to position [629, 0]
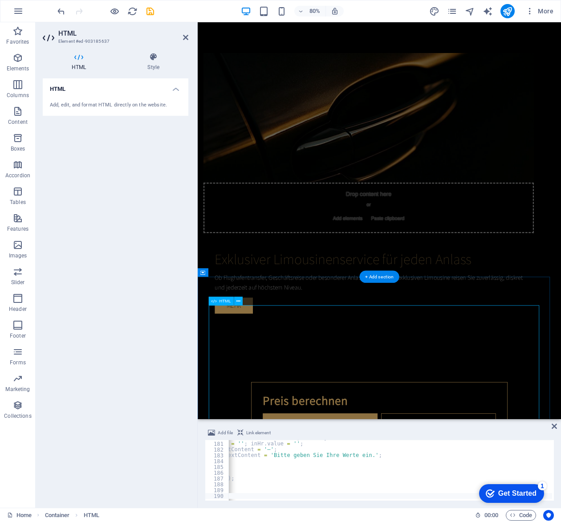
scroll to position [533, 0]
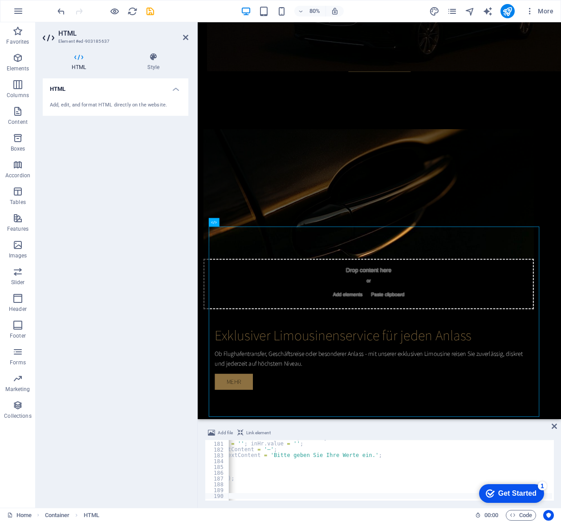
click at [316, 396] on div "btnReset . addEventListener ( 'click' , ( ) => { inKm . value = '' ; inHr . val…" at bounding box center [363, 470] width 378 height 70
type textarea "})(); </script>"
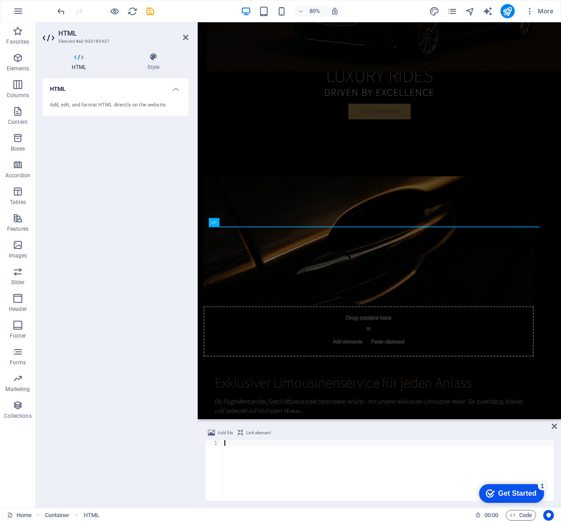
type textarea "</script>"
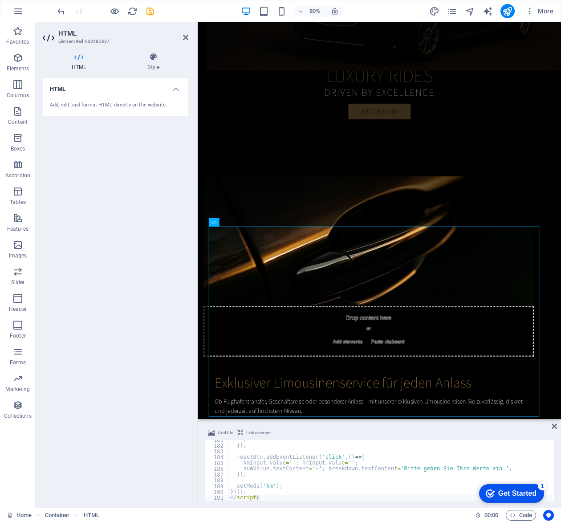
click at [554, 396] on icon at bounding box center [554, 425] width 5 height 7
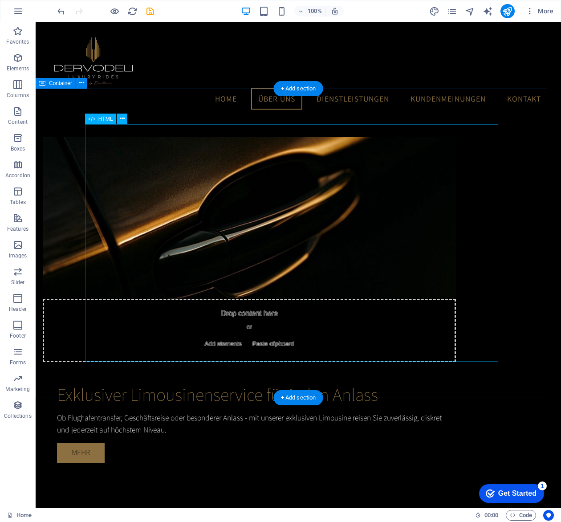
scroll to position [580, 0]
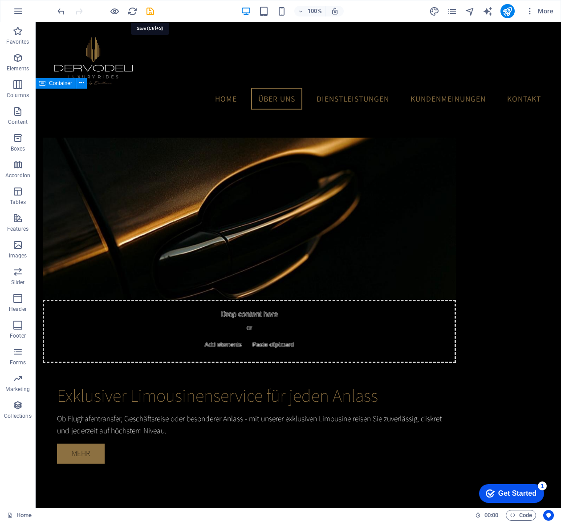
click at [150, 11] on icon "save" at bounding box center [150, 11] width 10 height 10
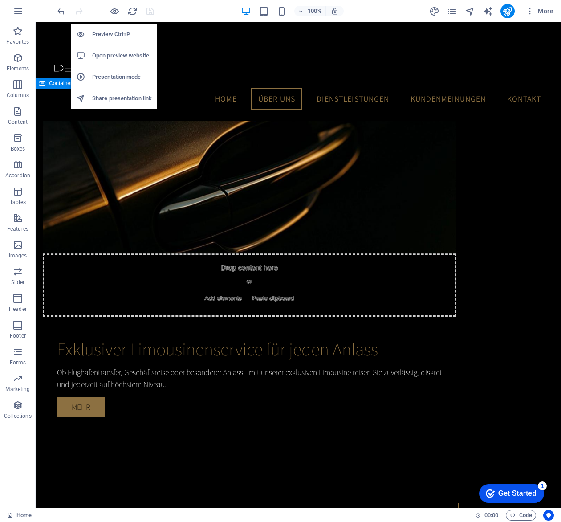
click at [116, 53] on h6 "Open preview website" at bounding box center [122, 55] width 60 height 11
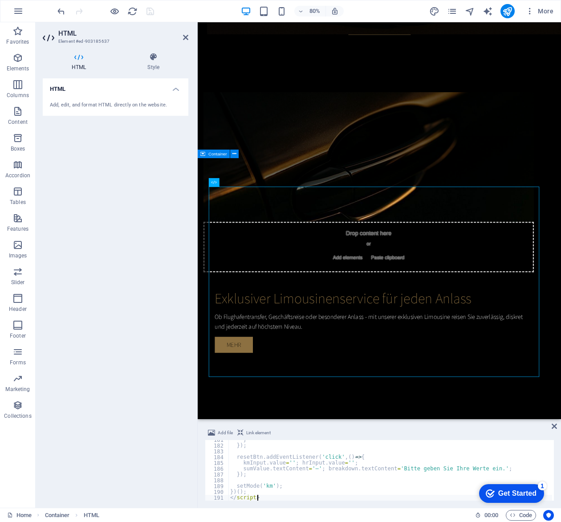
scroll to position [583, 0]
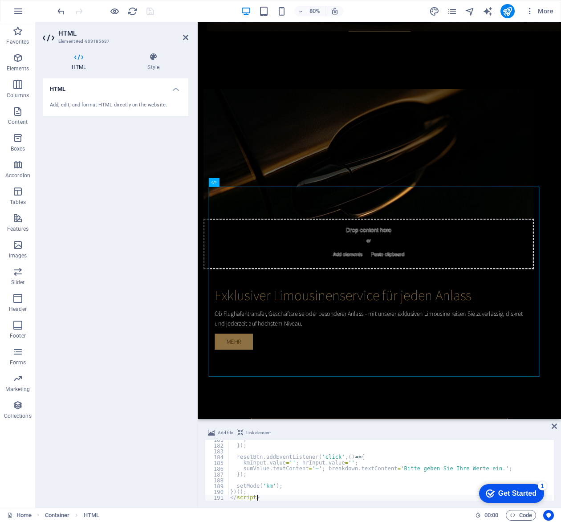
click at [325, 396] on div "} }) ; resetBtn . addEventListener ( 'click' , ( ) => { kmInput . value = '' ; …" at bounding box center [405, 472] width 354 height 70
type textarea "})(); </script>"
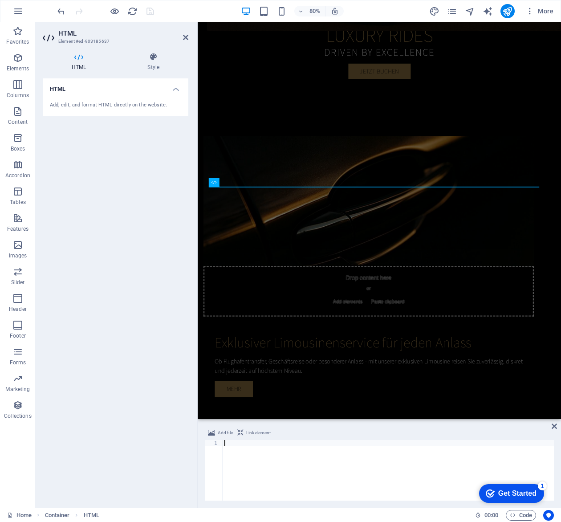
type textarea "</script>"
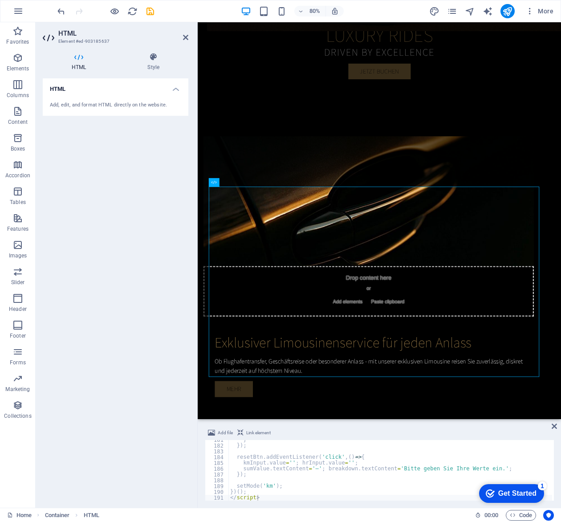
click at [554, 396] on icon at bounding box center [554, 425] width 5 height 7
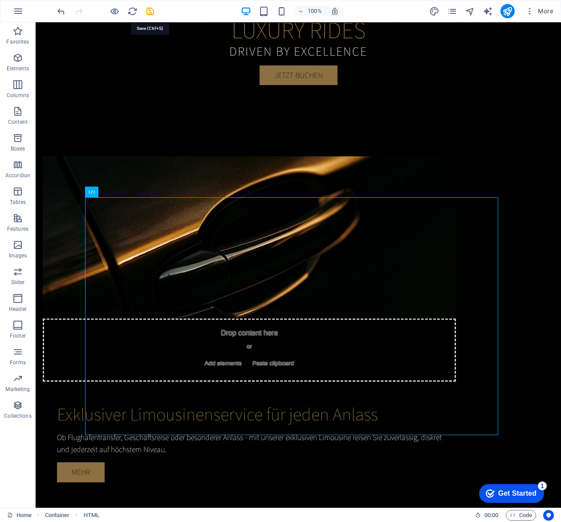
click at [152, 14] on icon "save" at bounding box center [150, 11] width 10 height 10
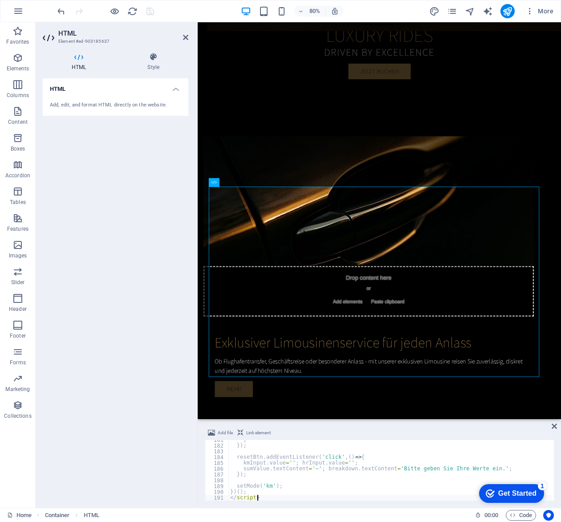
click at [307, 396] on div "} }) ; resetBtn . addEventListener ( 'click' , ( ) => { kmInput . value = '' ; …" at bounding box center [405, 472] width 354 height 70
type textarea "})(); </script>"
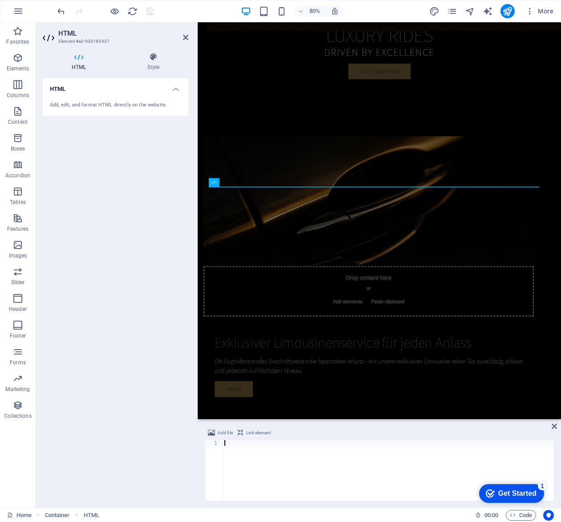
type textarea "</script>"
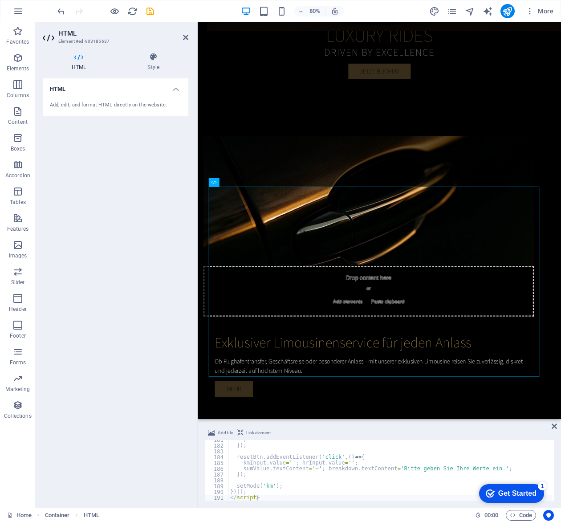
click at [554, 396] on icon at bounding box center [554, 425] width 5 height 7
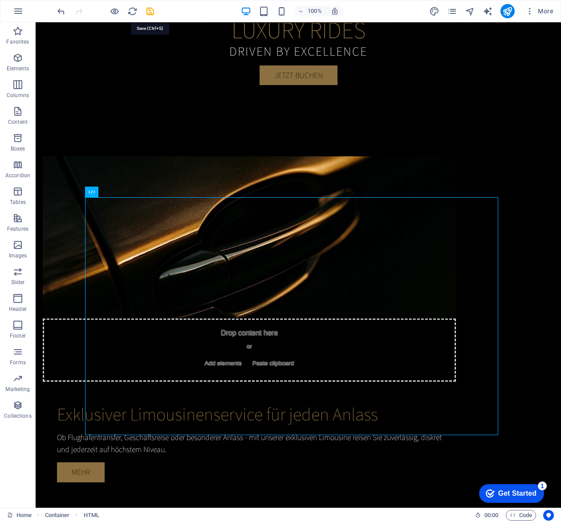
click at [150, 10] on icon "save" at bounding box center [150, 11] width 10 height 10
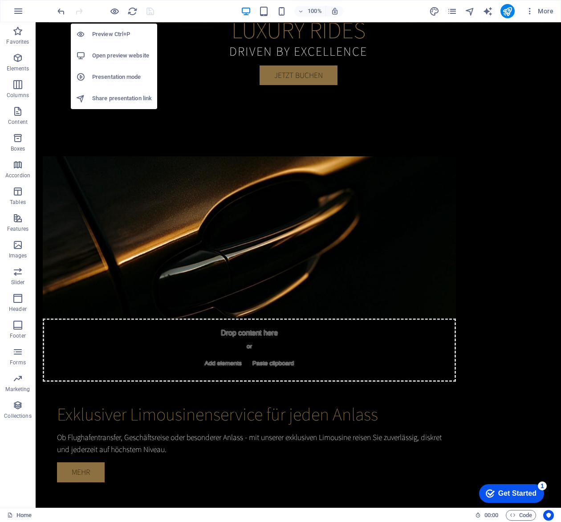
click at [118, 53] on h6 "Open preview website" at bounding box center [122, 55] width 60 height 11
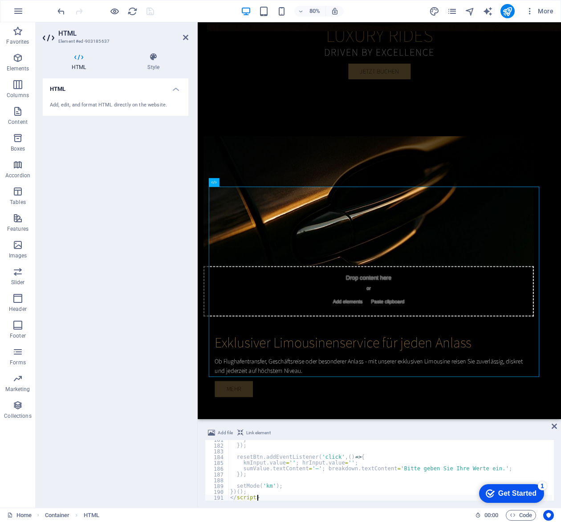
click at [283, 396] on div "} }) ; resetBtn . addEventListener ( 'click' , ( ) => { kmInput . value = '' ; …" at bounding box center [405, 472] width 354 height 70
type textarea "})(); </script>"
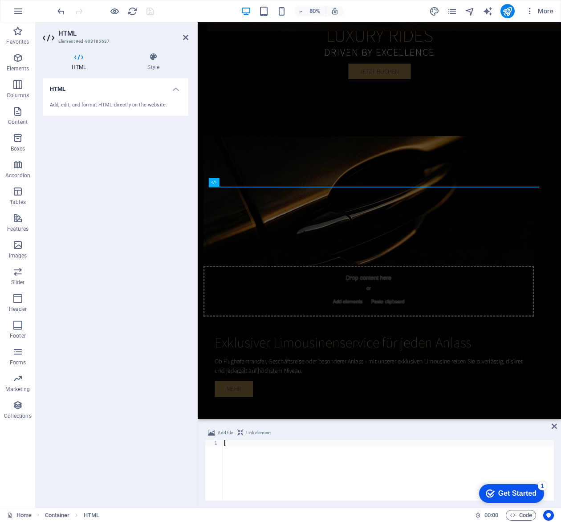
type textarea "</script>"
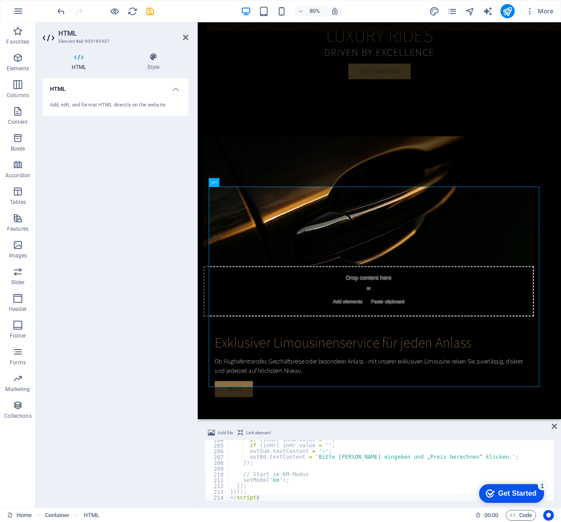
click at [556, 396] on icon at bounding box center [554, 425] width 5 height 7
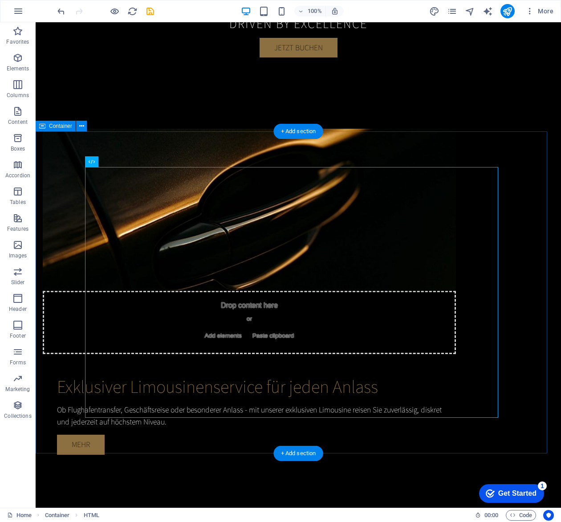
scroll to position [613, 0]
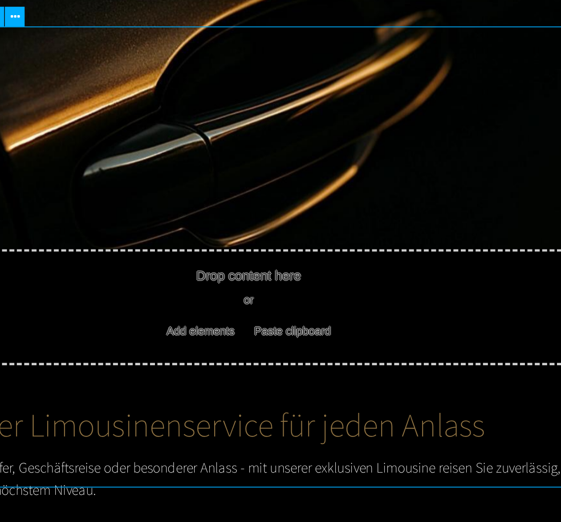
click at [3, 276] on div "Preis berechnen Kilometer bis 100 km • 5 CHF/km Stunden 100 CHF/[GEOGRAPHIC_DAT…" at bounding box center [118, 400] width 413 height 249
drag, startPoint x: -24, startPoint y: 60, endPoint x: 74, endPoint y: 64, distance: 97.6
click at [74, 276] on div "Preis berechnen Kilometer bis 100 km • 5 CHF/km Stunden 100 CHF/[GEOGRAPHIC_DAT…" at bounding box center [118, 400] width 413 height 249
click at [158, 276] on div "Preis berechnen Kilometer bis 100 km • 5 CHF/km Stunden 100 CHF/[GEOGRAPHIC_DAT…" at bounding box center [118, 400] width 413 height 249
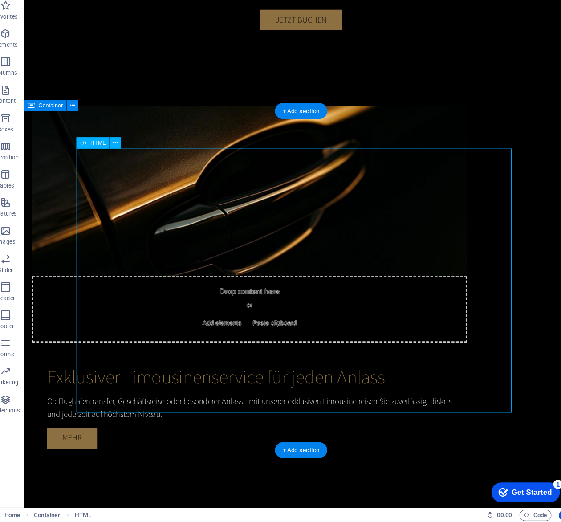
scroll to position [0, 0]
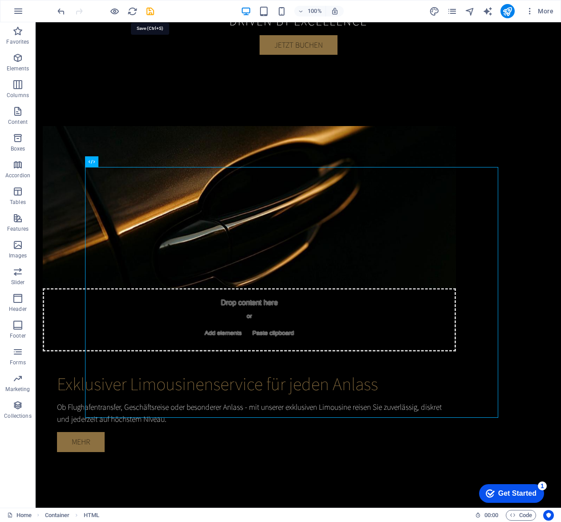
click at [149, 12] on icon "save" at bounding box center [150, 11] width 10 height 10
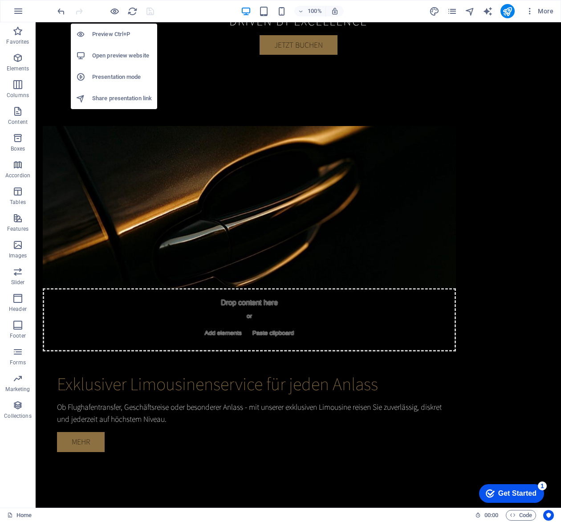
click at [100, 55] on h6 "Open preview website" at bounding box center [122, 55] width 60 height 11
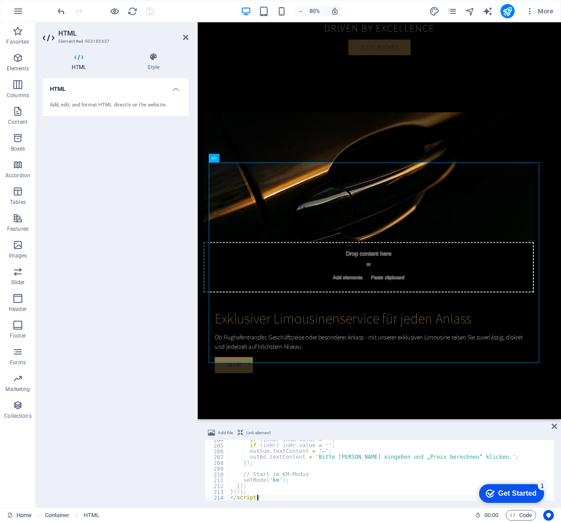
click at [296, 396] on div "if ( inKm ) inKm . value = '' ; if ( inHr ) inHr . value = '' ; outSum . textCo…" at bounding box center [419, 472] width 382 height 70
type textarea "})(); </script>"
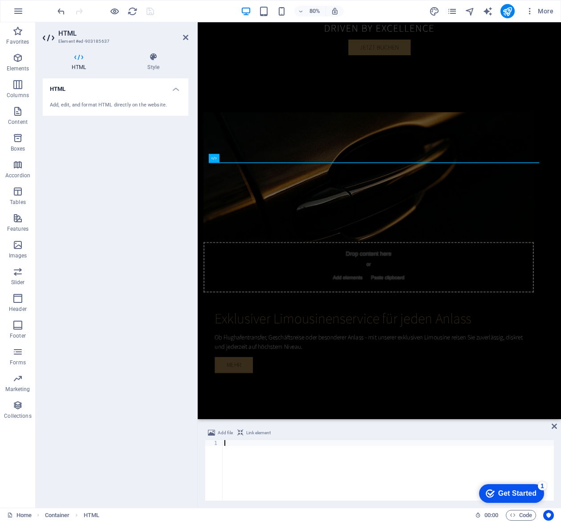
type textarea "</script>"
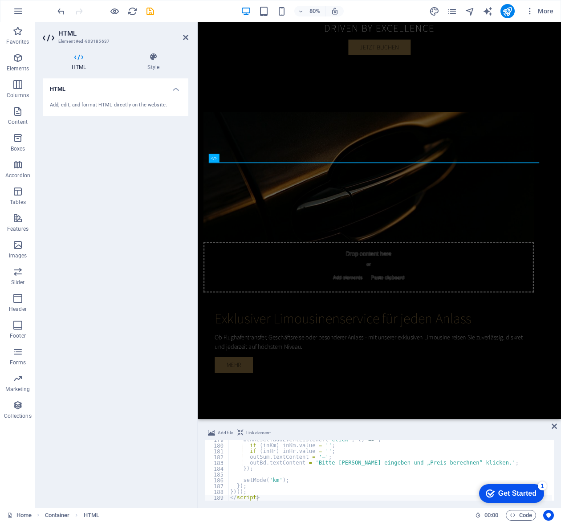
click at [554, 396] on icon at bounding box center [554, 425] width 5 height 7
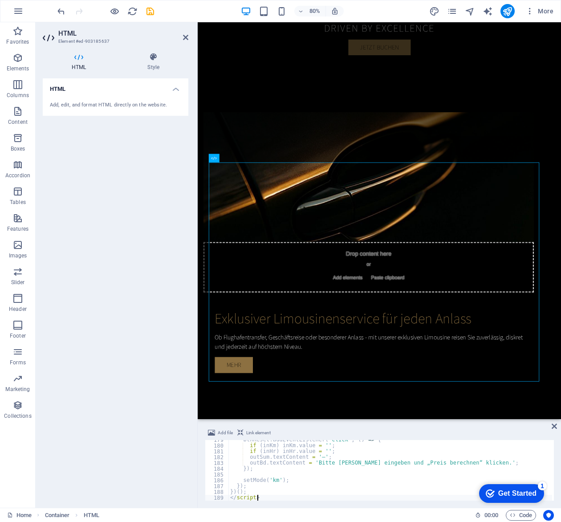
click at [259, 396] on div "btnReset . addEventListener ( 'click' , ( ) => { if ( inKm ) inKm . value = '' …" at bounding box center [419, 472] width 382 height 70
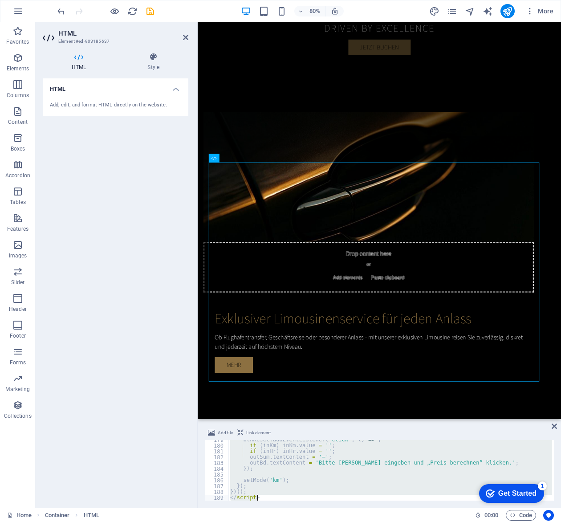
type textarea "})(); </script>"
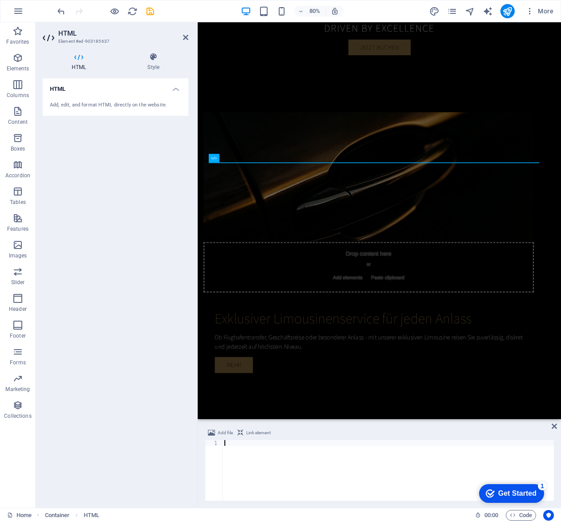
type textarea ".ltx__hint"
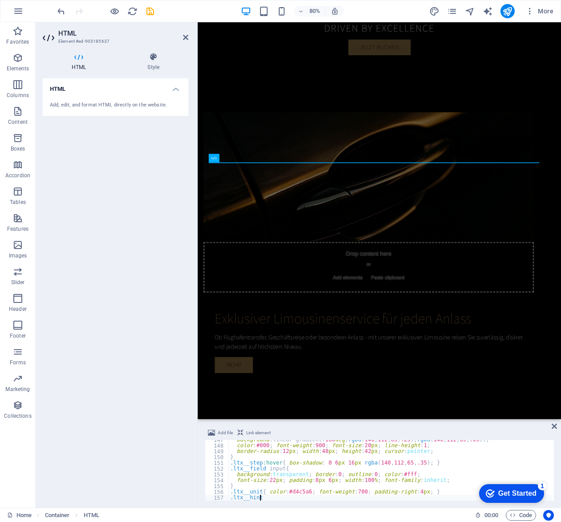
click at [554, 396] on icon at bounding box center [554, 425] width 5 height 7
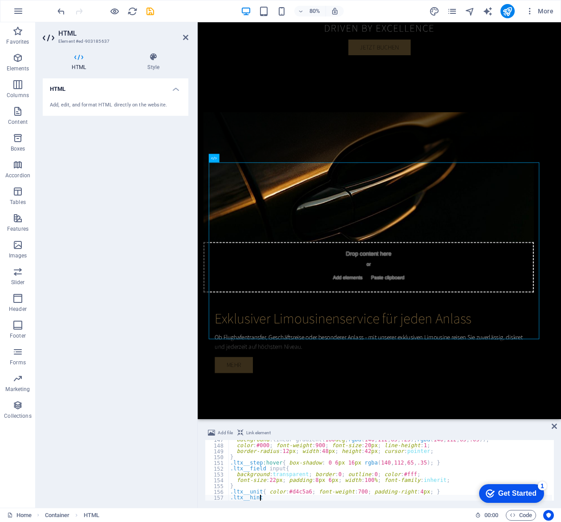
click at [313, 396] on div "background : linear-gradient( 180 deg , rgba ( 140 , 112 , 65 , .25 ), rgba ( 1…" at bounding box center [420, 472] width 385 height 70
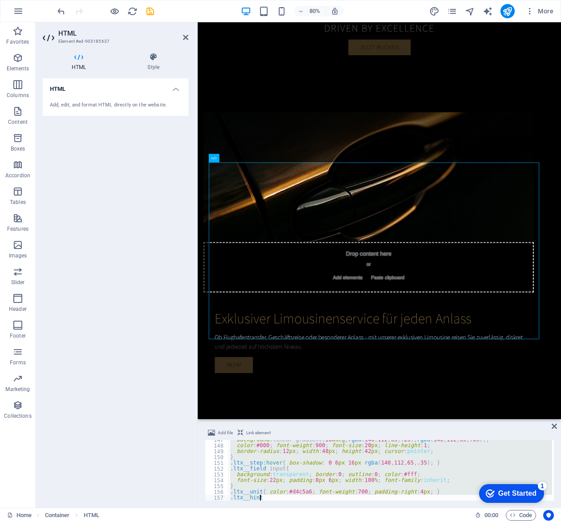
click at [313, 396] on div "background : linear-gradient( 180 deg , rgba ( 140 , 112 , 65 , .25 ), rgba ( 1…" at bounding box center [390, 470] width 324 height 61
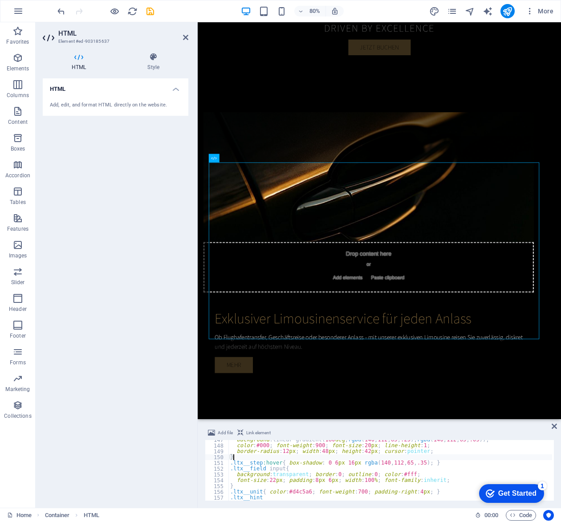
click at [313, 396] on div "background : linear-gradient( 180 deg , rgba ( 140 , 112 , 65 , .25 ), rgba ( 1…" at bounding box center [420, 472] width 385 height 70
type textarea ".ltx__unit{ color:#d4c5a6; font-weight:700; padding-right:4px; } .ltx__hint"
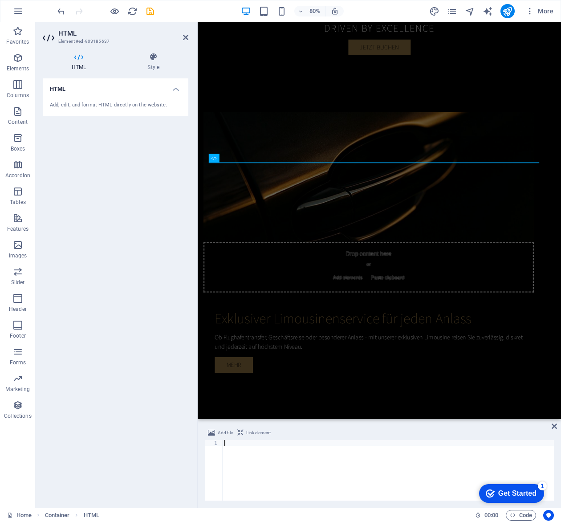
paste textarea "</script>"
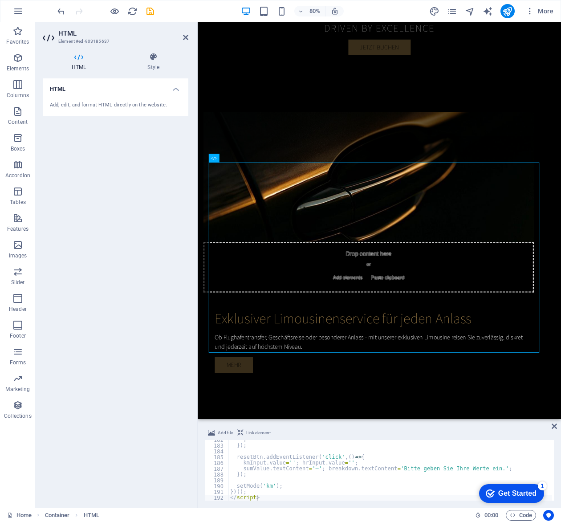
click at [553, 396] on div "Add file Link element </script> 182 183 184 185 186 187 188 189 190 191 192 } }…" at bounding box center [379, 463] width 363 height 87
drag, startPoint x: 364, startPoint y: 471, endPoint x: 378, endPoint y: 473, distance: 14.8
click at [378, 396] on div "} }) ; resetBtn . addEventListener ( 'click' , ( ) => { kmInput . value = '' ; …" at bounding box center [408, 472] width 361 height 70
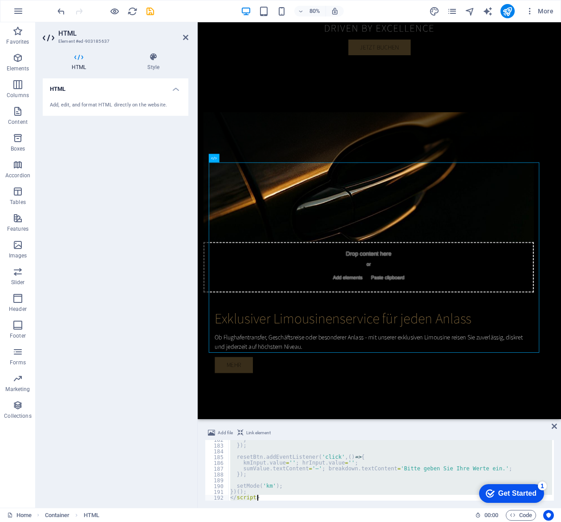
type textarea "})(); </script>"
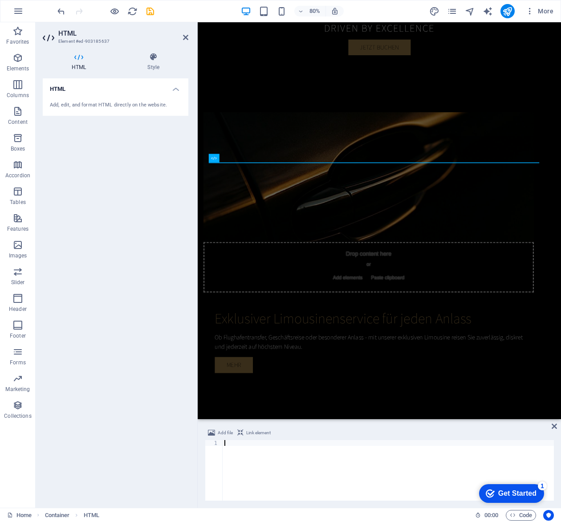
paste textarea "</script>"
type textarea "</script>"
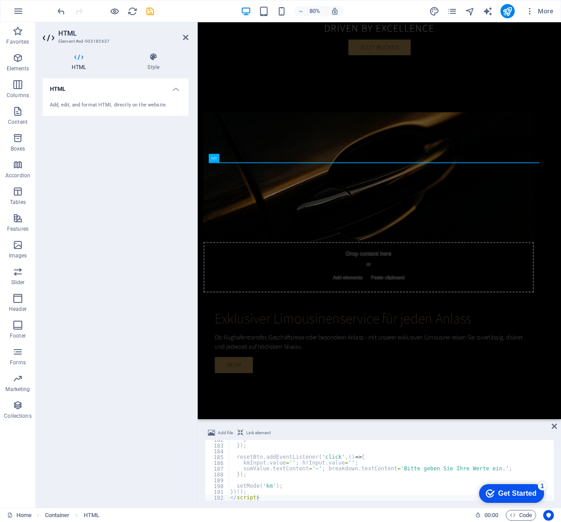
click at [555, 396] on icon at bounding box center [554, 425] width 5 height 7
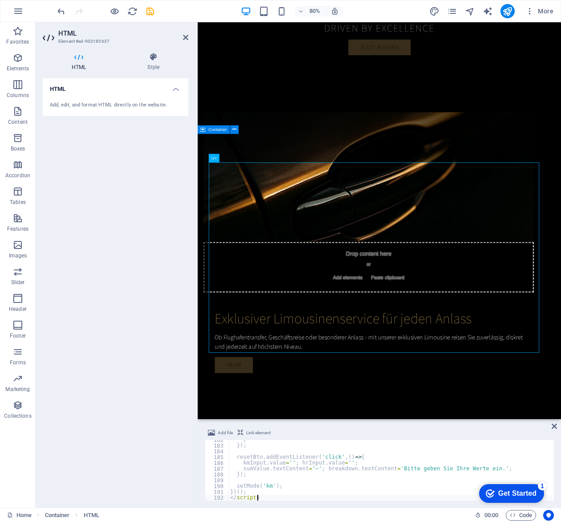
click at [270, 396] on div "} }) ; resetBtn . addEventListener ( 'click' , ( ) => { kmInput . value = '' ; …" at bounding box center [408, 472] width 361 height 70
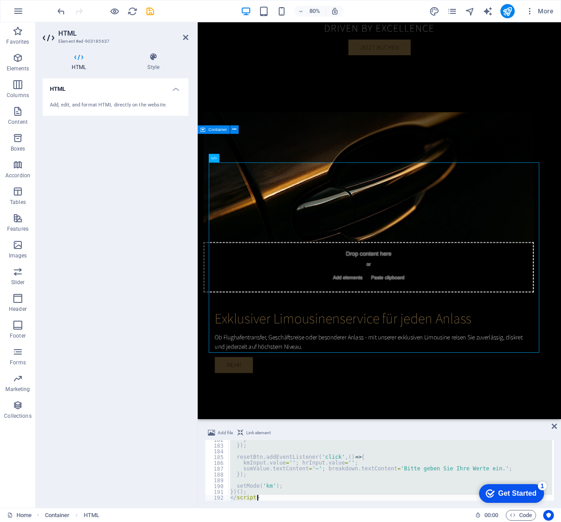
click at [270, 396] on div "} }) ; resetBtn . addEventListener ( 'click' , ( ) => { kmInput . value = '' ; …" at bounding box center [390, 470] width 324 height 61
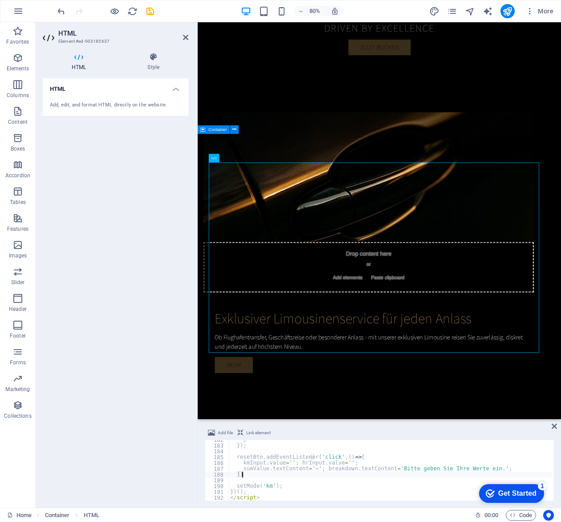
paste textarea "</script>"
type textarea "})(); </script>"
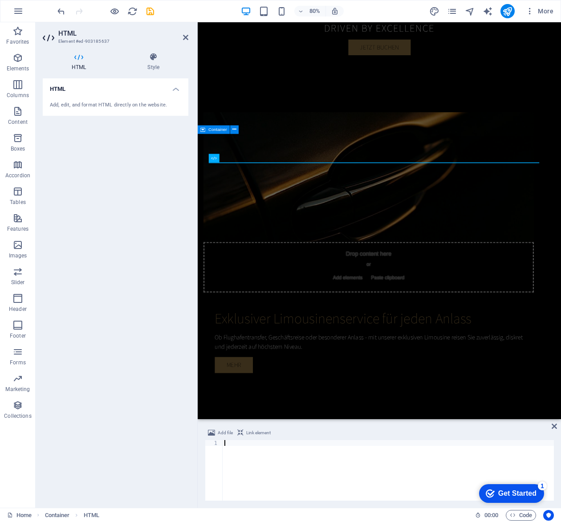
paste textarea "</script>"
type textarea "</script>"
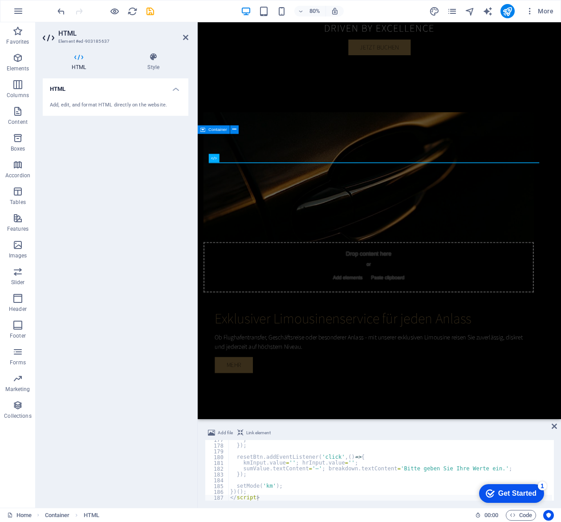
click at [553, 396] on icon at bounding box center [554, 425] width 5 height 7
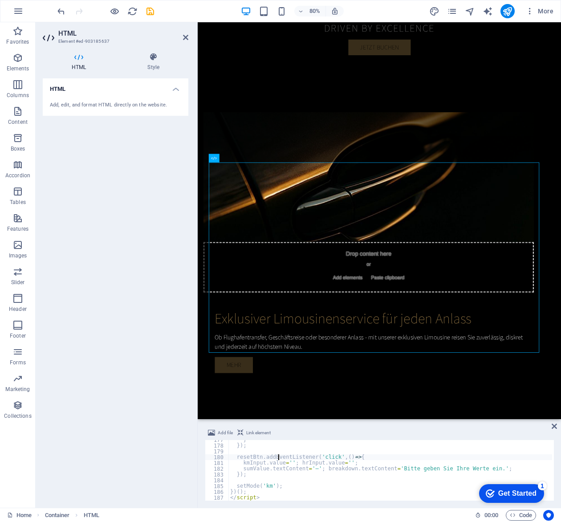
click at [278, 396] on div "} }) ; resetBtn . addEventListener ( 'click' , ( ) => { kmInput . value = '' ; …" at bounding box center [408, 472] width 361 height 70
type textarea "})(); </script>"
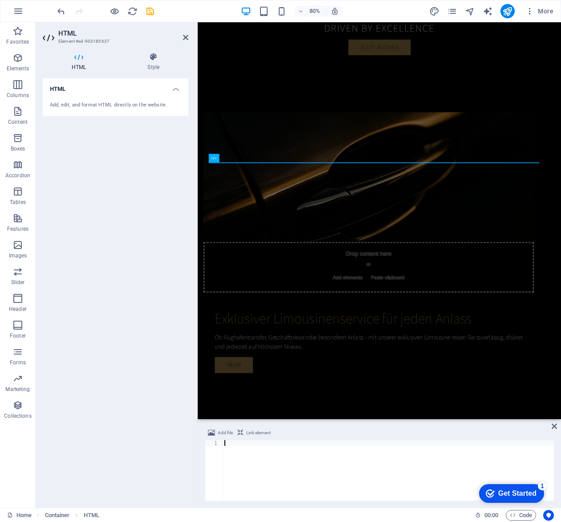
type textarea "</script>"
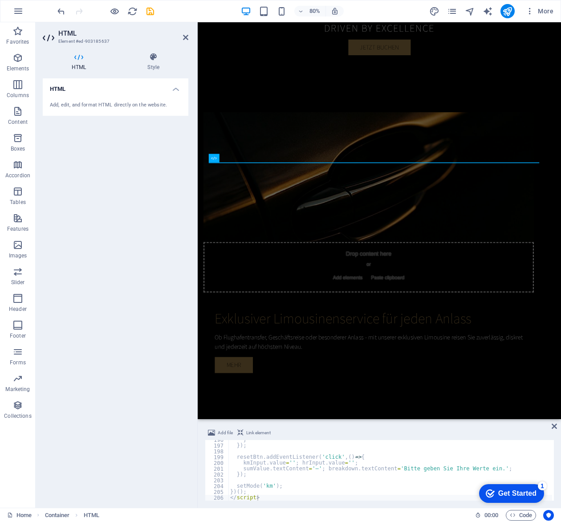
click at [554, 396] on icon at bounding box center [554, 425] width 5 height 7
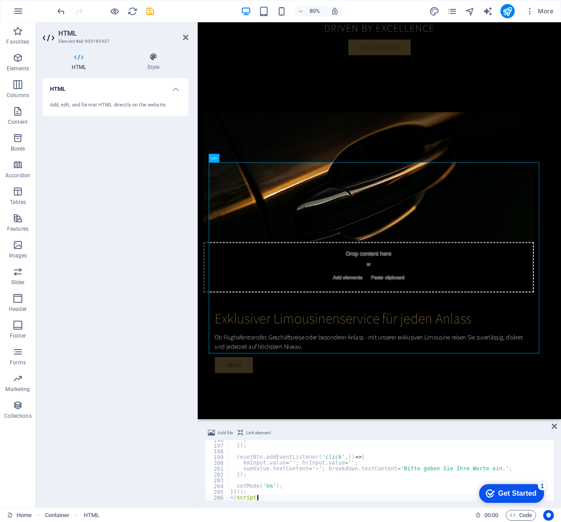
click at [260, 396] on div "} }) ; resetBtn . addEventListener ( 'click' , ( ) => { kmInput . value = '' ; …" at bounding box center [405, 472] width 354 height 70
type textarea "})(); </script>"
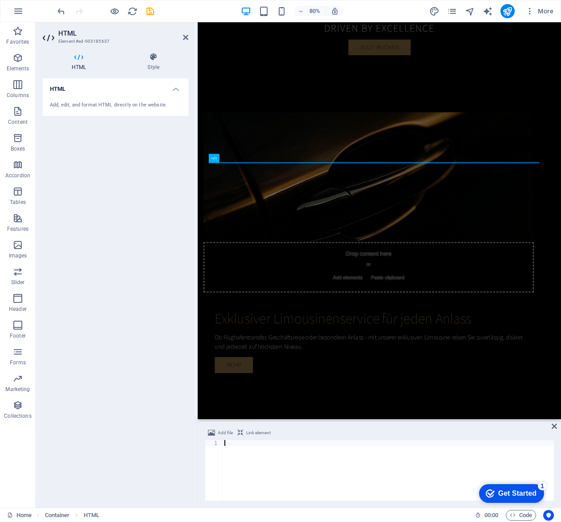
type textarea "</script>"
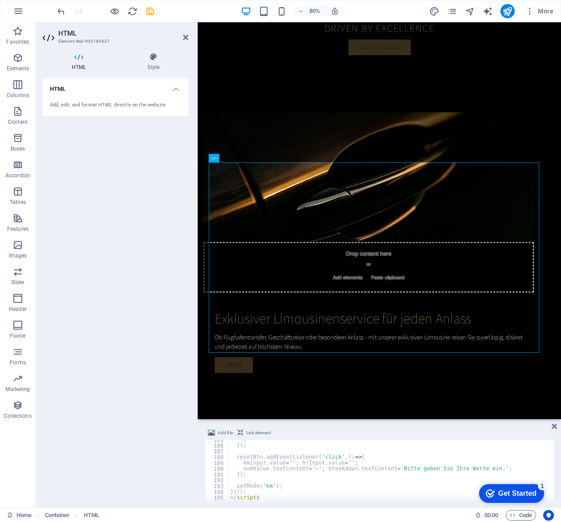
click at [556, 396] on icon at bounding box center [554, 425] width 5 height 7
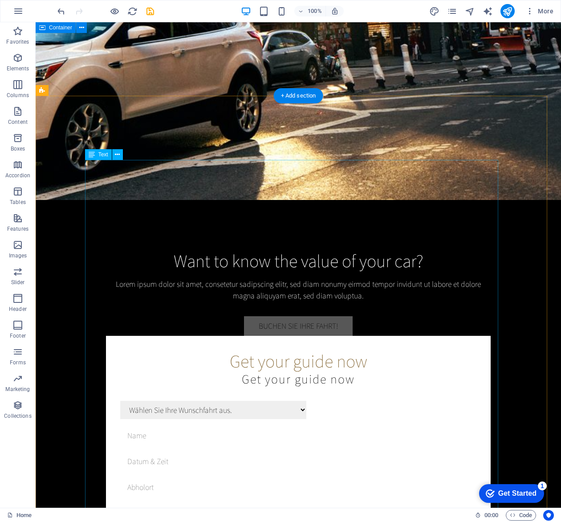
scroll to position [1923, 0]
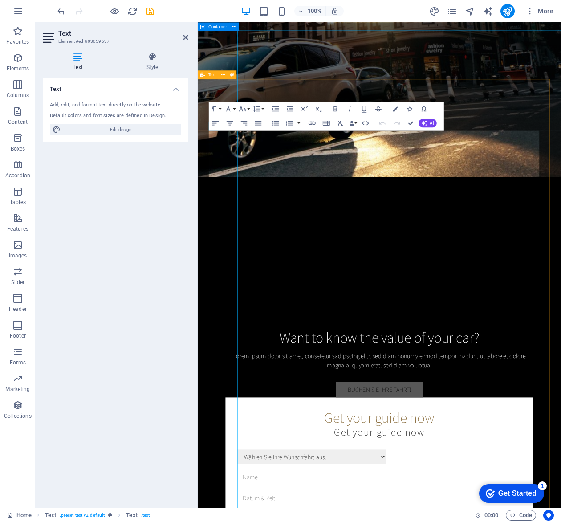
scroll to position [2048, 0]
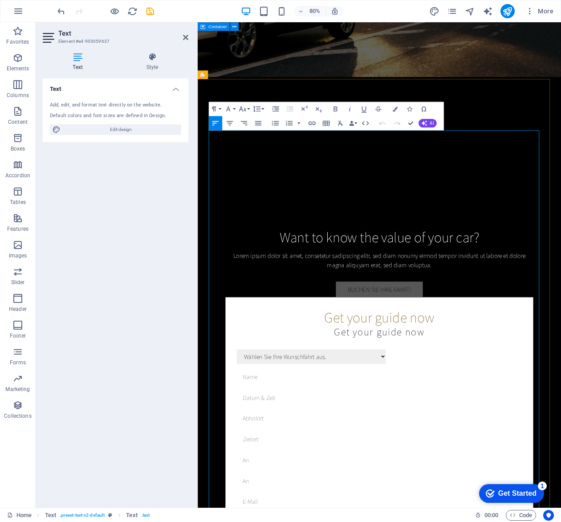
copy div "<!-- Luxury Taxi Preisrechner --> <div class="lux-calc" id="luxCalc" aria-label…"
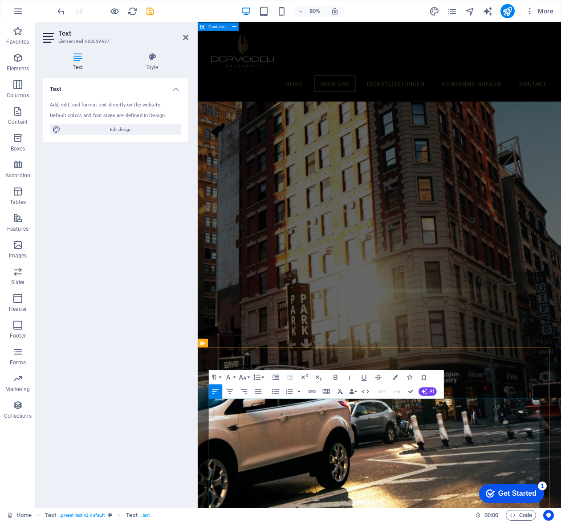
scroll to position [1614, 0]
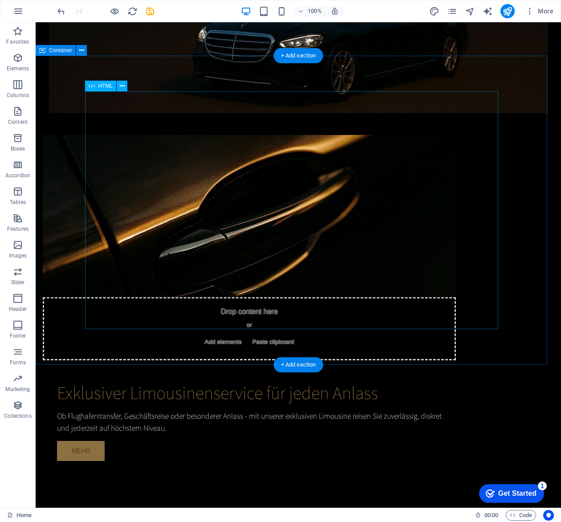
scroll to position [613, 0]
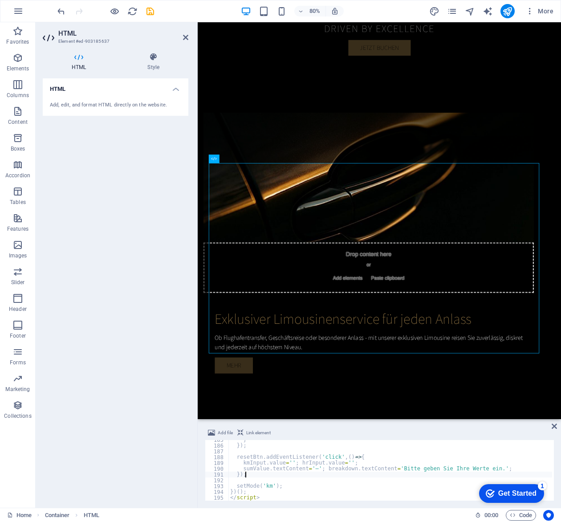
drag, startPoint x: 276, startPoint y: 475, endPoint x: 275, endPoint y: 489, distance: 14.3
click at [275, 396] on div "} }) ; resetBtn . addEventListener ( 'click' , ( ) => { kmInput . value = '' ; …" at bounding box center [461, 472] width 466 height 70
type textarea "})(); </script>"
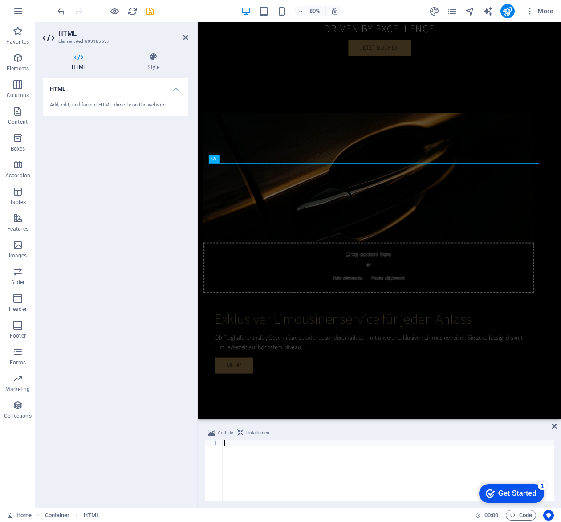
type textarea "</script>"
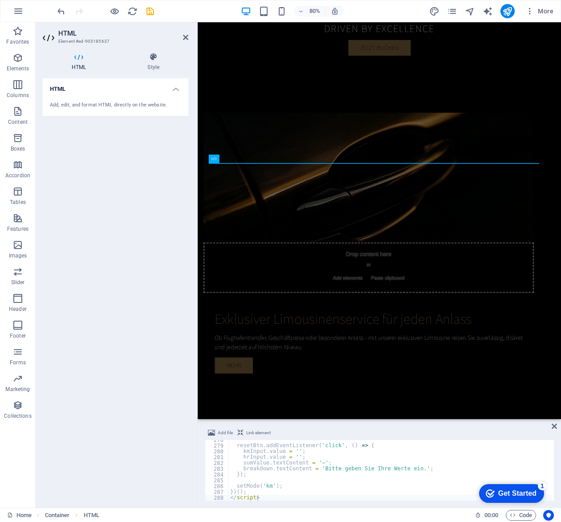
click at [554, 396] on icon at bounding box center [554, 425] width 5 height 7
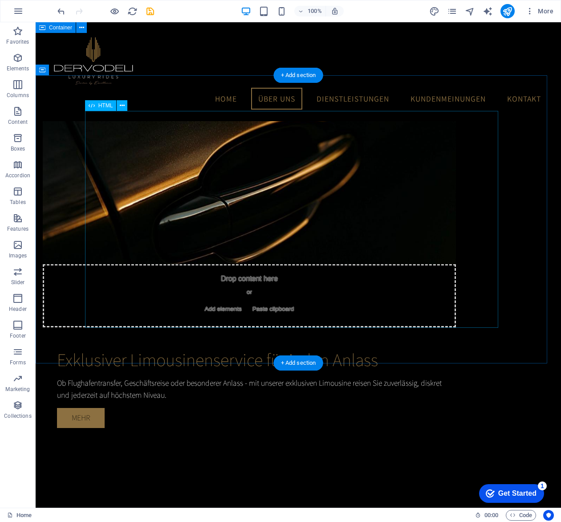
scroll to position [592, 0]
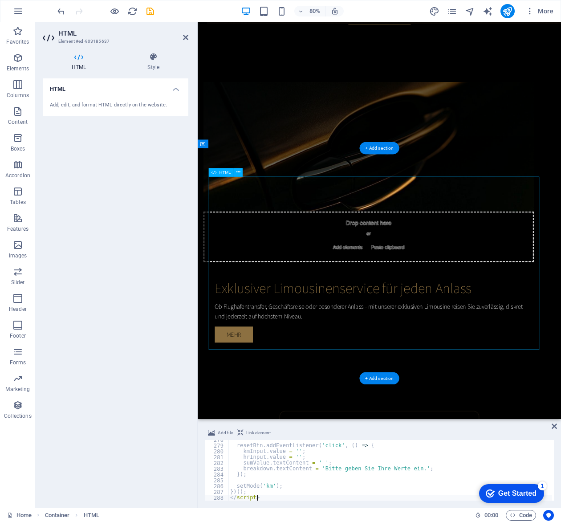
scroll to position [596, 0]
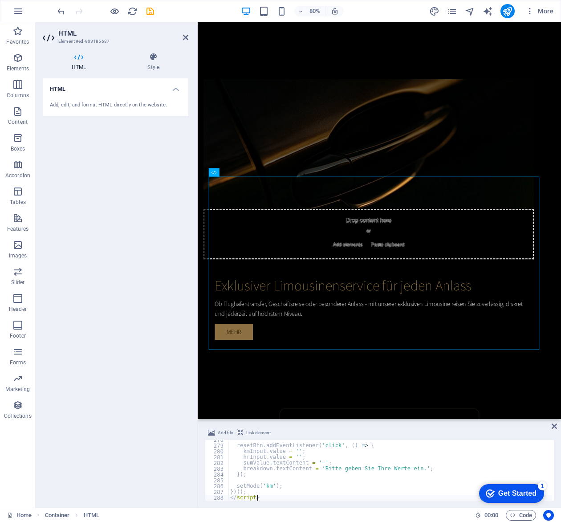
click at [237, 396] on div "resetBtn . addEventListener ( 'click' , ( ) => { kmInput . value = '' ; hrInput…" at bounding box center [435, 472] width 414 height 70
type textarea "})(); </script>"
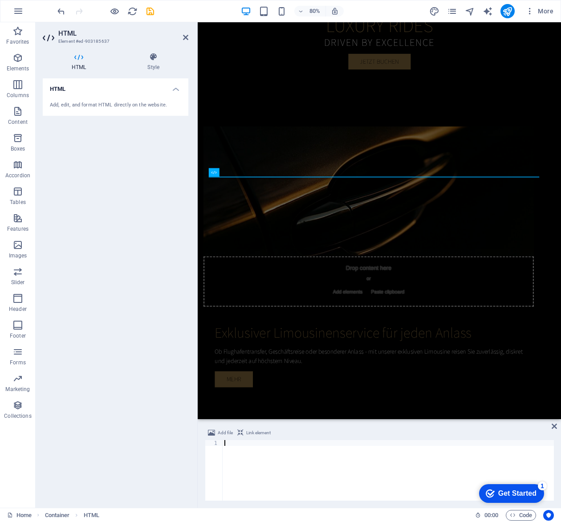
type textarea "</html>"
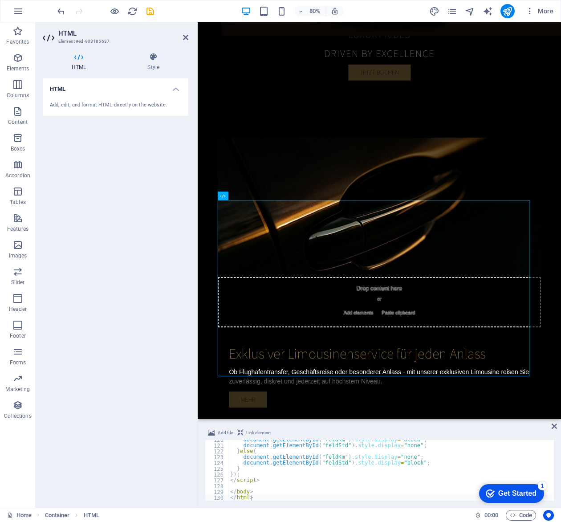
click at [554, 396] on icon at bounding box center [554, 425] width 5 height 7
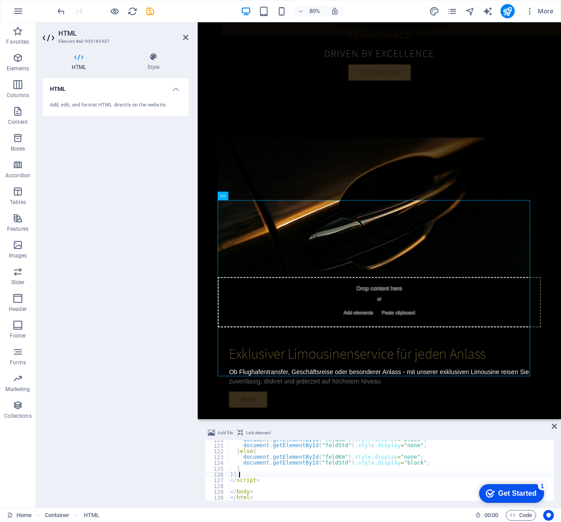
click at [260, 396] on div "document . getElementById ( "feldKm" ) . style . display = "block" ; document .…" at bounding box center [390, 473] width 324 height 72
type textarea "</body> </html>"
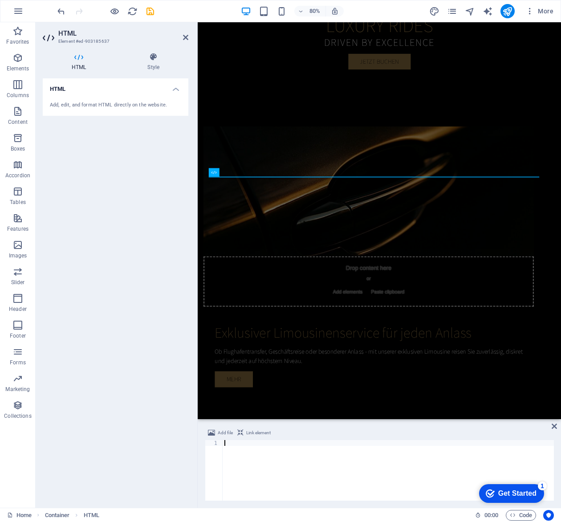
type textarea "</html>"
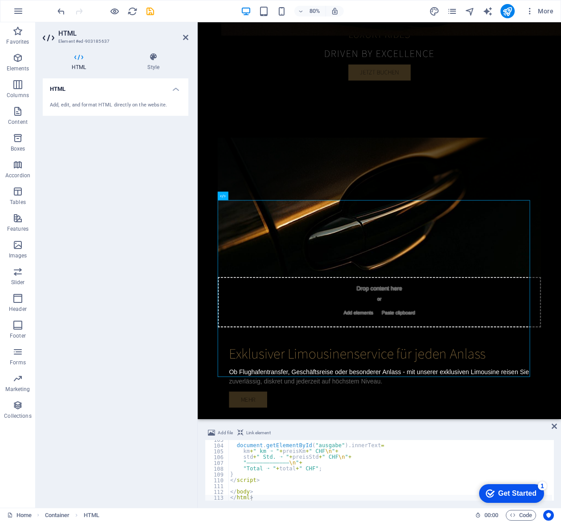
click at [554, 396] on icon at bounding box center [554, 425] width 5 height 7
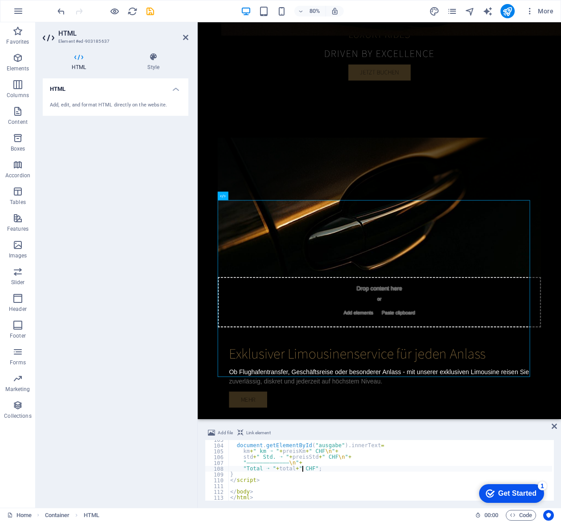
click at [302, 396] on div "document . getElementById ( "ausgabe" ) . innerText = km + " km ➝ " + preisKm +…" at bounding box center [390, 473] width 324 height 72
type textarea "</body> </html>"
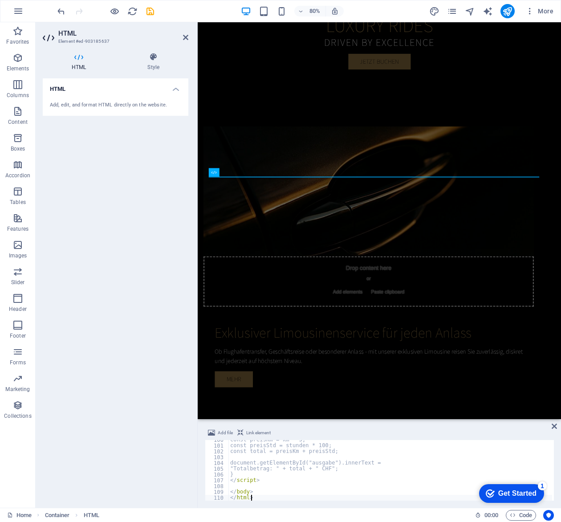
type textarea "</html>"
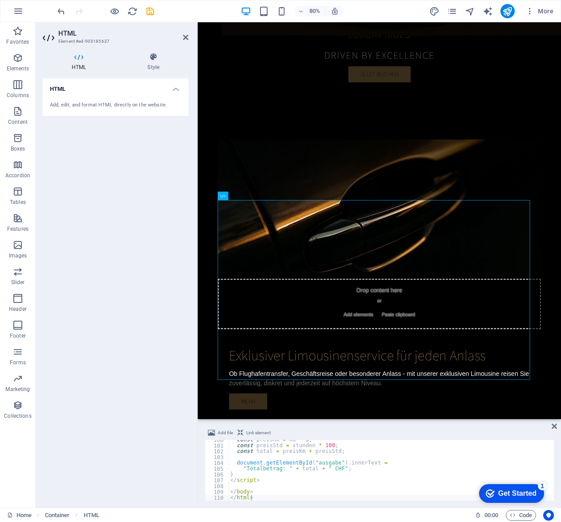
click at [556, 396] on icon at bounding box center [554, 425] width 5 height 7
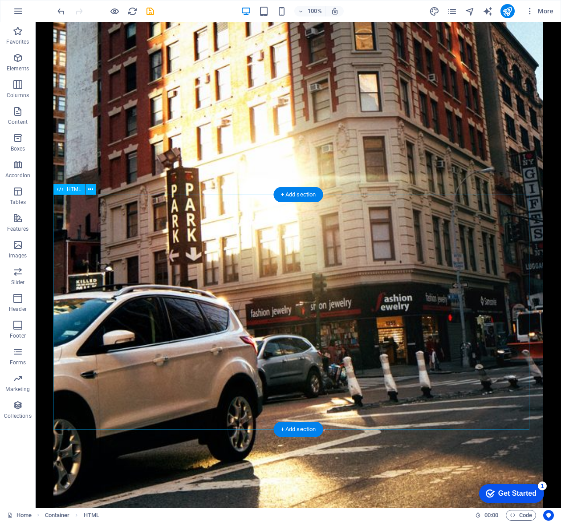
scroll to position [1802, 0]
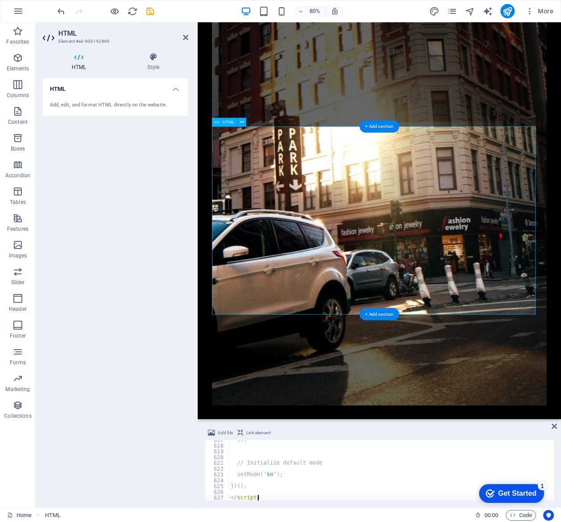
scroll to position [3568, 0]
click at [262, 396] on div "}) ; // Initialize default mode setMode ( 'km' ) ; }) ( ) ; </ script >" at bounding box center [458, 473] width 459 height 72
type textarea "</script>"
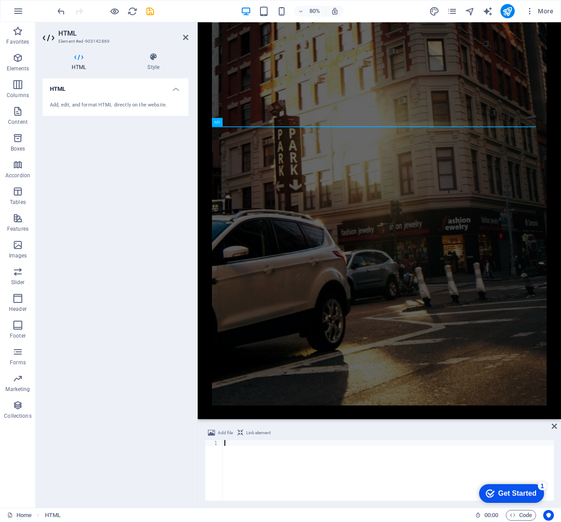
type textarea "</html>"
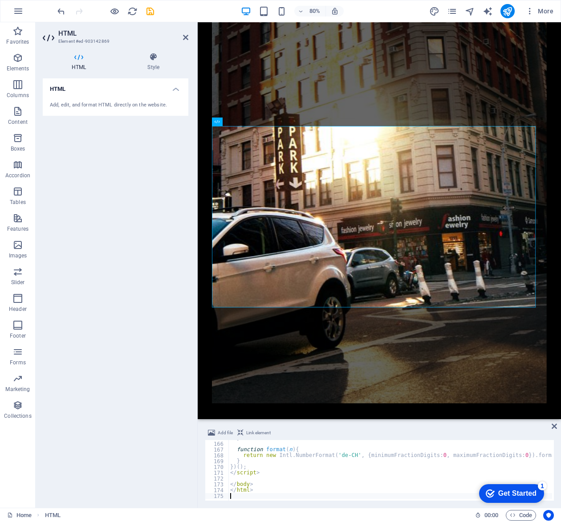
scroll to position [954, 0]
click at [262, 396] on div "} function format ( n ) { return new Intl . NumberFormat ( 'de-CH' , { minimumF…" at bounding box center [396, 470] width 337 height 70
type textarea "})()"
click at [551, 396] on div "Add file Link element })() 165 166 167 168 169 170 171 172 173 174 175 } functi…" at bounding box center [379, 463] width 363 height 87
click at [555, 396] on icon at bounding box center [554, 425] width 5 height 7
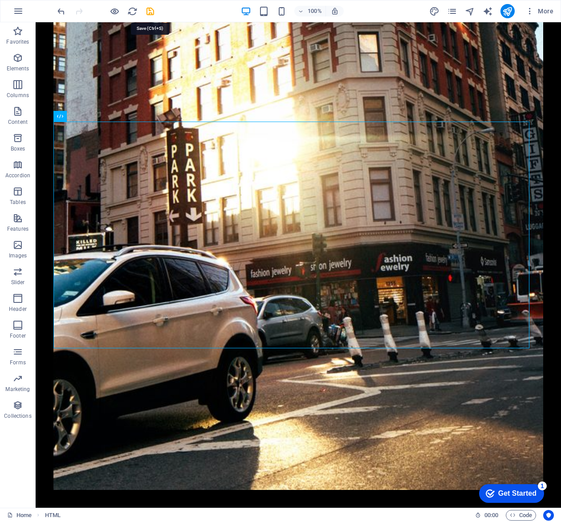
click at [152, 11] on icon "save" at bounding box center [150, 11] width 10 height 10
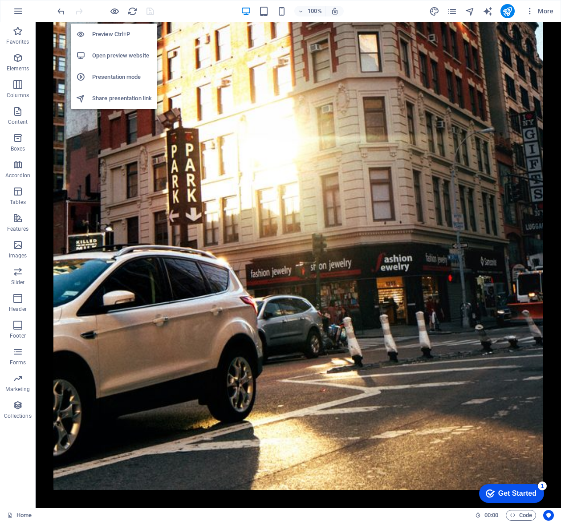
click at [122, 52] on h6 "Open preview website" at bounding box center [122, 55] width 60 height 11
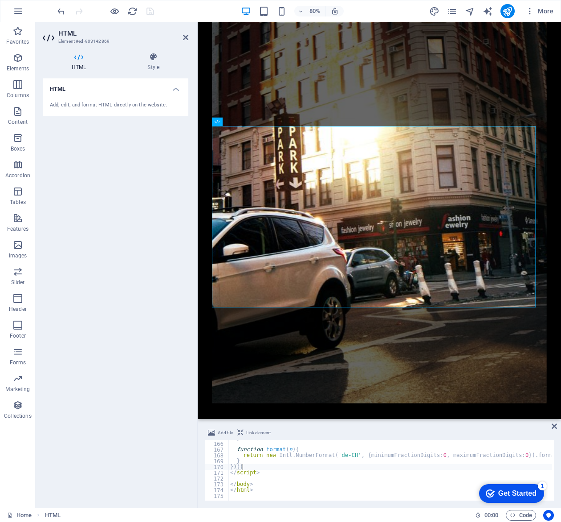
click at [188, 39] on aside "HTML Element #ed-903142869 HTML Style HTML Add, edit, and format HTML directly …" at bounding box center [117, 264] width 162 height 485
drag, startPoint x: 186, startPoint y: 37, endPoint x: 148, endPoint y: 13, distance: 45.0
click at [186, 37] on icon at bounding box center [185, 37] width 5 height 7
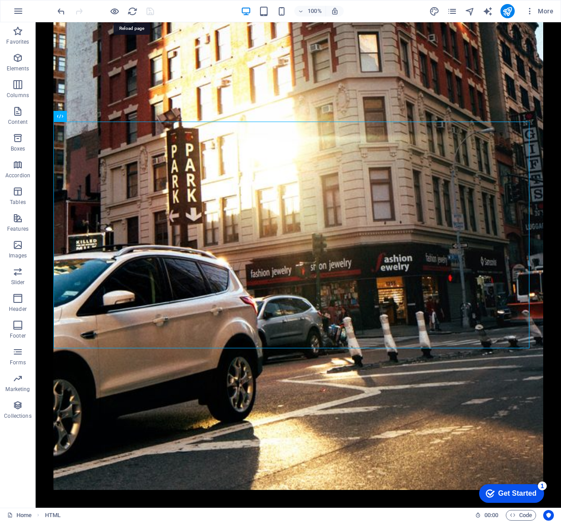
click at [132, 8] on icon "reload" at bounding box center [132, 11] width 10 height 10
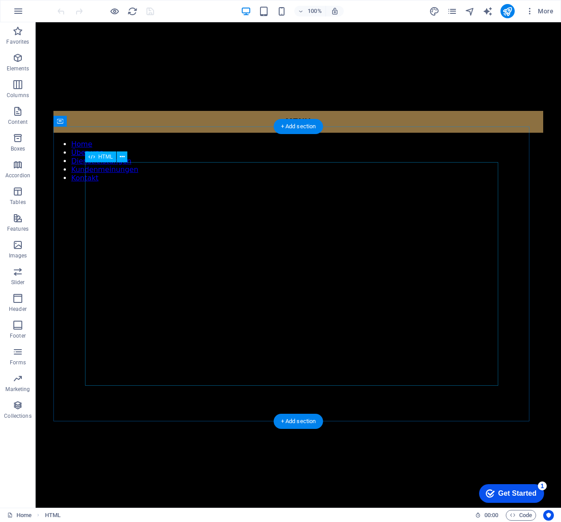
scroll to position [648, 0]
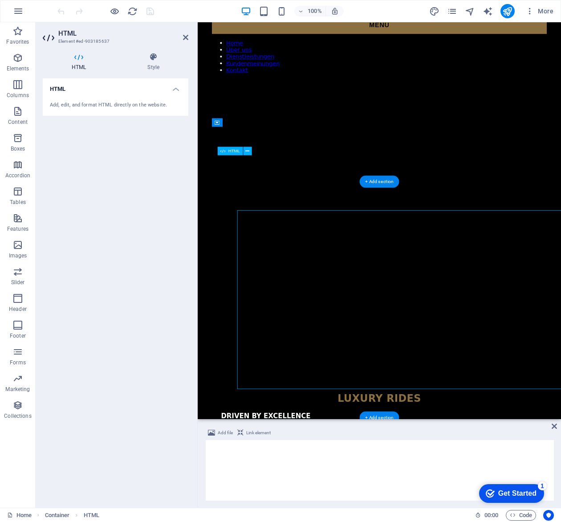
scroll to position [553, 0]
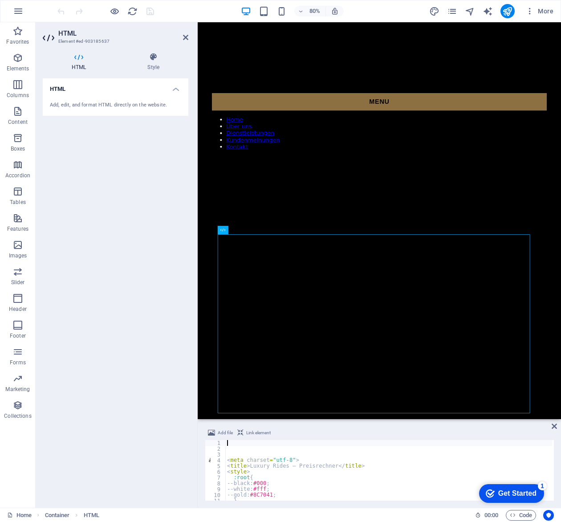
click at [281, 396] on div "< meta charset = "utf-8" > < title > Luxury Rides – Preisrechner </ title > < s…" at bounding box center [388, 476] width 327 height 72
type textarea "<title>Luxury Rides – Preisrechner</title>"
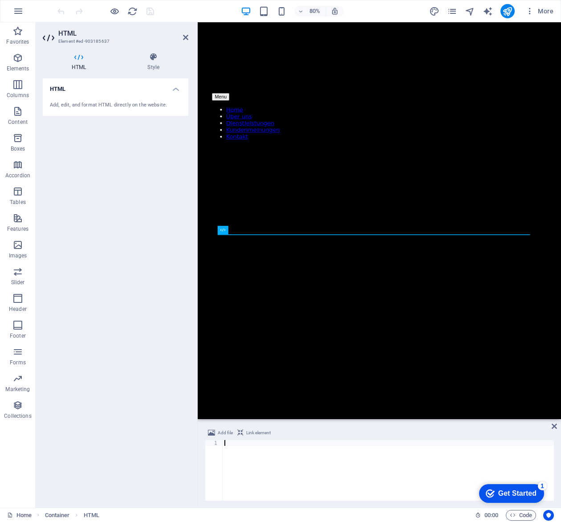
type textarea "</html>"
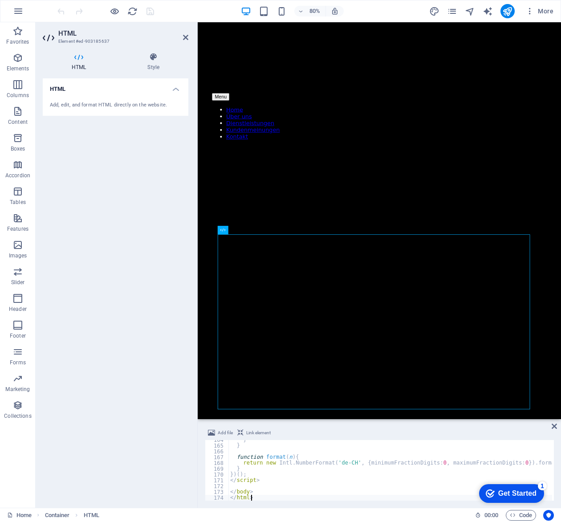
click at [554, 396] on icon at bounding box center [554, 425] width 5 height 7
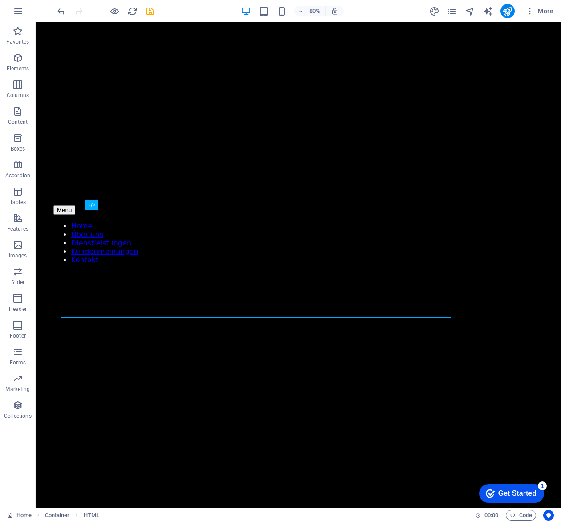
scroll to position [524, 0]
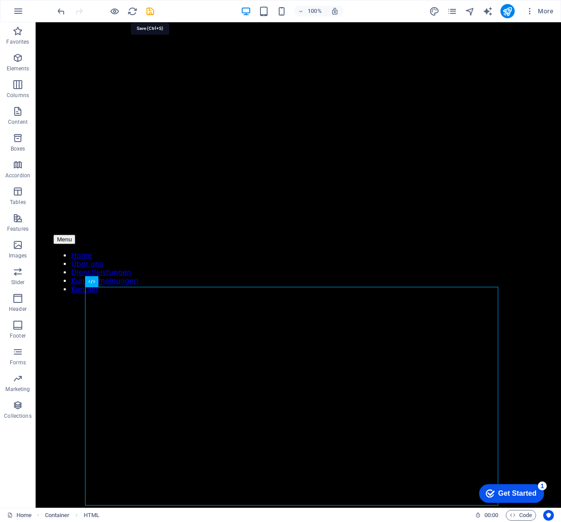
click at [150, 10] on icon "save" at bounding box center [150, 11] width 10 height 10
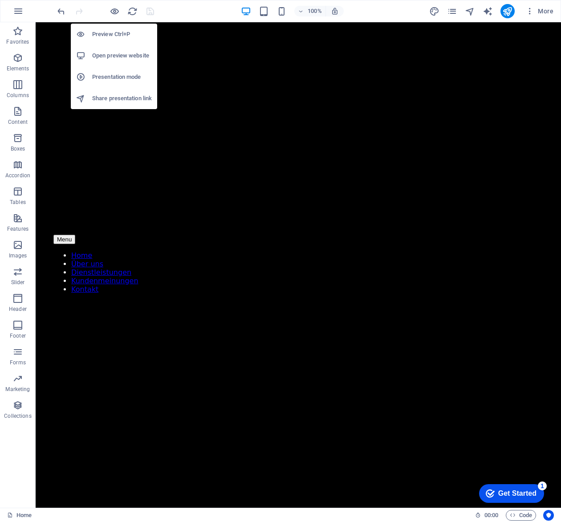
click at [121, 53] on h6 "Open preview website" at bounding box center [122, 55] width 60 height 11
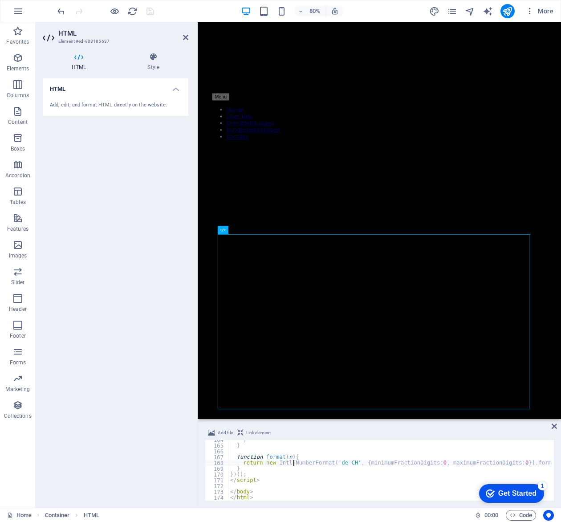
click at [295, 396] on div "} } function format ( n ) { return new Intl . NumberFormat ( 'de-CH' , { minimu…" at bounding box center [396, 472] width 337 height 70
type textarea "</body> </html>"
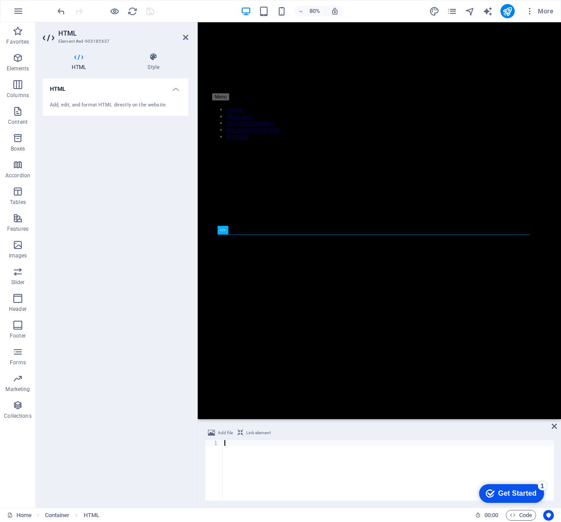
type textarea "</html>"
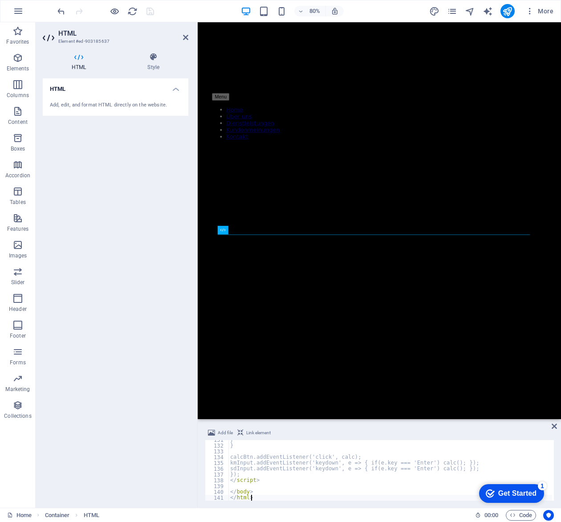
scroll to position [755, 0]
click at [553, 396] on icon at bounding box center [554, 425] width 5 height 7
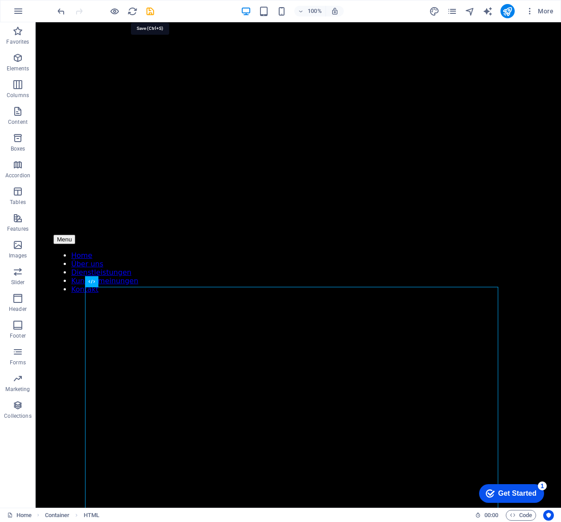
click at [150, 14] on icon "save" at bounding box center [150, 11] width 10 height 10
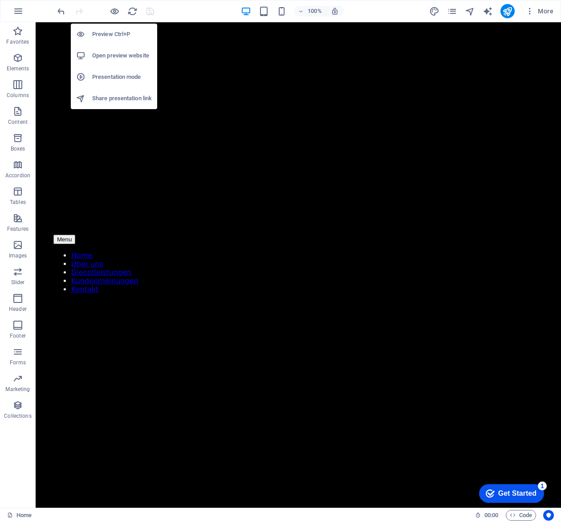
click at [118, 54] on h6 "Open preview website" at bounding box center [122, 55] width 60 height 11
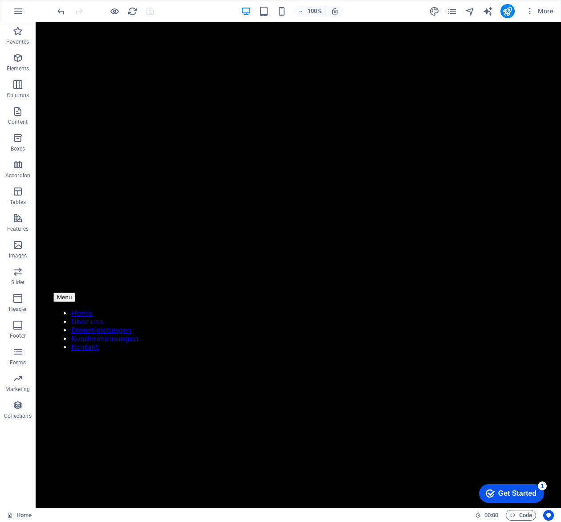
scroll to position [465, 0]
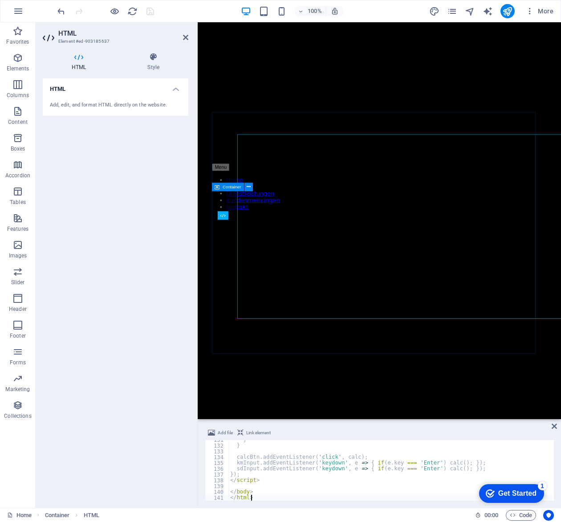
scroll to position [572, 0]
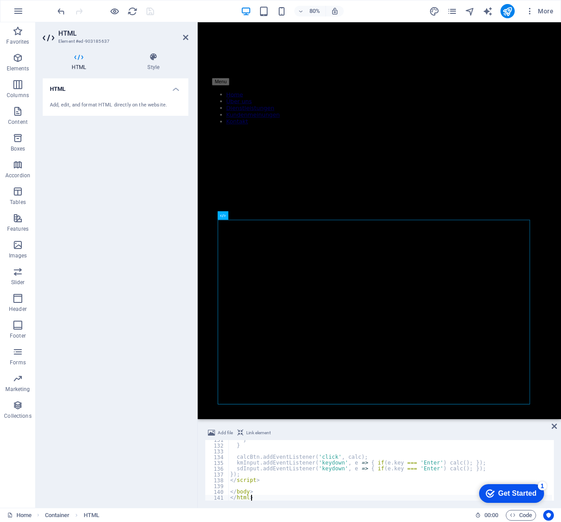
type textarea "</body> </html>"
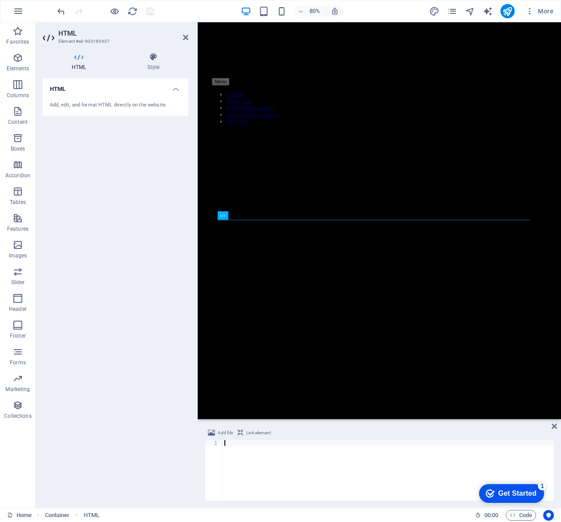
type textarea "</html>"
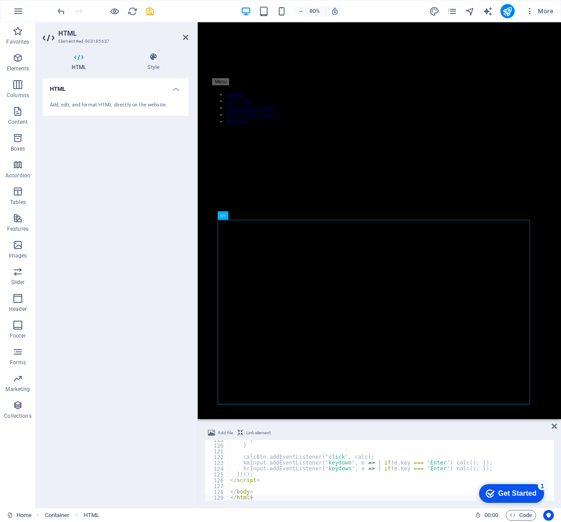
click at [554, 396] on icon at bounding box center [554, 425] width 5 height 7
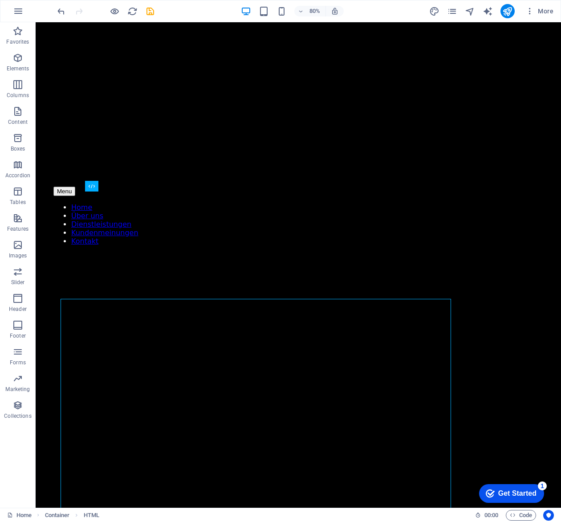
scroll to position [542, 0]
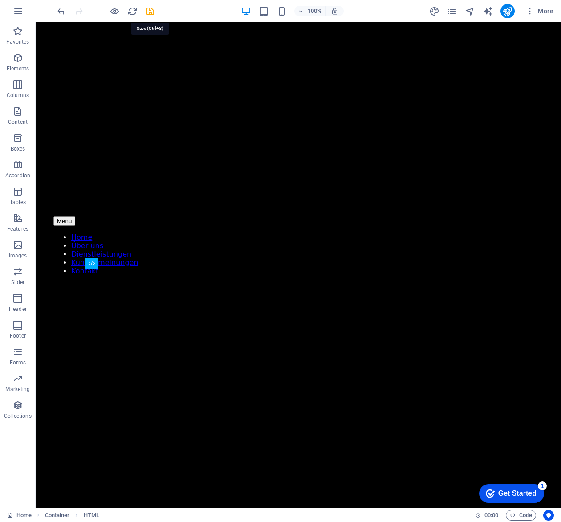
click at [151, 14] on icon "save" at bounding box center [150, 11] width 10 height 10
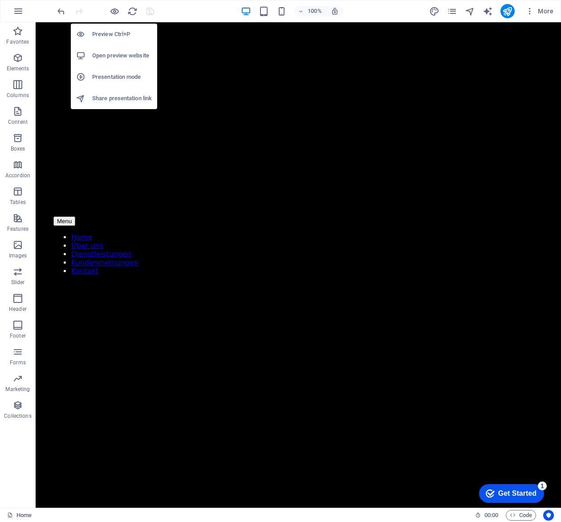
click at [122, 55] on h6 "Open preview website" at bounding box center [122, 55] width 60 height 11
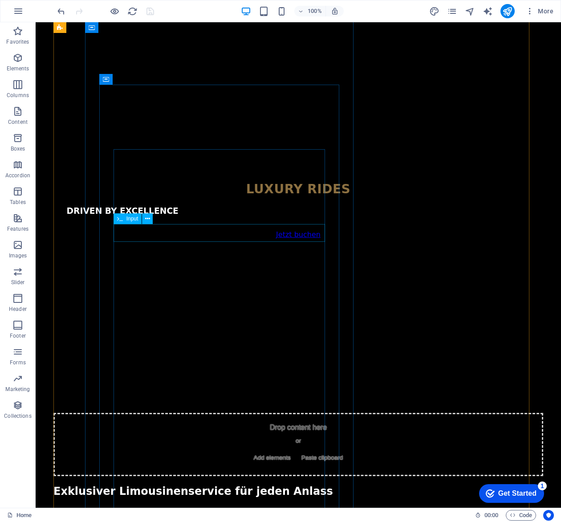
scroll to position [1084, 0]
click div
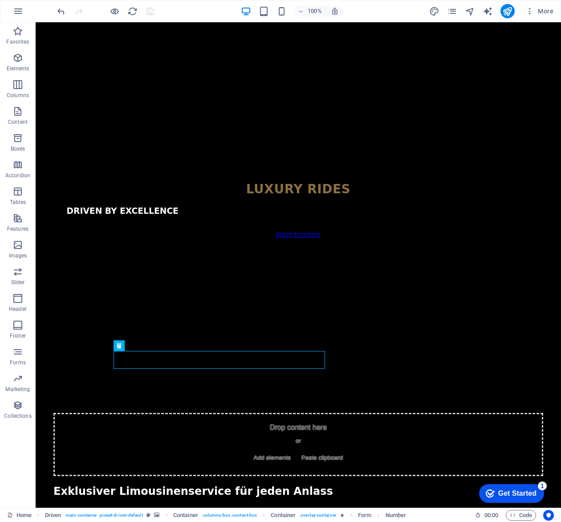
click at [15, 11] on icon "button" at bounding box center [18, 11] width 11 height 11
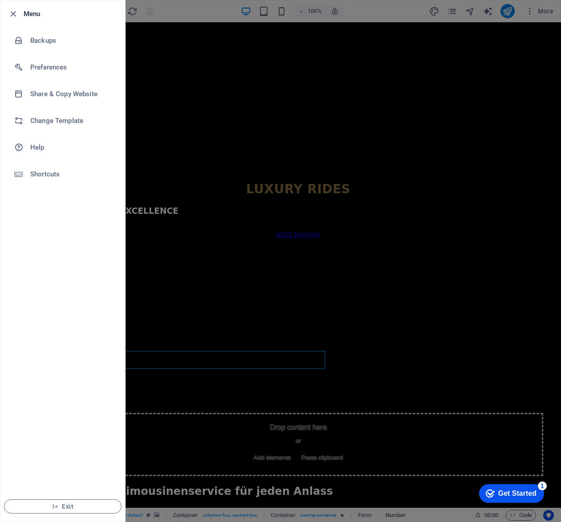
click at [48, 48] on li "Backups" at bounding box center [62, 40] width 125 height 27
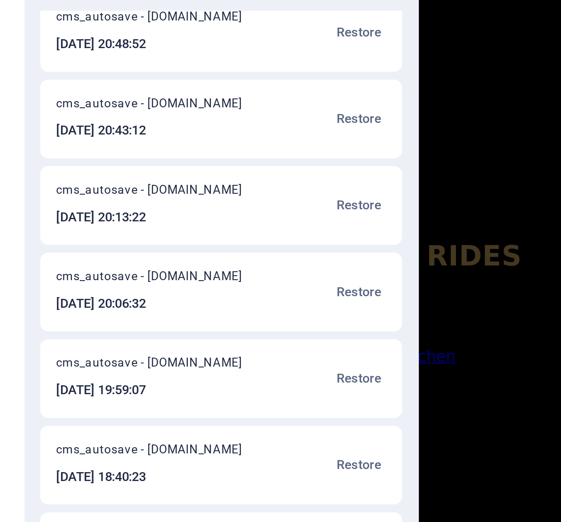
scroll to position [8, 0]
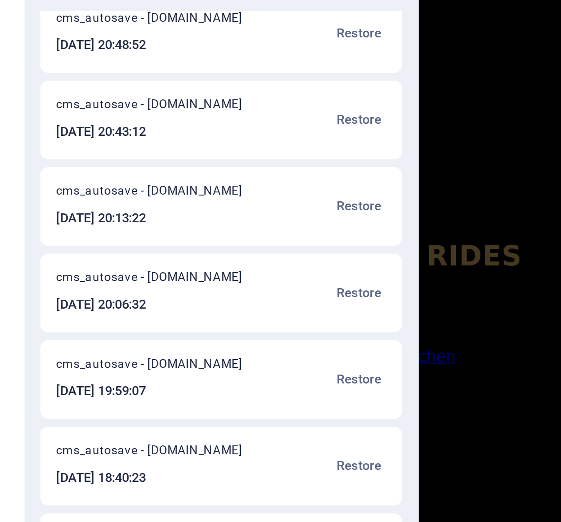
click at [275, 164] on span "Restore" at bounding box center [276, 166] width 20 height 11
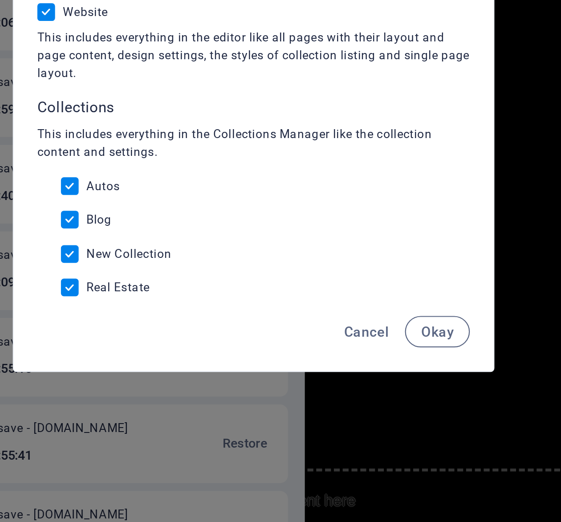
click at [365, 345] on button "Okay" at bounding box center [363, 351] width 29 height 14
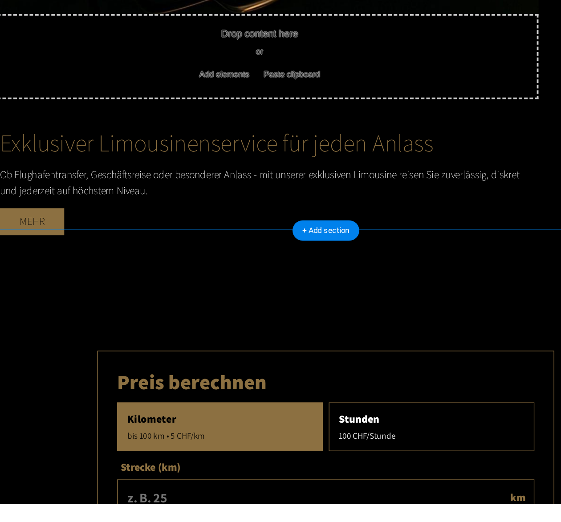
scroll to position [540, 0]
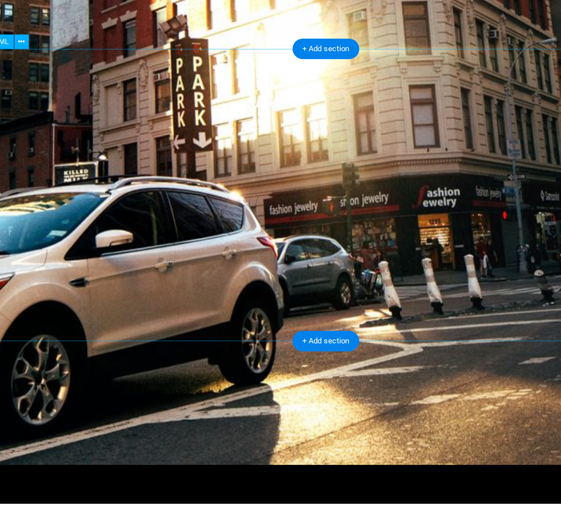
scroll to position [1553, 0]
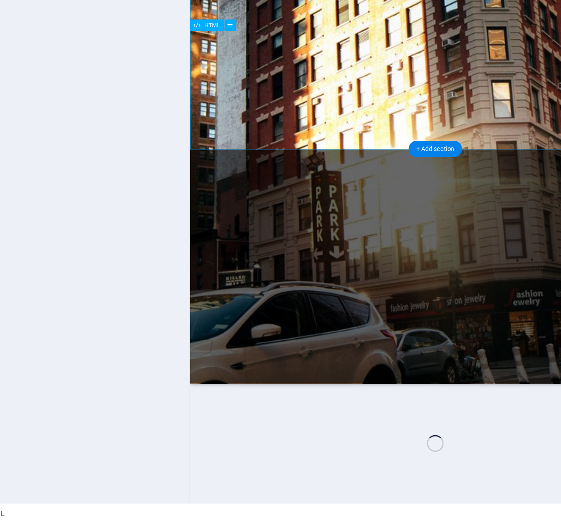
scroll to position [1652, 0]
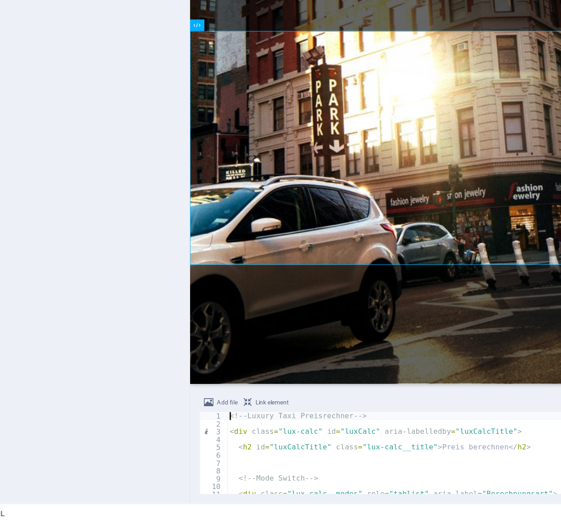
type textarea "</script>"
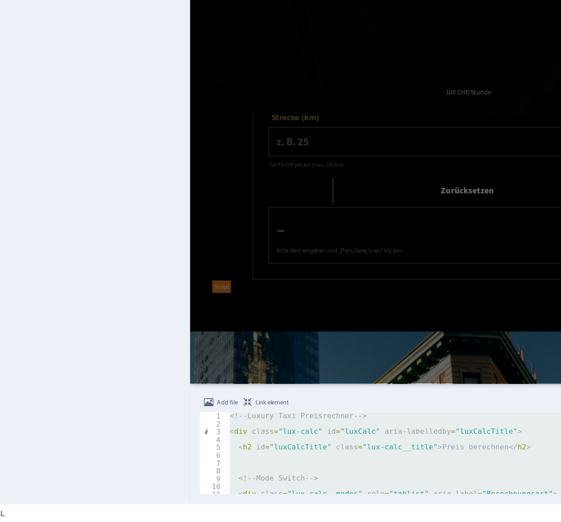
scroll to position [791, 0]
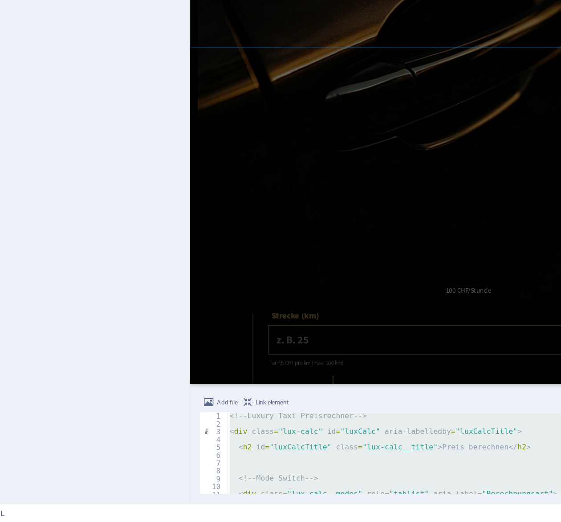
click at [281, 158] on div "Preis berechnen Kilometer bis 100 km • 5 CHF/km Stunden 100 CHF/[GEOGRAPHIC_DAT…" at bounding box center [417, 318] width 454 height 320
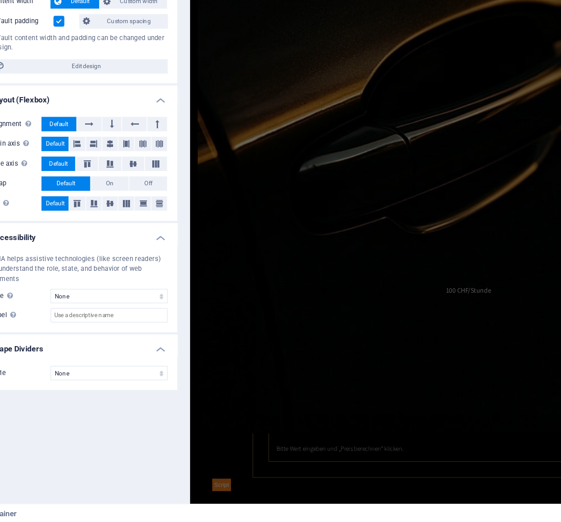
click at [281, 158] on div "Preis berechnen Kilometer bis 100 km • 5 CHF/km Stunden 100 CHF/[GEOGRAPHIC_DAT…" at bounding box center [417, 318] width 454 height 320
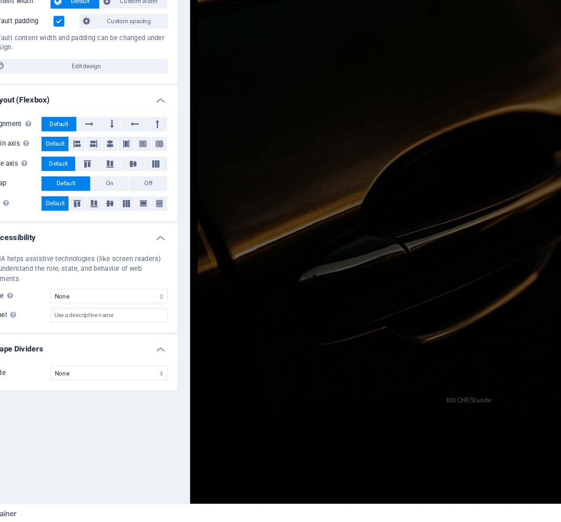
scroll to position [985, 0]
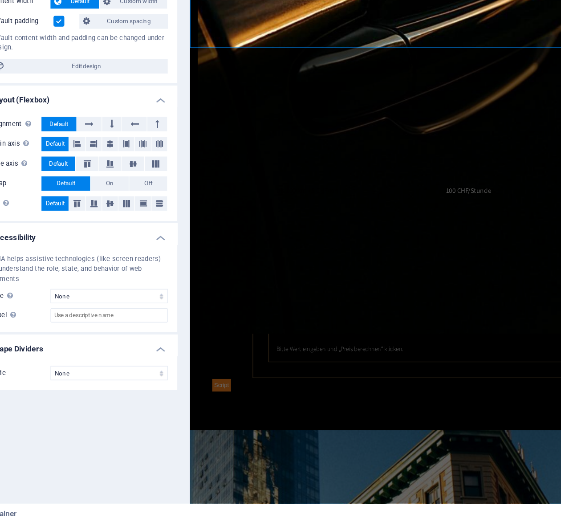
click at [281, 66] on div "Preis berechnen Kilometer bis 100 km • 5 CHF/km Stunden 100 CHF/[GEOGRAPHIC_DAT…" at bounding box center [417, 226] width 454 height 320
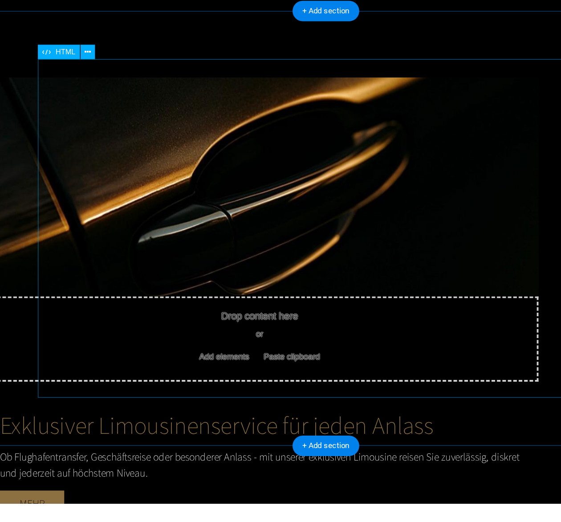
scroll to position [477, 0]
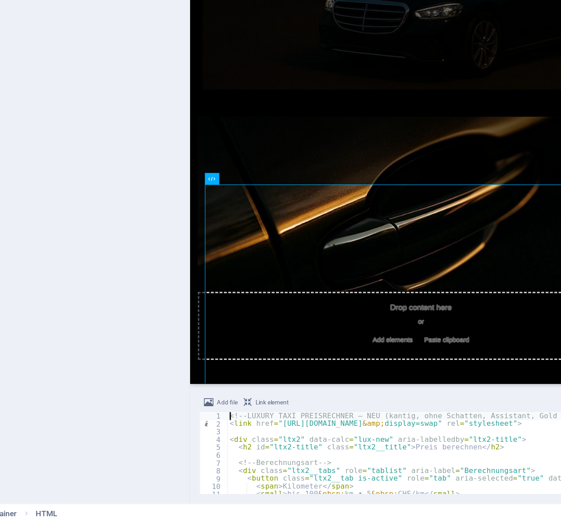
type textarea "})(); </script>"
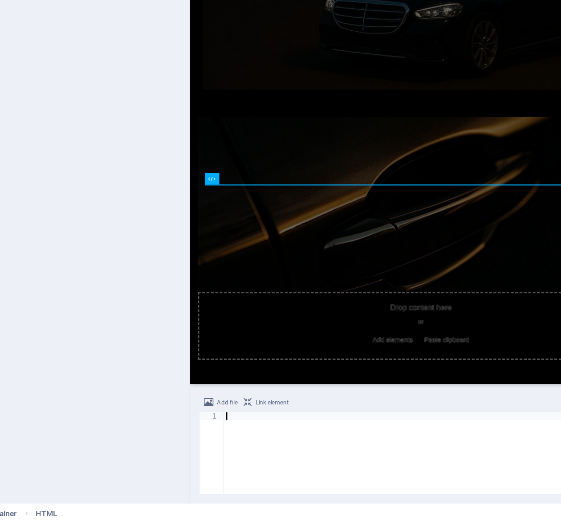
type textarea "</script>"
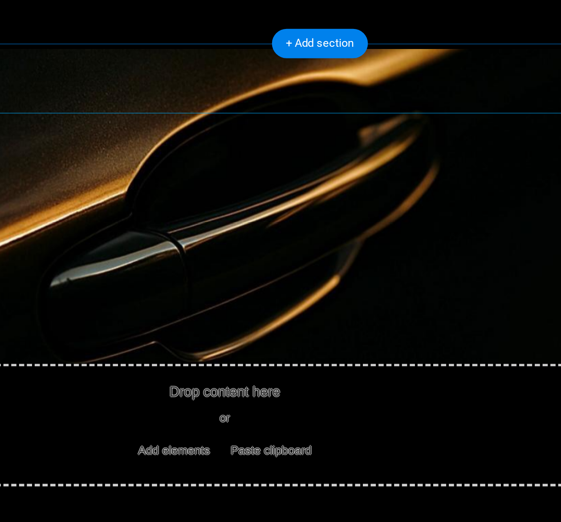
scroll to position [475, 0]
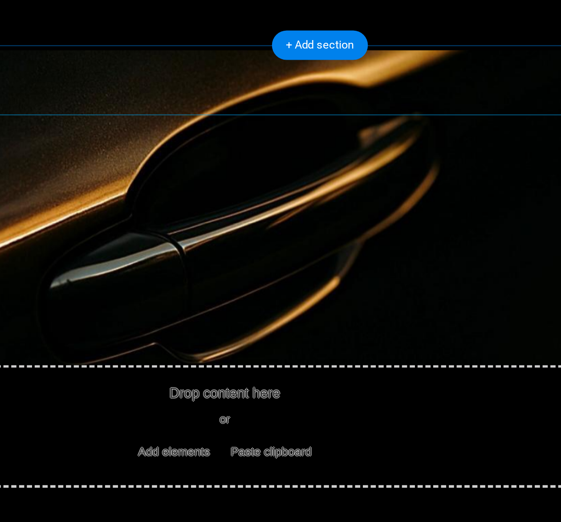
click at [44, 298] on div "Preis berechnen Kilometer Stunden Strecke (bis 100 km) km Preis: 5 CHF pro km D…" at bounding box center [72, 405] width 413 height 215
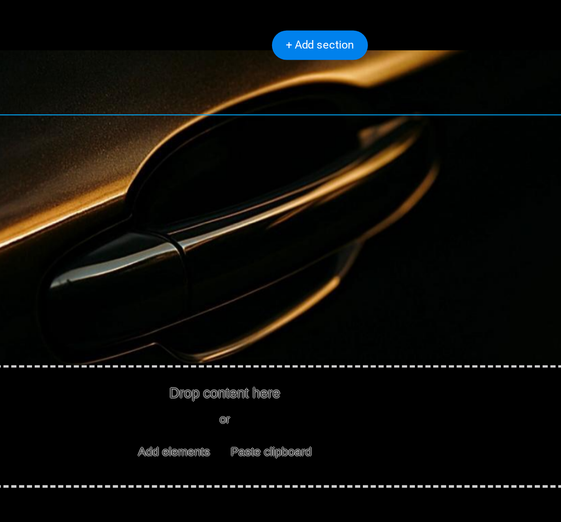
click at [44, 298] on div "Preis berechnen Kilometer Stunden Strecke (bis 100 km) km Preis: 5 CHF pro km D…" at bounding box center [72, 405] width 413 height 215
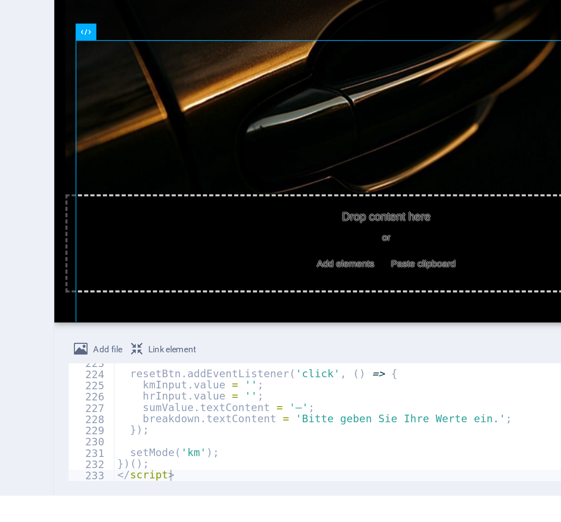
scroll to position [0, 0]
click at [276, 465] on div "resetBtn . addEventListener ( 'click' , ( ) => { kmInput . value = '' ; hrInput…" at bounding box center [435, 472] width 414 height 70
type textarea "})(); </script>"
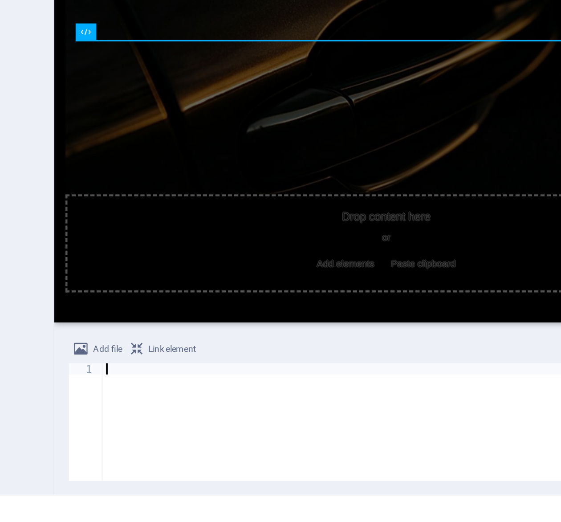
paste textarea "</html>"
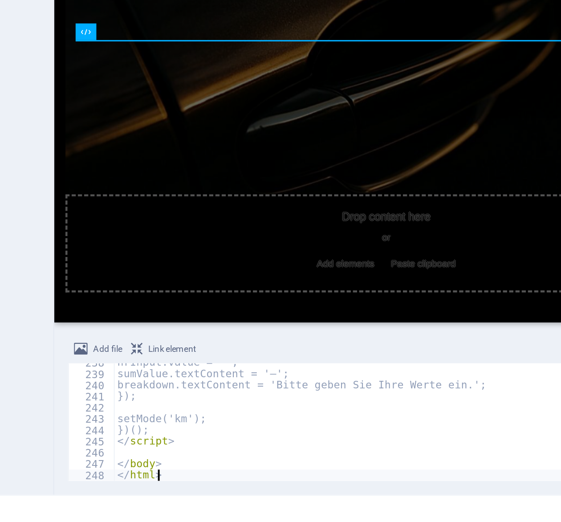
type textarea "</html>"
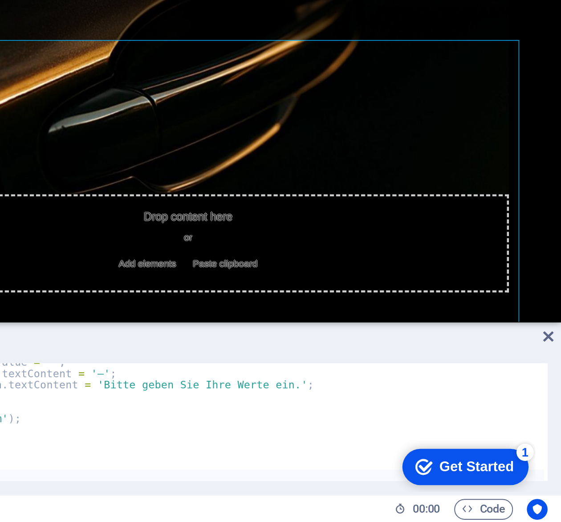
click at [554, 423] on icon at bounding box center [554, 425] width 5 height 7
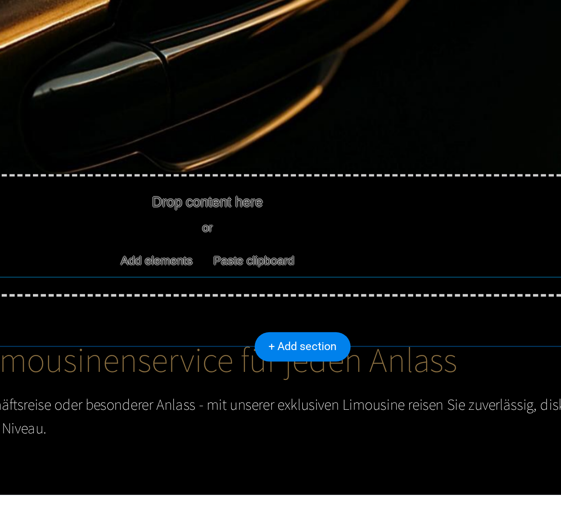
scroll to position [506, 0]
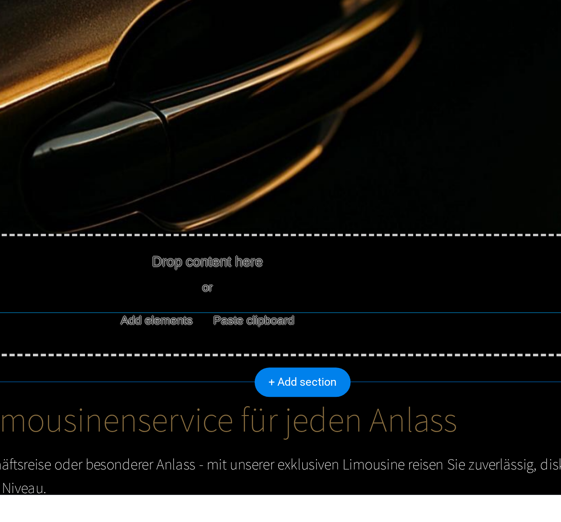
click at [30, 153] on div "Luxury Taxi – Preisrechner Preis berechnen Kilometer Stunden Strecke (bis 100 k…" at bounding box center [55, 260] width 413 height 215
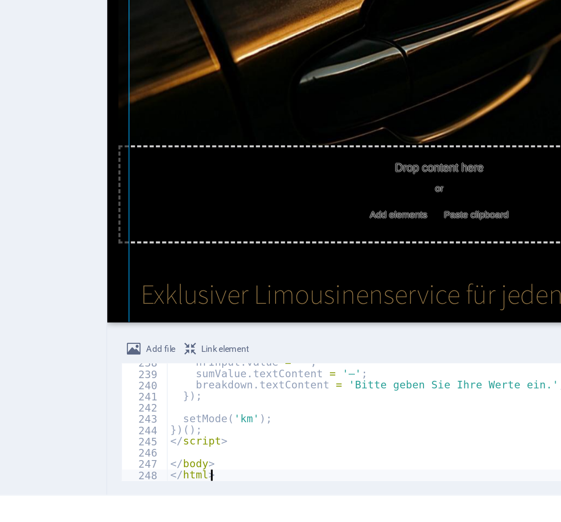
type textarea "</body> </html>"
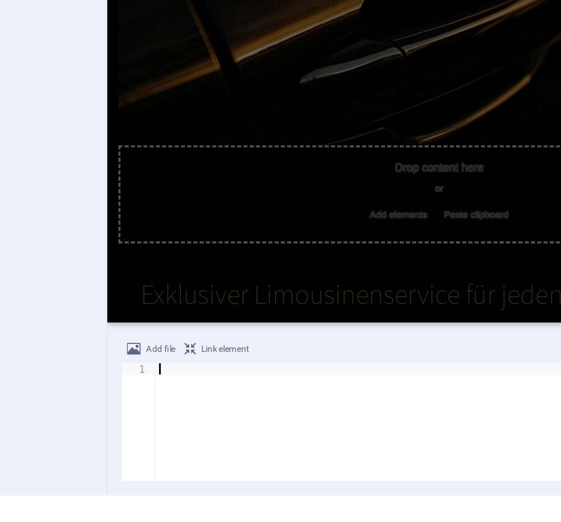
paste textarea "</script>"
type textarea "</script>"
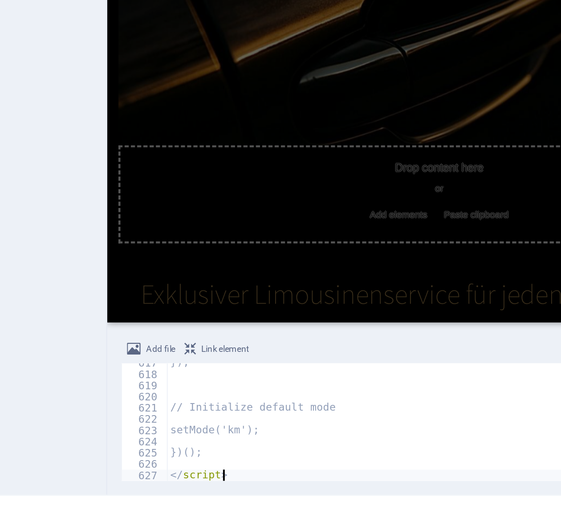
scroll to position [3568, 0]
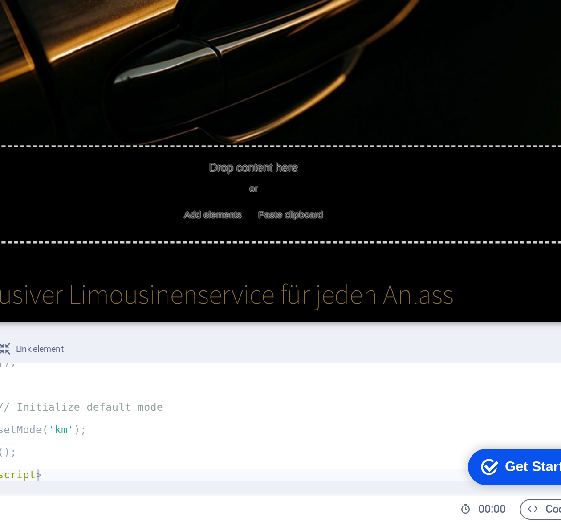
click at [300, 183] on div "Preis berechnen Kilometer Stunden Strecke (bis 100 km) km Preis: 5 CHF pro km D…" at bounding box center [148, 290] width 413 height 215
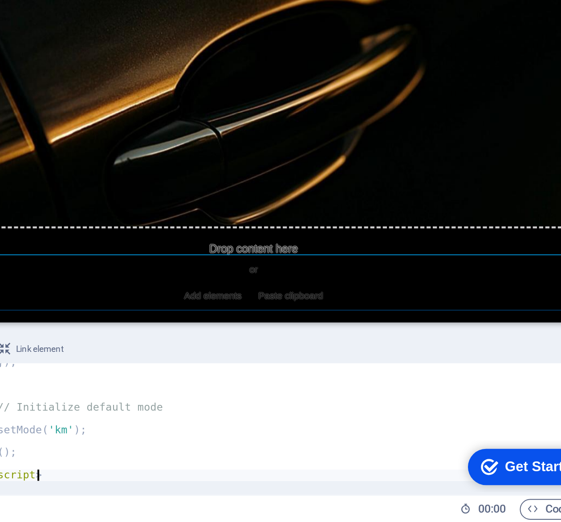
click at [225, 235] on div "Preis berechnen Kilometer Stunden Strecke (bis 100 km) km Preis: 5 CHF pro km D…" at bounding box center [148, 342] width 413 height 215
click at [297, 456] on div "}) ; // Initialize default mode setMode ( 'km' ) ; }) ( ) ; </ script >" at bounding box center [457, 472] width 459 height 70
type textarea "</script>"
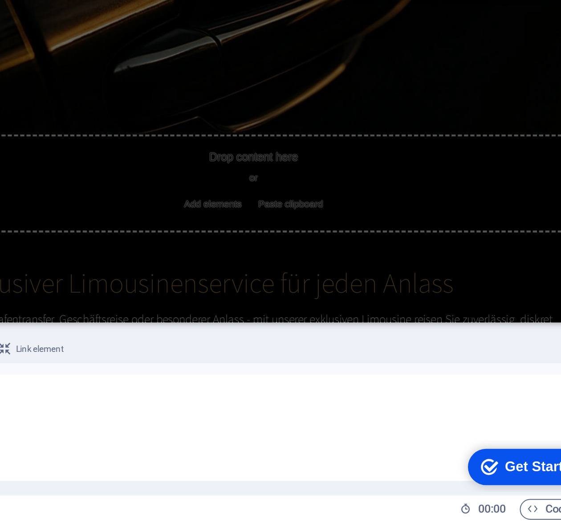
paste textarea "</html>"
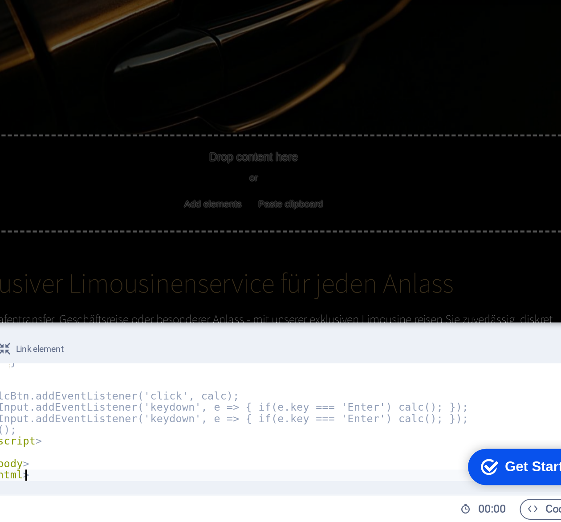
scroll to position [686, 0]
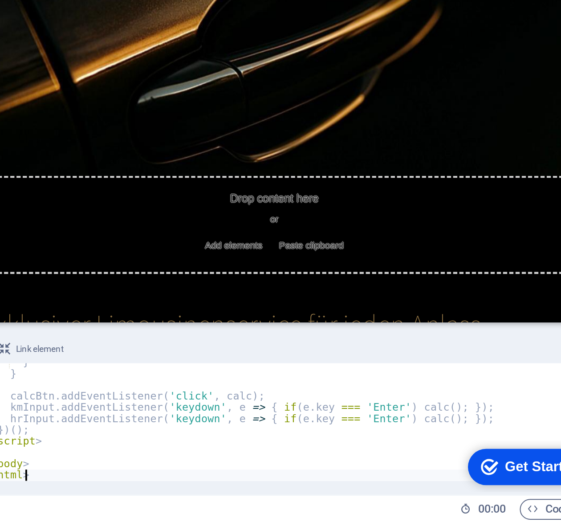
click at [298, 458] on div "} } calcBtn . addEventListener ( 'click' , calc ) ; kmInput . addEventListener …" at bounding box center [423, 472] width 390 height 70
type textarea "</body> </html>"
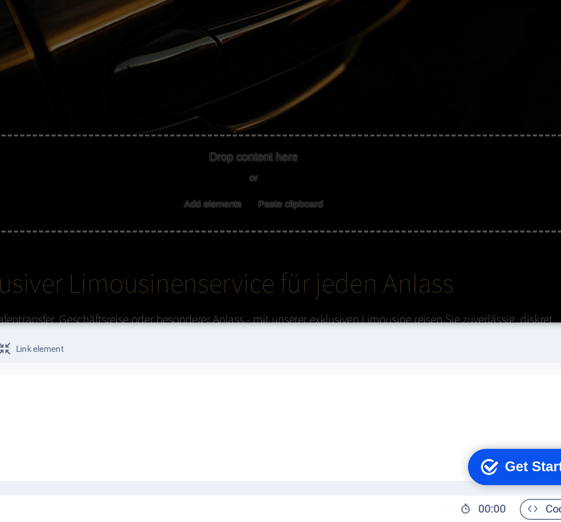
paste textarea "</script>"
type textarea "</script>"
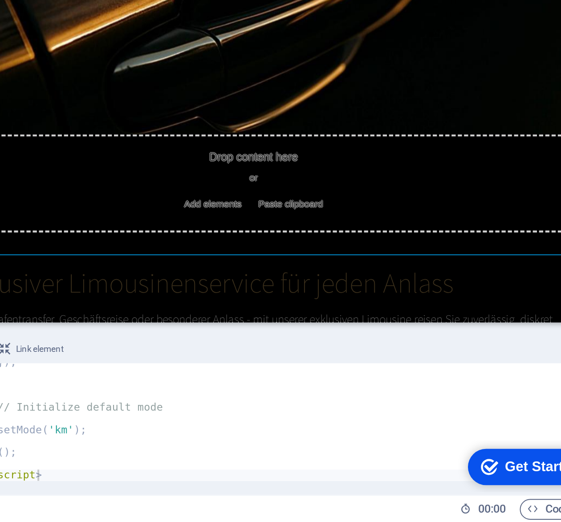
click at [469, 428] on div "Add file Link element" at bounding box center [379, 433] width 349 height 13
click at [203, 141] on div "Preis berechnen Kilometer Stunden Strecke (bis 100 km) km Preis: 5 CHF pro km D…" at bounding box center [149, 284] width 454 height 286
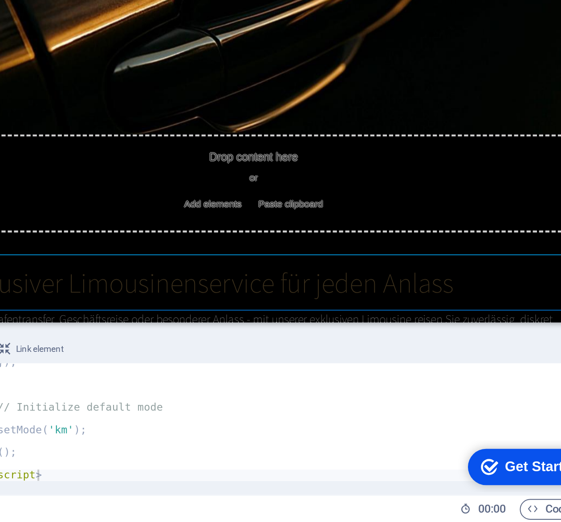
click at [203, 141] on div "Preis berechnen Kilometer Stunden Strecke (bis 100 km) km Preis: 5 CHF pro km D…" at bounding box center [149, 284] width 454 height 286
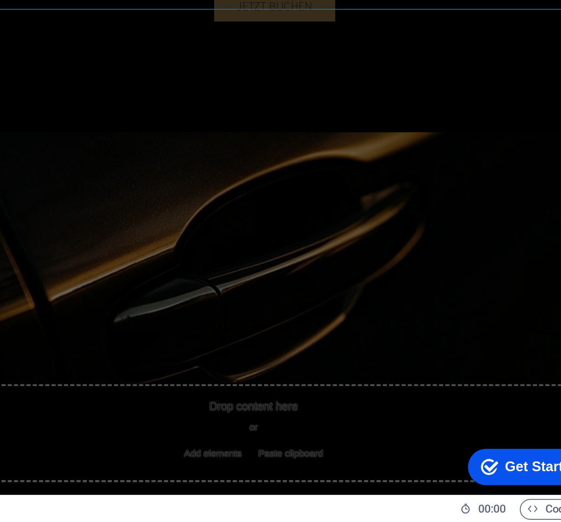
scroll to position [647, 0]
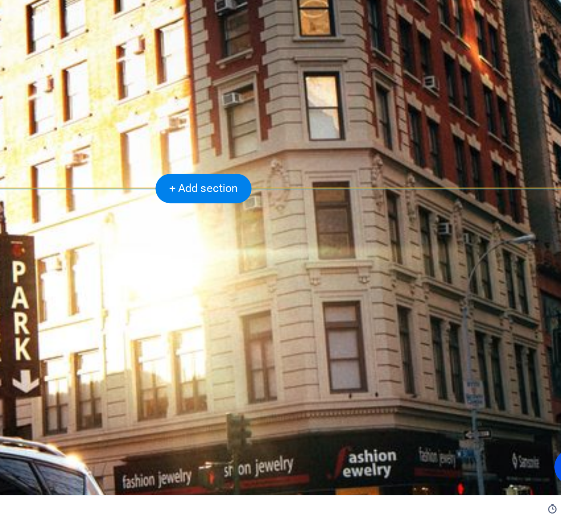
scroll to position [1421, 0]
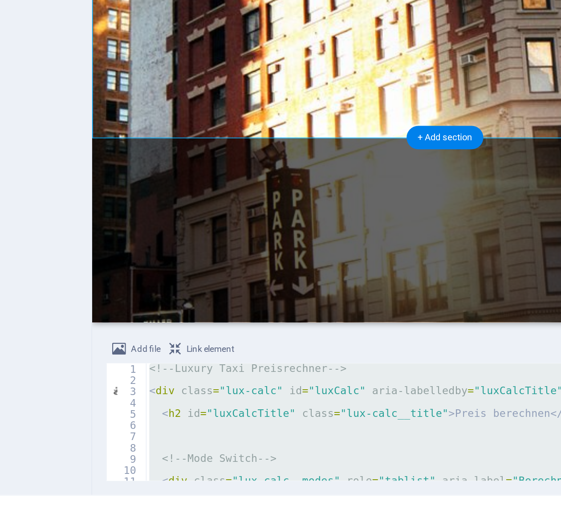
scroll to position [1519, 0]
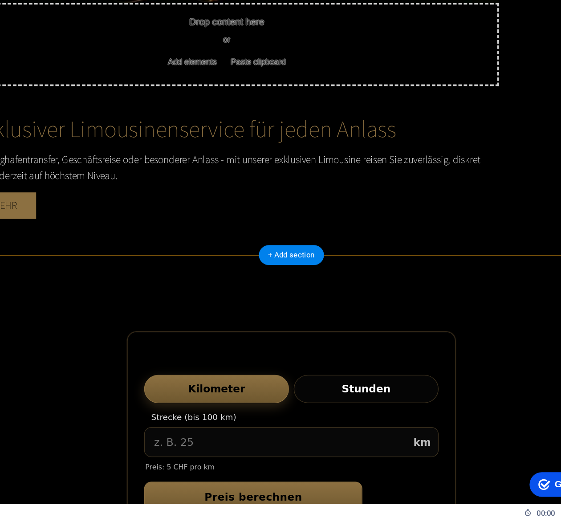
scroll to position [547, 0]
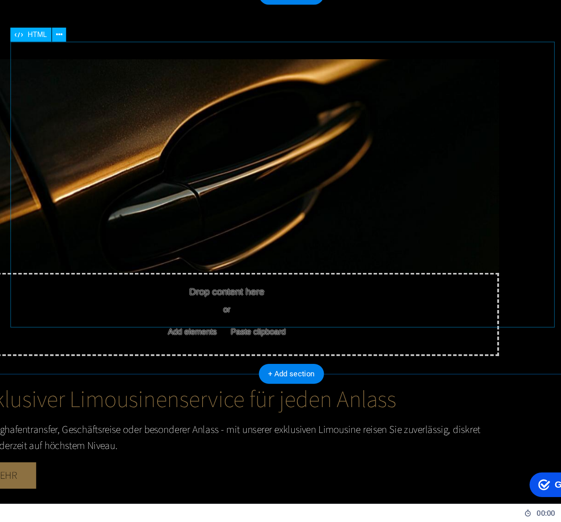
click at [166, 424] on div "Preis berechnen Kilometer Stunden Strecke (bis 100 km) km Preis: 5 CHF pro km D…" at bounding box center [208, 531] width 413 height 215
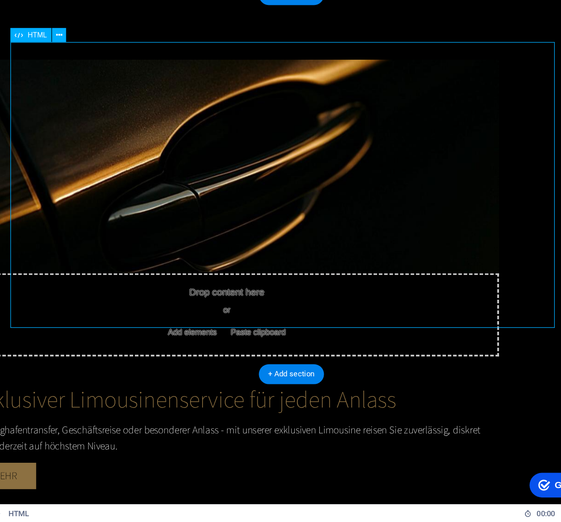
click at [166, 424] on div "Preis berechnen Kilometer Stunden Strecke (bis 100 km) km Preis: 5 CHF pro km D…" at bounding box center [208, 531] width 413 height 215
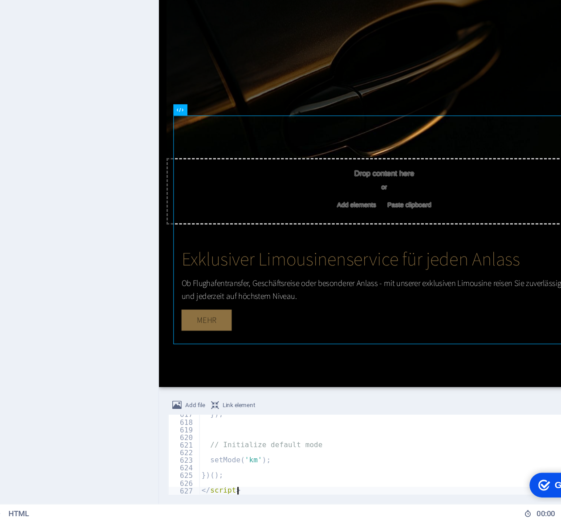
click at [264, 464] on div "}) ; // Initialize default mode setMode ( 'km' ) ; }) ( ) ; </ script >" at bounding box center [457, 472] width 459 height 70
type textarea "</script>"
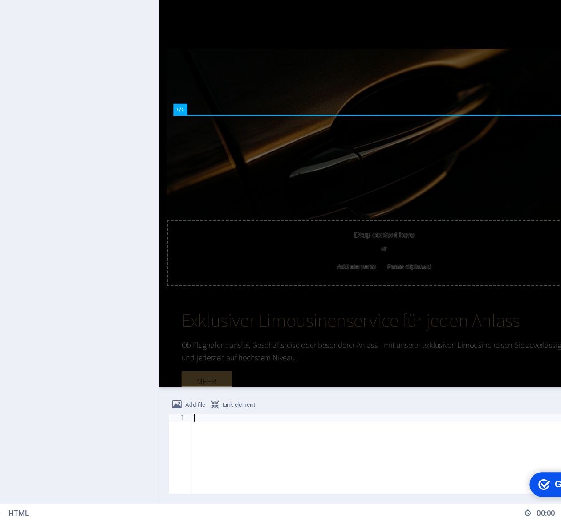
scroll to position [0, 0]
type textarea "</script>"
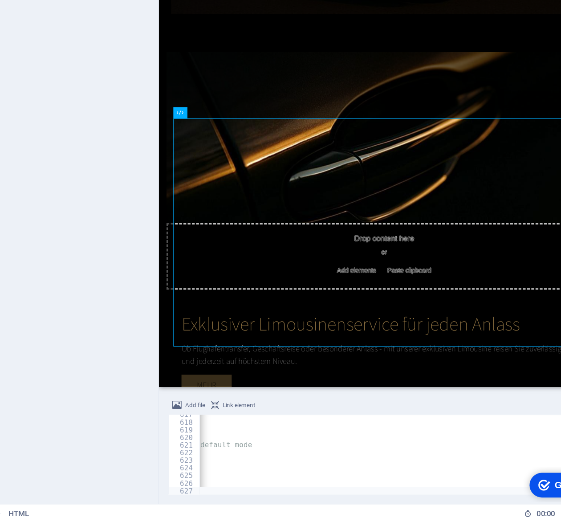
scroll to position [0, 54]
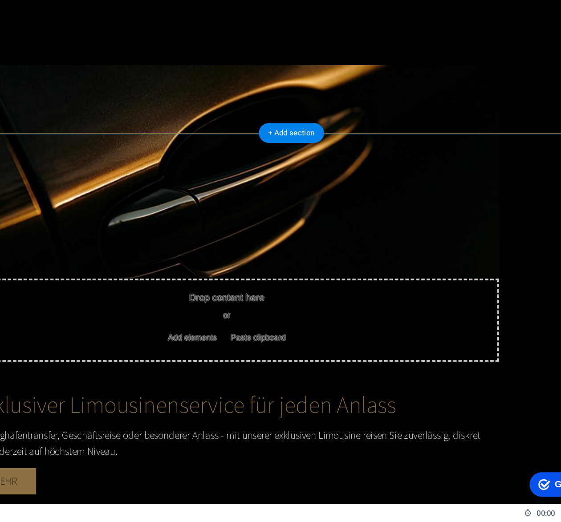
scroll to position [0, 0]
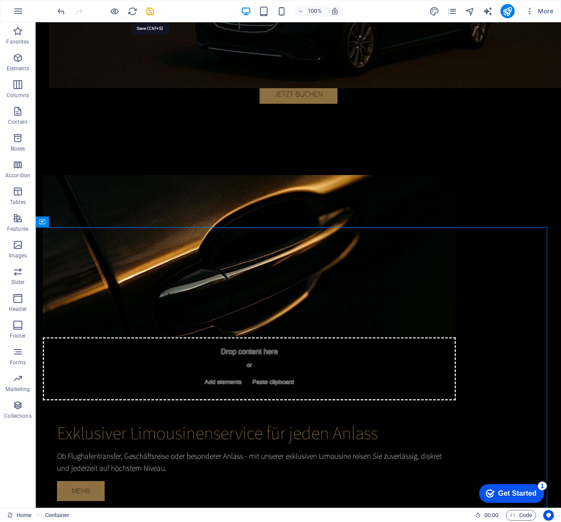
click at [148, 8] on icon "save" at bounding box center [150, 11] width 10 height 10
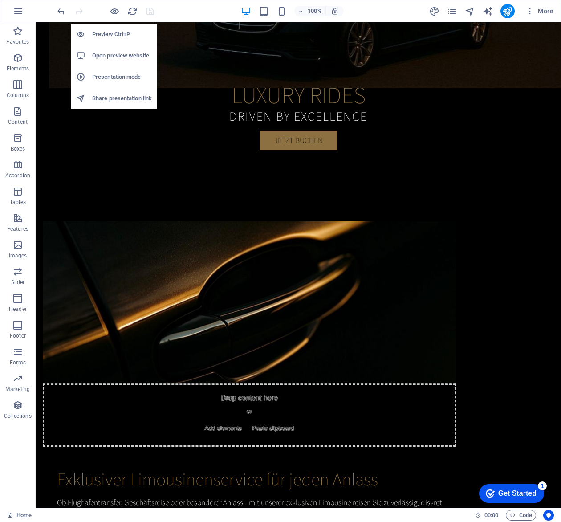
click at [123, 55] on h6 "Open preview website" at bounding box center [122, 55] width 60 height 11
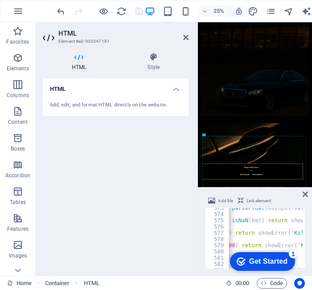
scroll to position [471, 0]
drag, startPoint x: 549, startPoint y: 0, endPoint x: 52, endPoint y: 146, distance: 518.8
click at [52, 146] on div "HTML Add, edit, and format HTML directly on the website." at bounding box center [116, 173] width 146 height 190
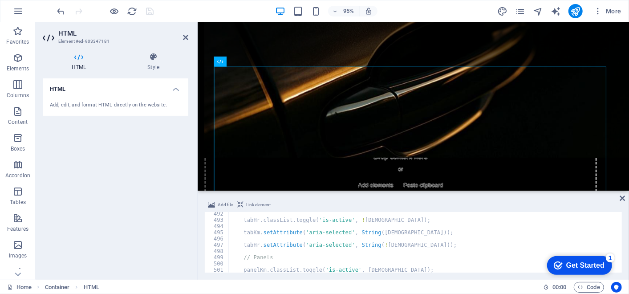
scroll to position [3061, 0]
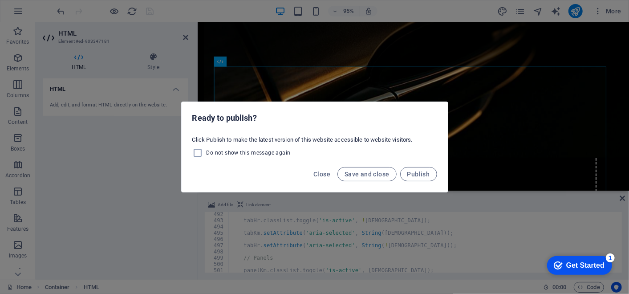
click at [372, 177] on span "Save and close" at bounding box center [367, 173] width 45 height 7
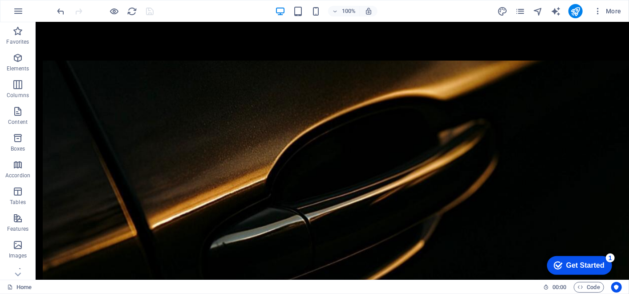
scroll to position [517, 0]
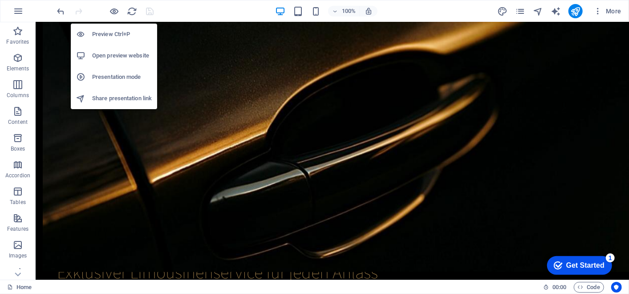
click at [117, 53] on h6 "Open preview website" at bounding box center [122, 55] width 60 height 11
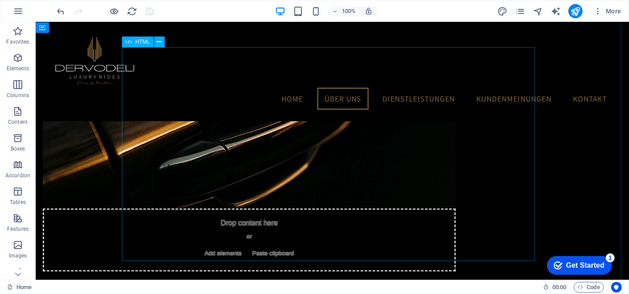
scroll to position [462, 0]
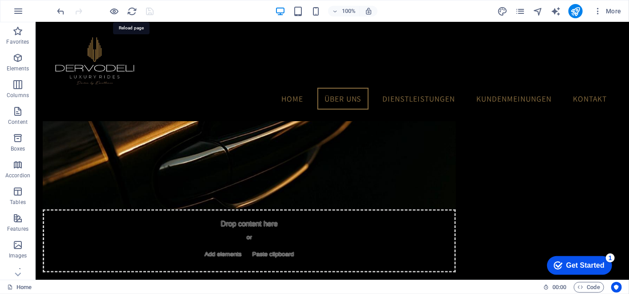
click at [132, 12] on icon "reload" at bounding box center [132, 11] width 10 height 10
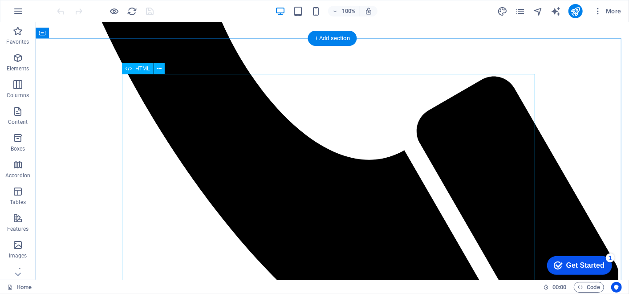
scroll to position [512, 0]
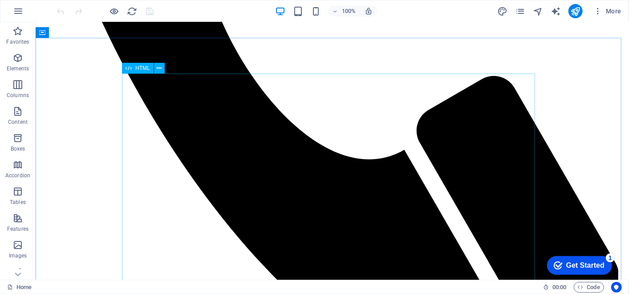
click at [161, 69] on icon at bounding box center [159, 68] width 5 height 9
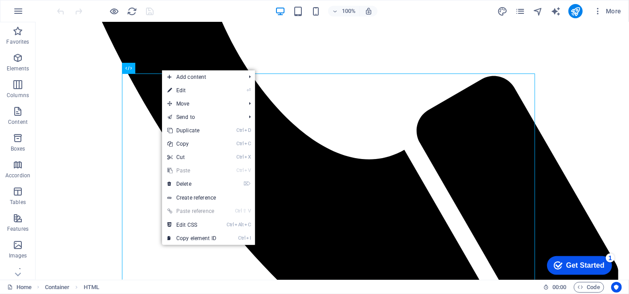
click at [213, 181] on link "⌦ Delete" at bounding box center [192, 183] width 60 height 13
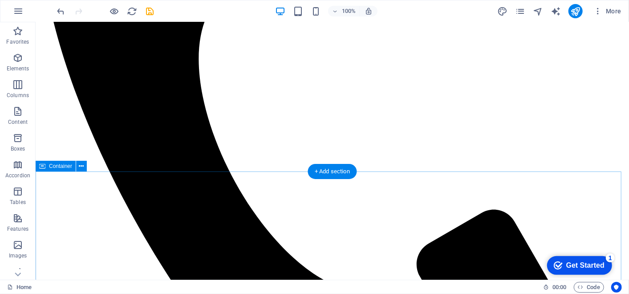
scroll to position [379, 0]
click at [84, 165] on button at bounding box center [81, 166] width 11 height 11
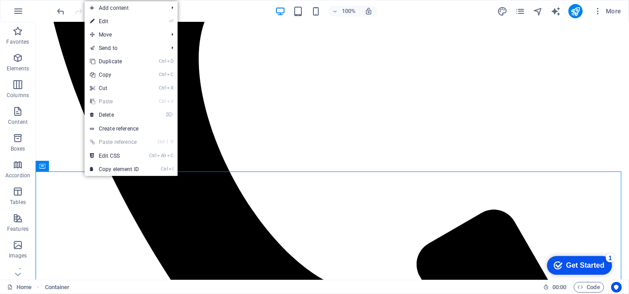
click at [126, 114] on link "⌦ Delete" at bounding box center [115, 114] width 60 height 13
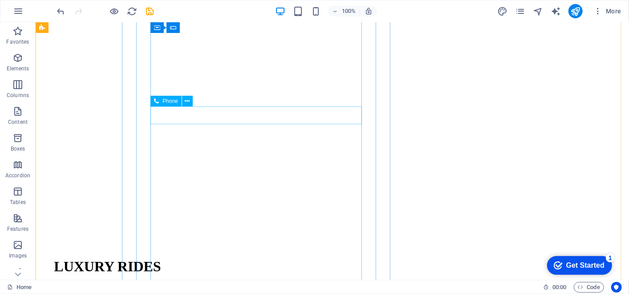
scroll to position [933, 0]
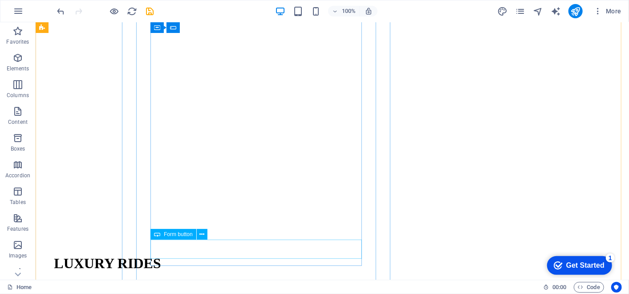
click div "Start the download"
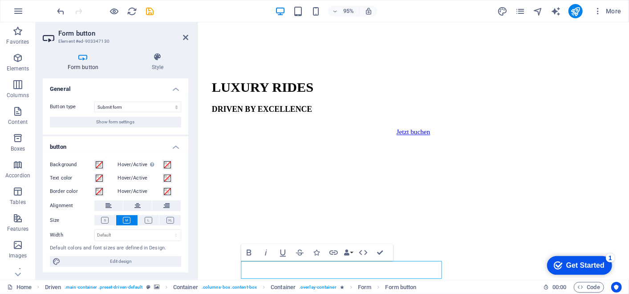
type button "start the download"
click button "BUCHUNG"
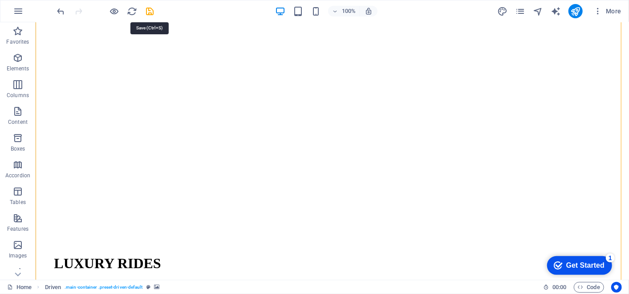
click at [149, 12] on icon "save" at bounding box center [150, 11] width 10 height 10
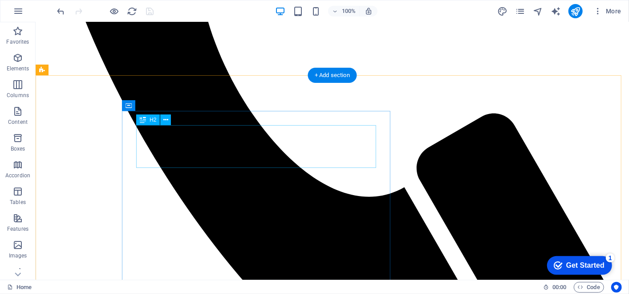
scroll to position [511, 0]
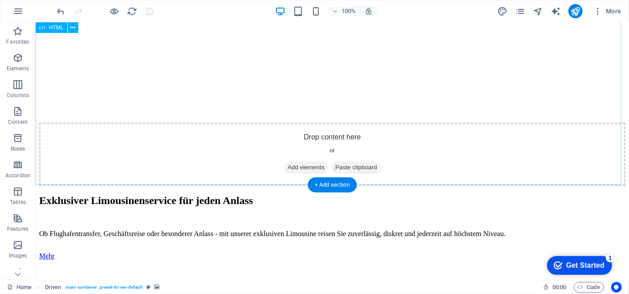
scroll to position [1238, 0]
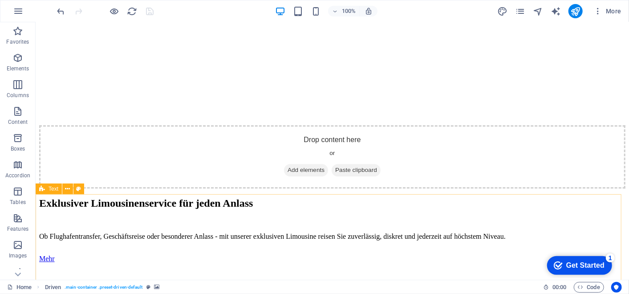
click at [69, 189] on icon at bounding box center [67, 188] width 5 height 9
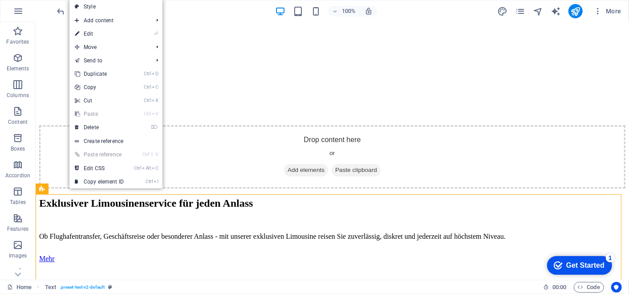
click at [122, 123] on link "⌦ Delete" at bounding box center [99, 127] width 60 height 13
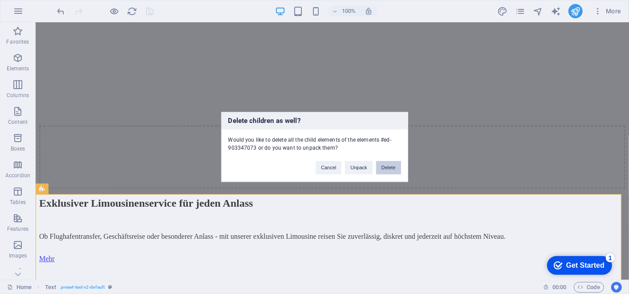
click at [387, 165] on button "Delete" at bounding box center [388, 167] width 25 height 13
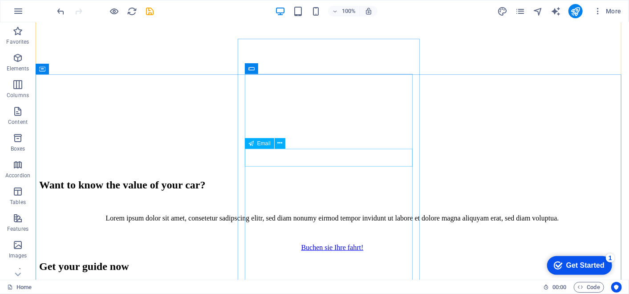
scroll to position [2125, 0]
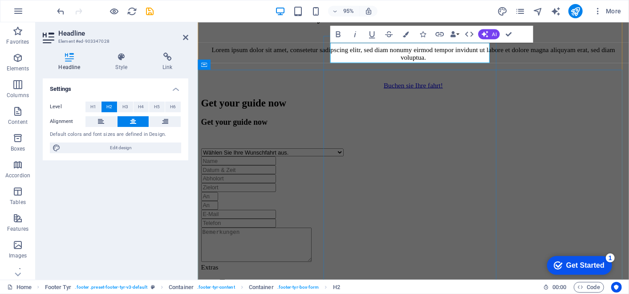
scroll to position [2158, 0]
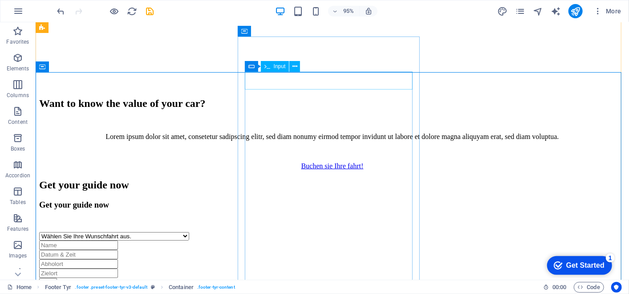
scroll to position [2125, 0]
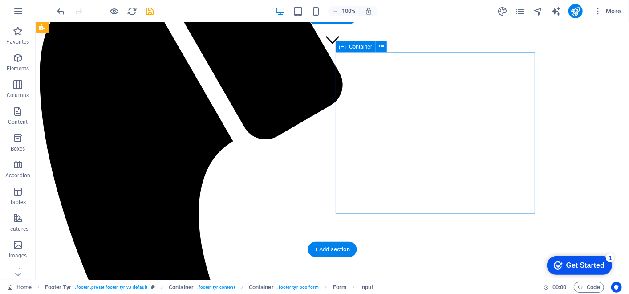
scroll to position [0, 0]
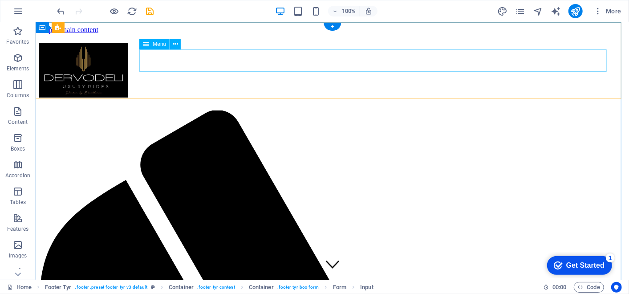
select select
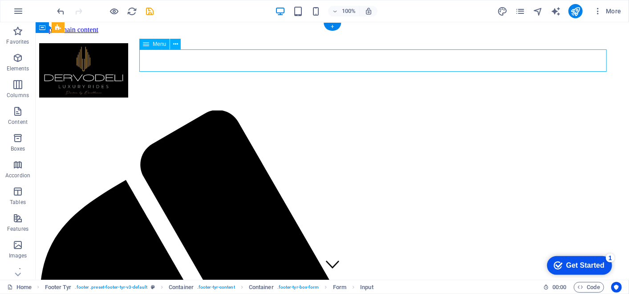
select select
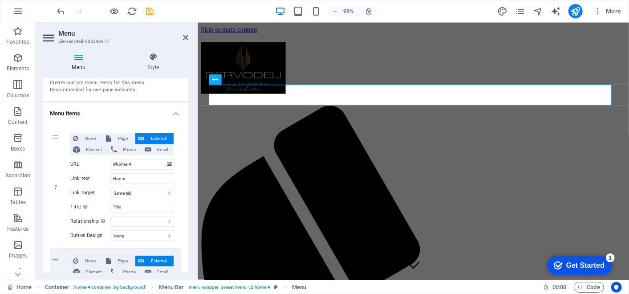
scroll to position [37, 0]
click at [88, 137] on span "None" at bounding box center [90, 138] width 19 height 11
select select
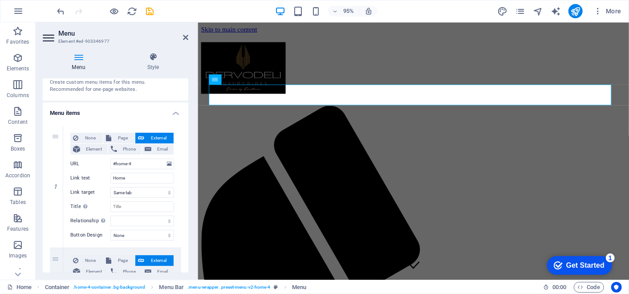
select select
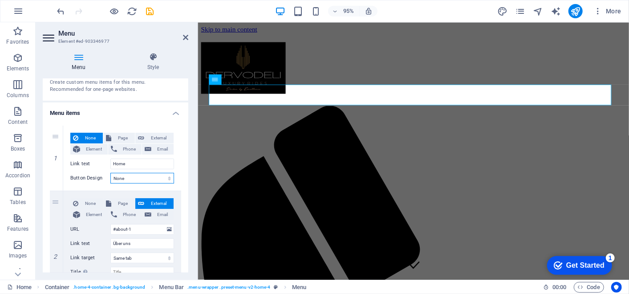
click at [143, 179] on select "None Default Primary Secondary" at bounding box center [142, 178] width 64 height 11
click at [121, 138] on span "Page" at bounding box center [123, 138] width 18 height 11
select select
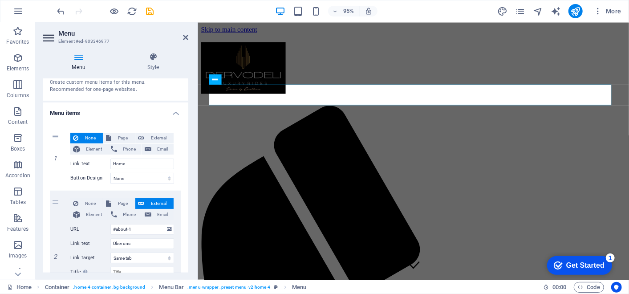
select select
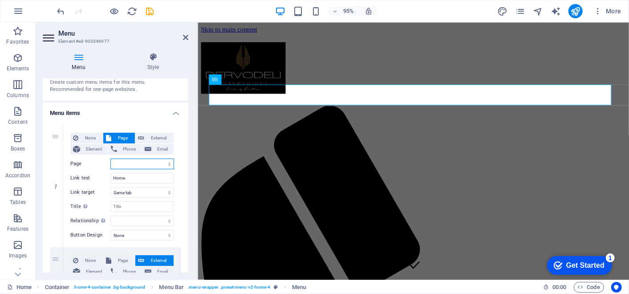
click at [143, 159] on select "Home Jetzt buchen Subpage Legal Notice Privacy" at bounding box center [142, 163] width 64 height 11
click at [145, 116] on h4 "Menu items" at bounding box center [116, 110] width 146 height 16
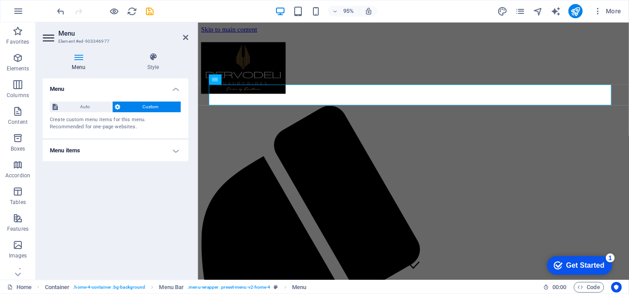
click at [187, 37] on icon at bounding box center [185, 37] width 5 height 7
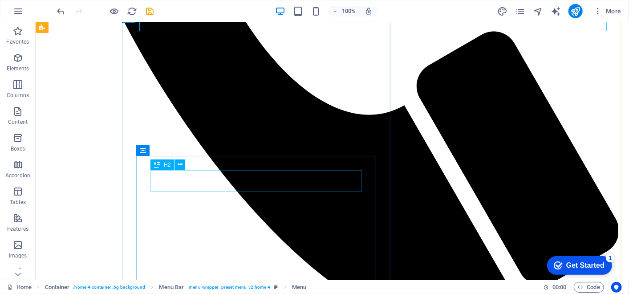
scroll to position [567, 0]
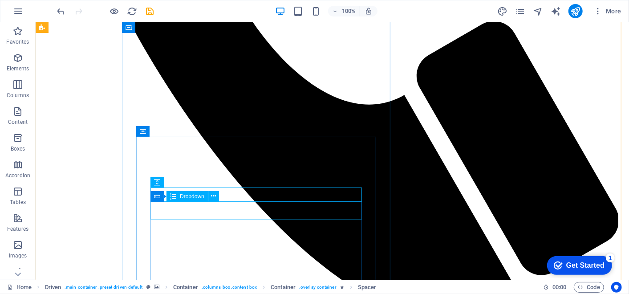
scroll to position [588, 0]
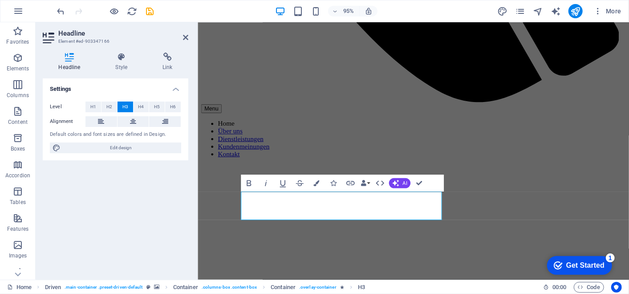
click at [153, 105] on button "H5" at bounding box center [157, 106] width 16 height 11
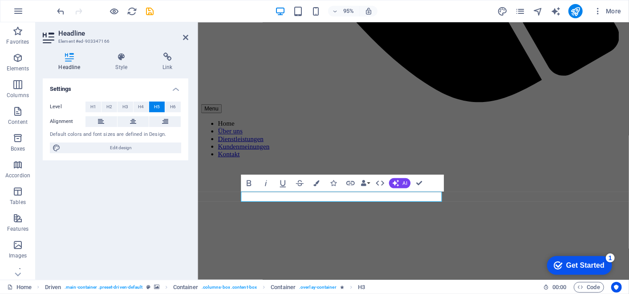
click at [174, 105] on span "H6" at bounding box center [173, 106] width 6 height 11
click at [171, 201] on div "Settings Level H1 H2 H3 H4 H5 H6 Alignment Default colors and font sizes are de…" at bounding box center [116, 175] width 146 height 194
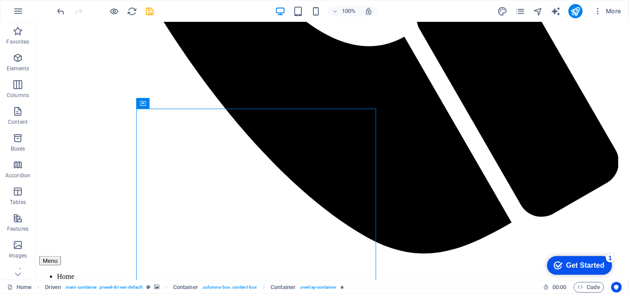
scroll to position [629, 0]
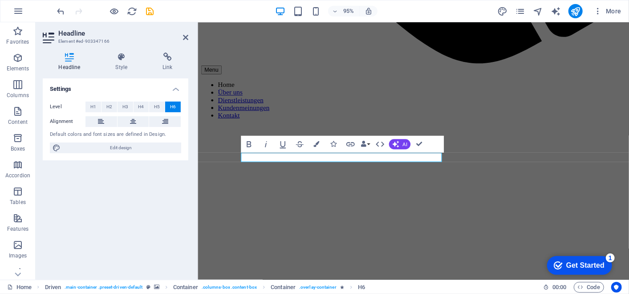
click at [127, 117] on button at bounding box center [134, 121] width 32 height 11
drag, startPoint x: 127, startPoint y: 117, endPoint x: 101, endPoint y: 122, distance: 26.8
click at [101, 122] on div "Alignment" at bounding box center [115, 121] width 131 height 11
click at [101, 122] on icon at bounding box center [101, 121] width 6 height 11
click at [159, 125] on button at bounding box center [165, 121] width 32 height 11
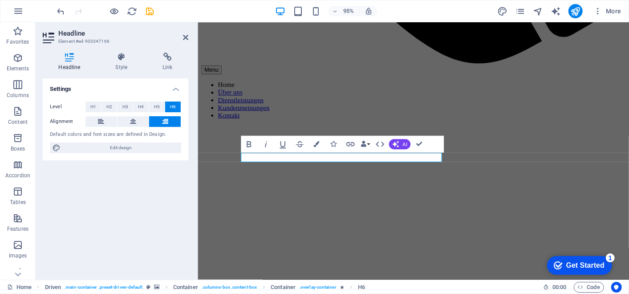
click at [138, 125] on button at bounding box center [134, 121] width 32 height 11
click at [141, 190] on div "Settings Level H1 H2 H3 H4 H5 H6 Alignment Default colors and font sizes are de…" at bounding box center [116, 175] width 146 height 194
click at [185, 36] on icon at bounding box center [185, 37] width 5 height 7
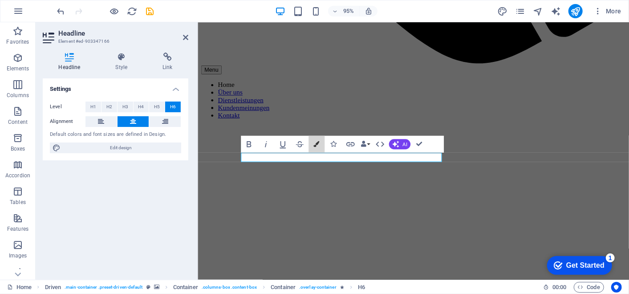
click at [316, 141] on icon "button" at bounding box center [316, 144] width 6 height 6
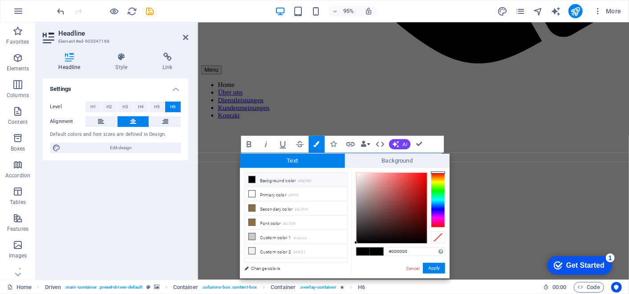
click at [296, 175] on li "Background color #000000" at bounding box center [296, 180] width 102 height 14
click at [428, 268] on button "Apply" at bounding box center [434, 268] width 22 height 11
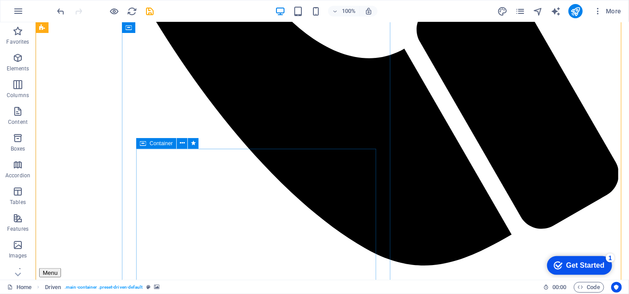
scroll to position [493, 0]
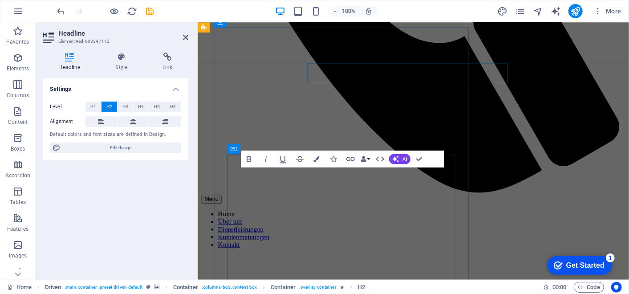
scroll to position [592, 0]
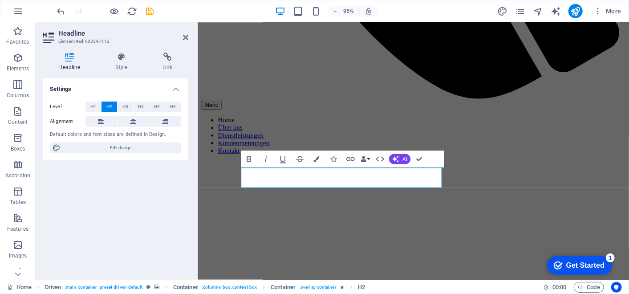
click at [96, 105] on button "H1" at bounding box center [93, 106] width 16 height 11
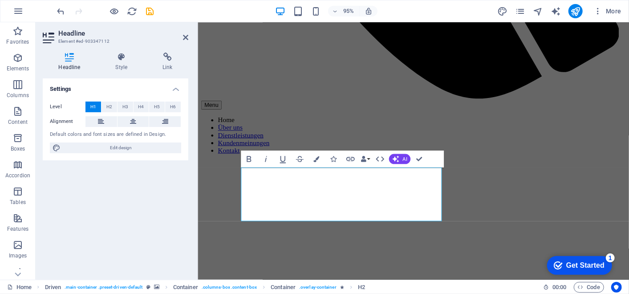
click at [102, 106] on button "H2" at bounding box center [109, 106] width 16 height 11
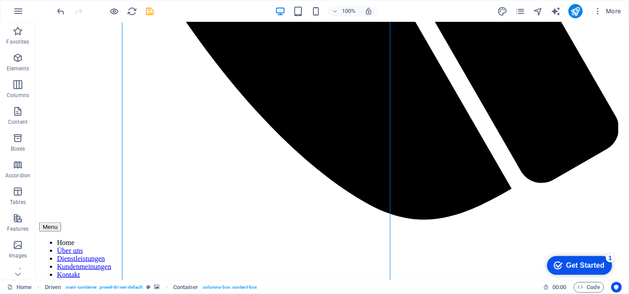
scroll to position [699, 0]
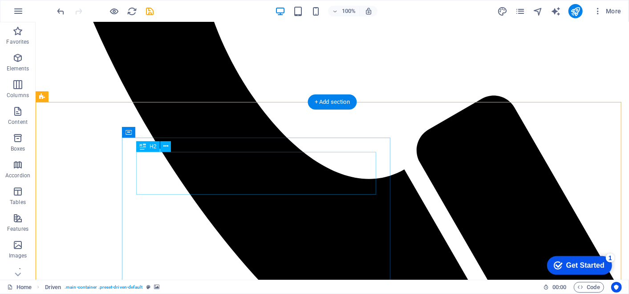
scroll to position [495, 0]
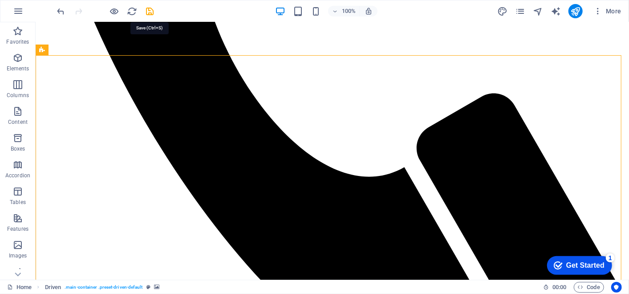
click at [149, 10] on icon "save" at bounding box center [150, 11] width 10 height 10
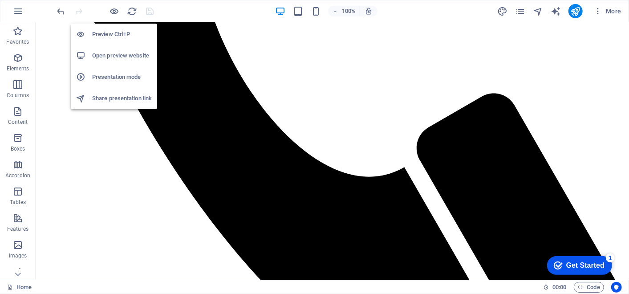
click at [112, 55] on h6 "Open preview website" at bounding box center [122, 55] width 60 height 11
